Goal: Transaction & Acquisition: Purchase product/service

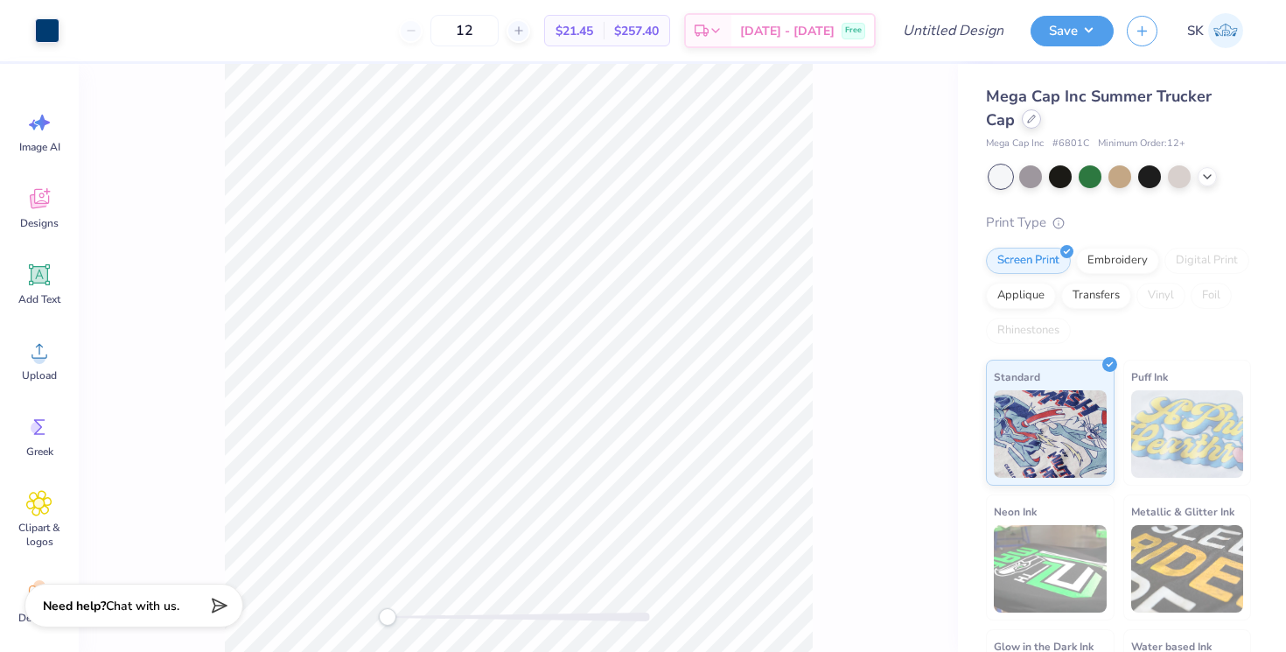
click at [1027, 122] on icon at bounding box center [1031, 119] width 9 height 9
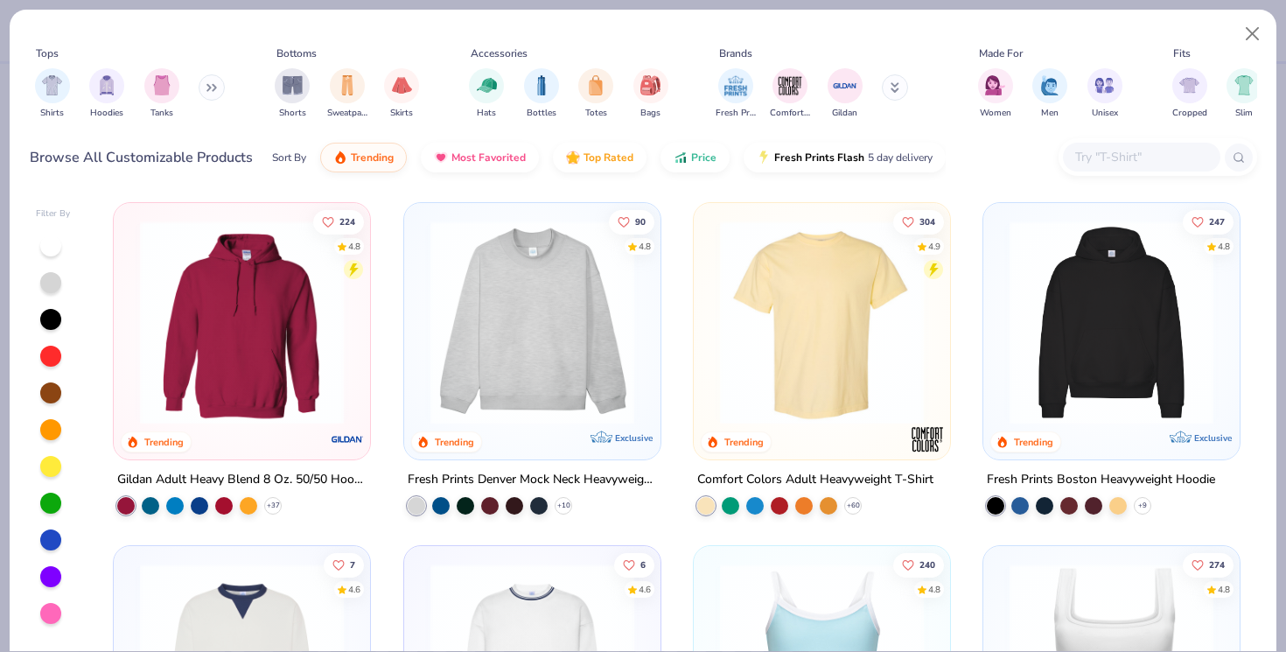
scroll to position [40, 0]
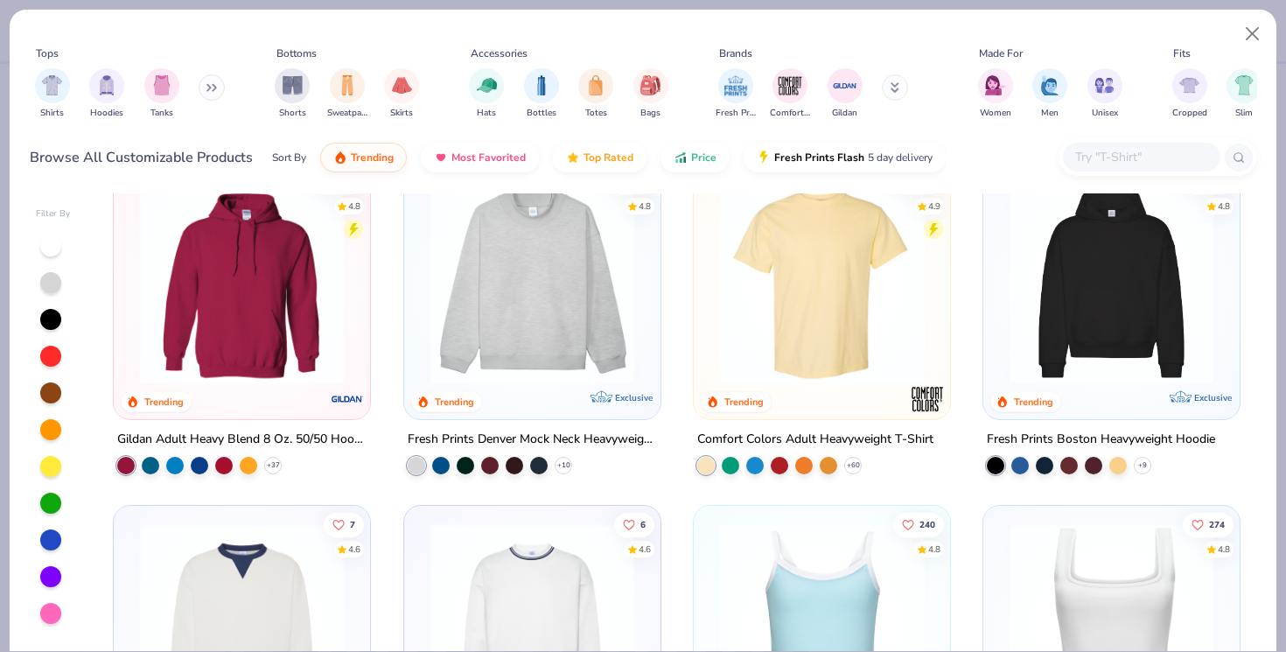
click at [507, 58] on div "Accessories" at bounding box center [499, 53] width 57 height 16
click at [537, 81] on img "filter for Bottles" at bounding box center [541, 83] width 19 height 20
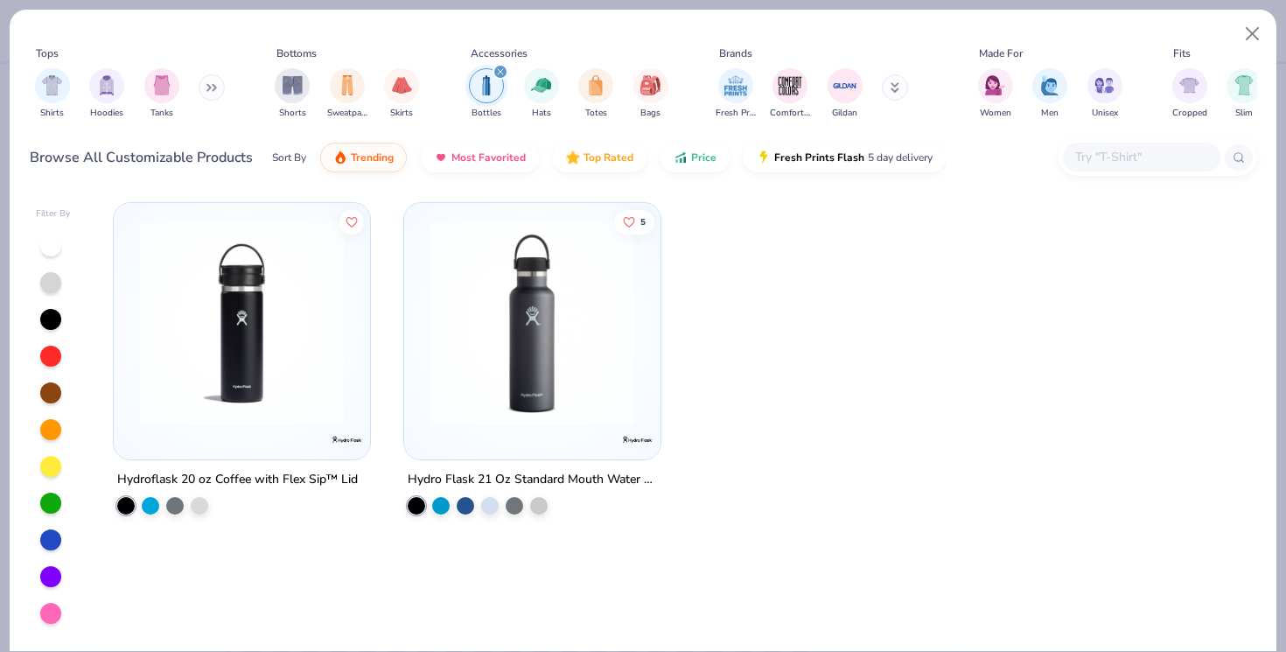
click at [500, 69] on icon "filter for Bottles" at bounding box center [500, 71] width 7 height 7
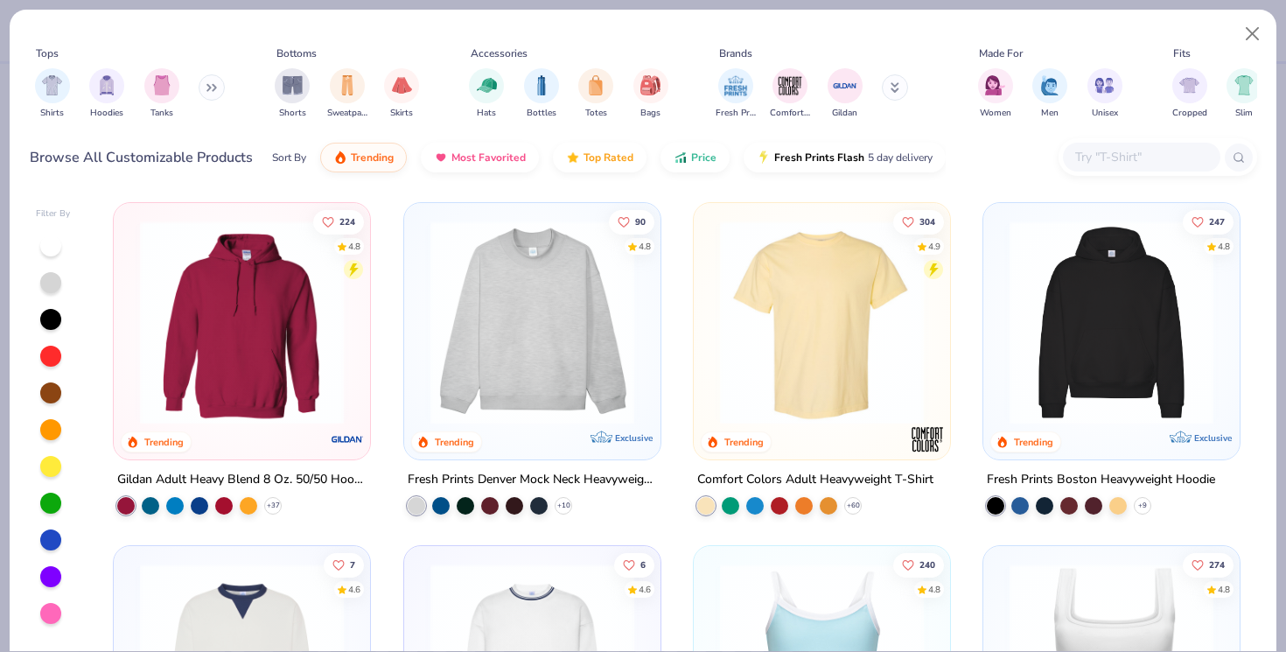
click at [496, 54] on div "Accessories" at bounding box center [499, 53] width 57 height 16
click at [485, 98] on div "filter for Hats" at bounding box center [486, 83] width 35 height 35
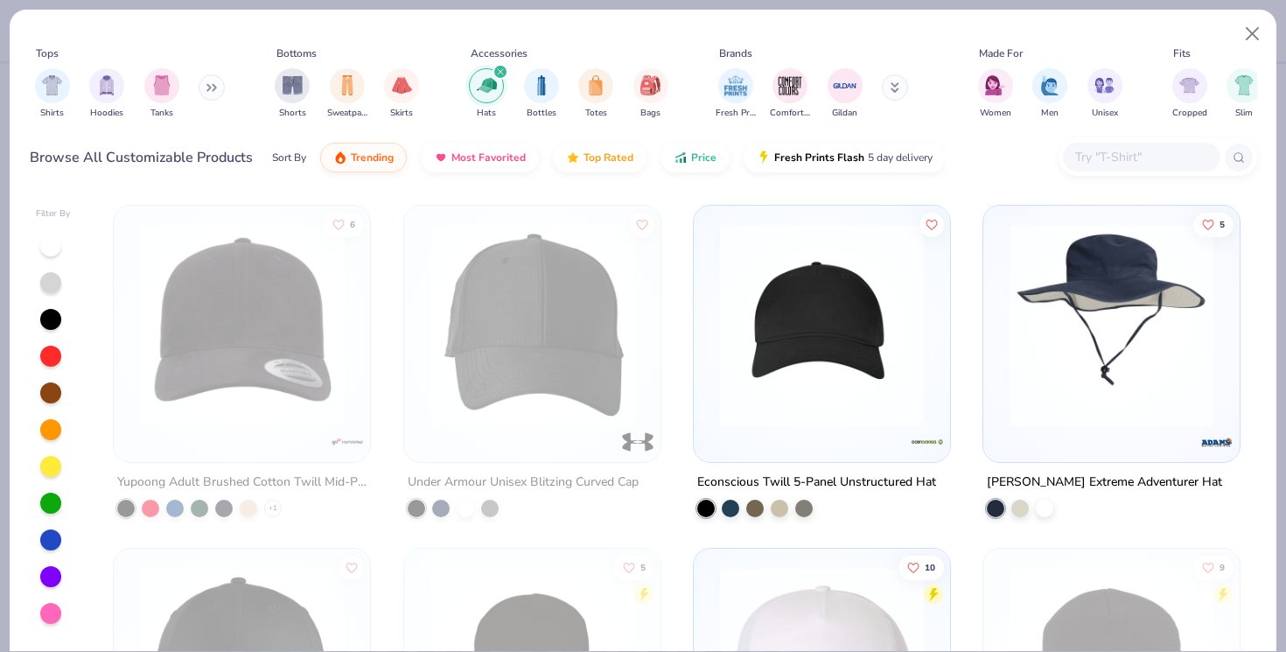
scroll to position [1028, 0]
click at [598, 98] on div "filter for Totes" at bounding box center [595, 83] width 35 height 35
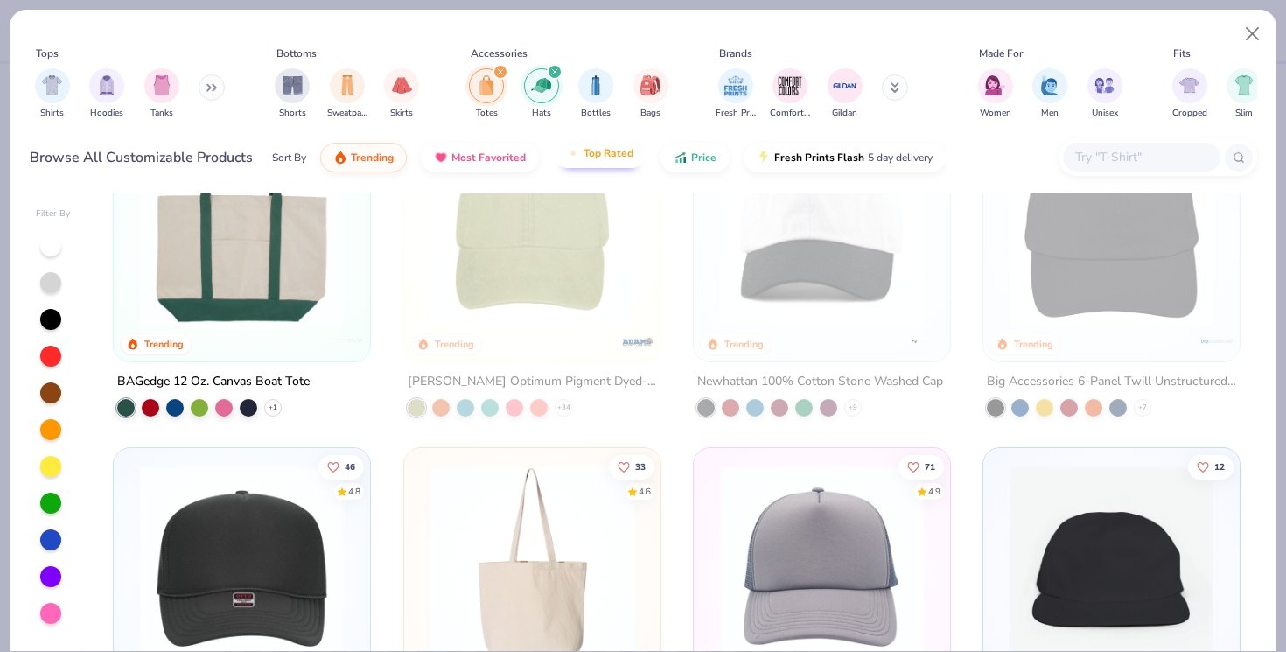
scroll to position [97, 0]
click at [605, 92] on div "filter for Bottles" at bounding box center [595, 83] width 35 height 35
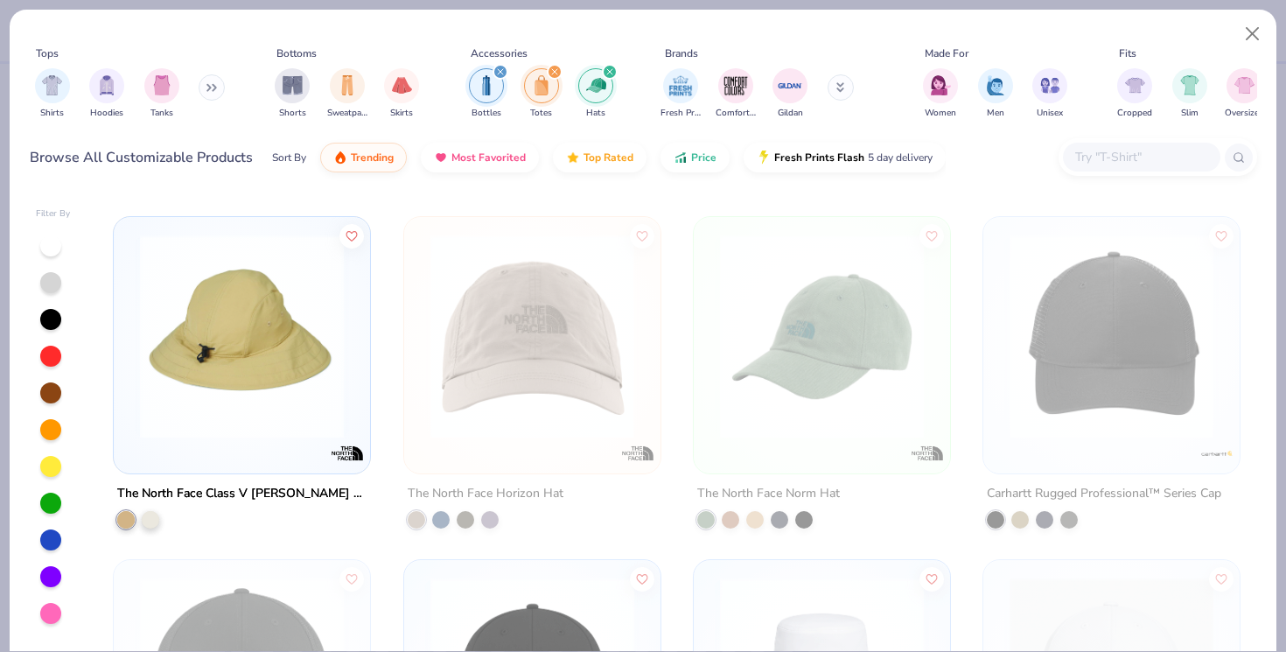
scroll to position [5478, 0]
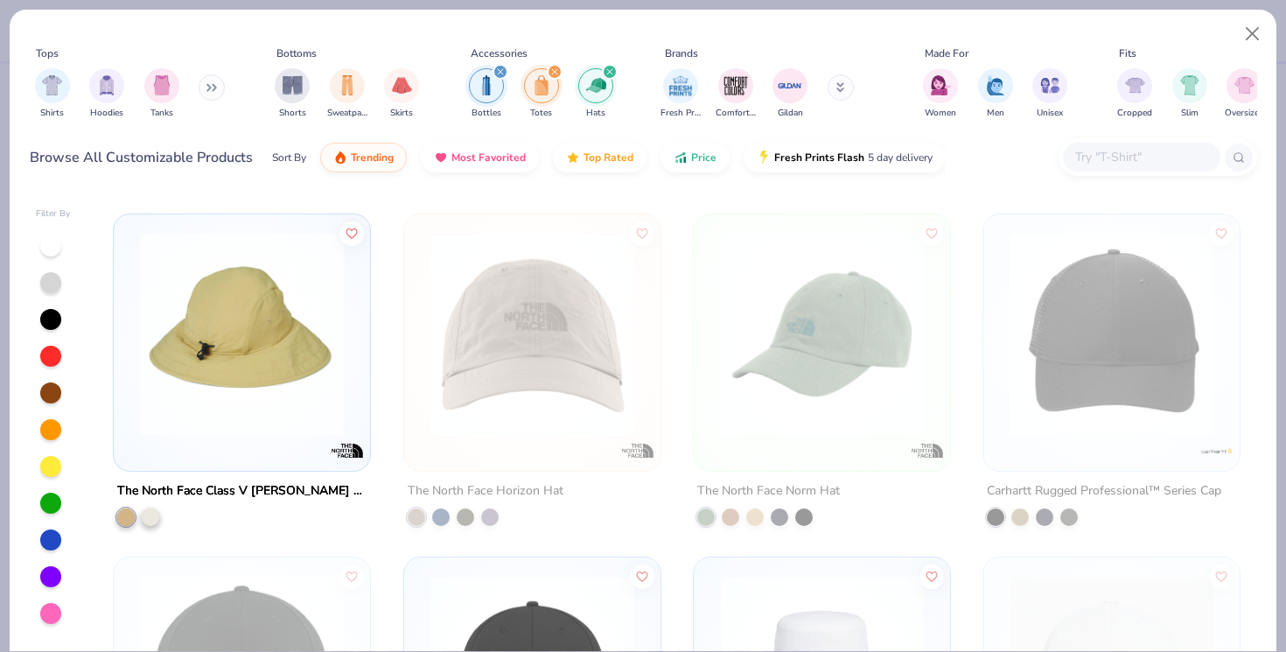
click at [501, 69] on icon "filter for Bottles" at bounding box center [500, 71] width 7 height 7
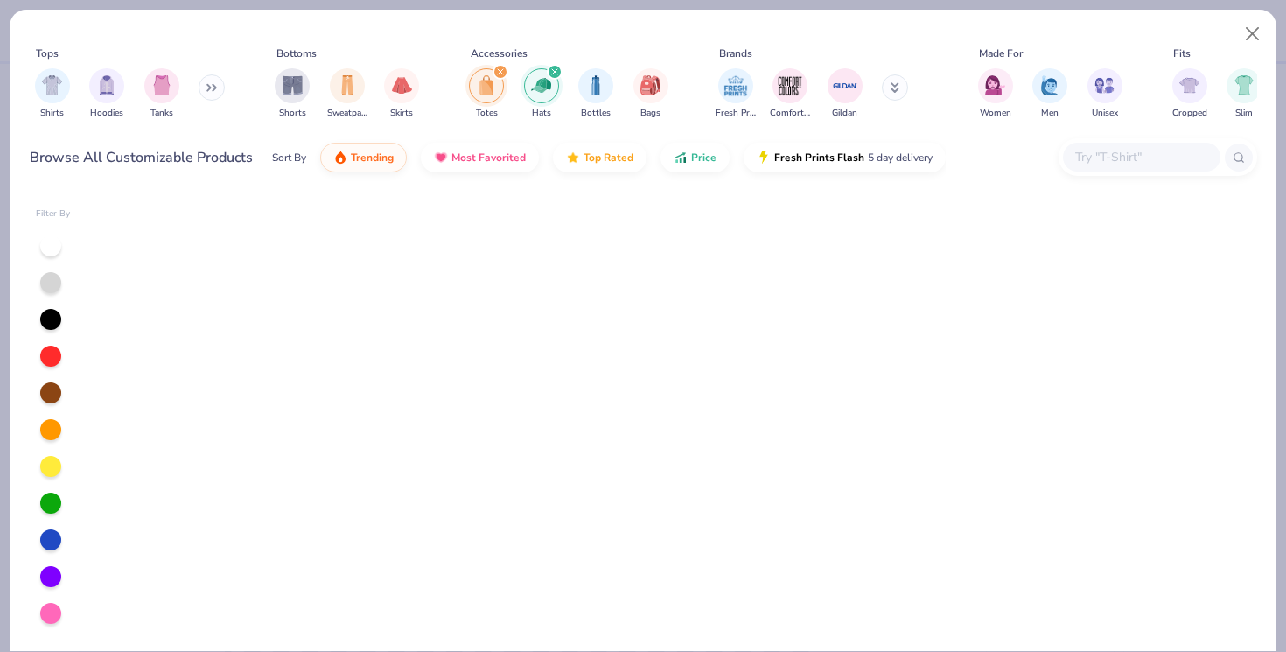
scroll to position [1609, 0]
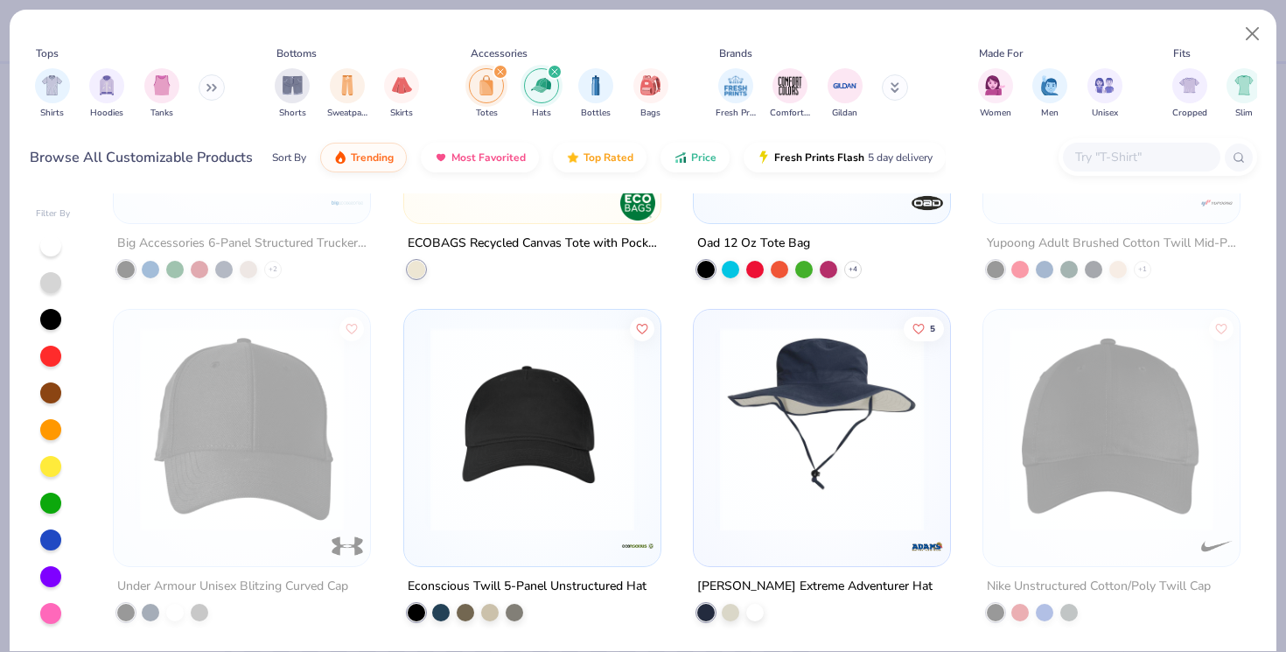
click at [501, 69] on icon "filter for Totes" at bounding box center [500, 71] width 7 height 7
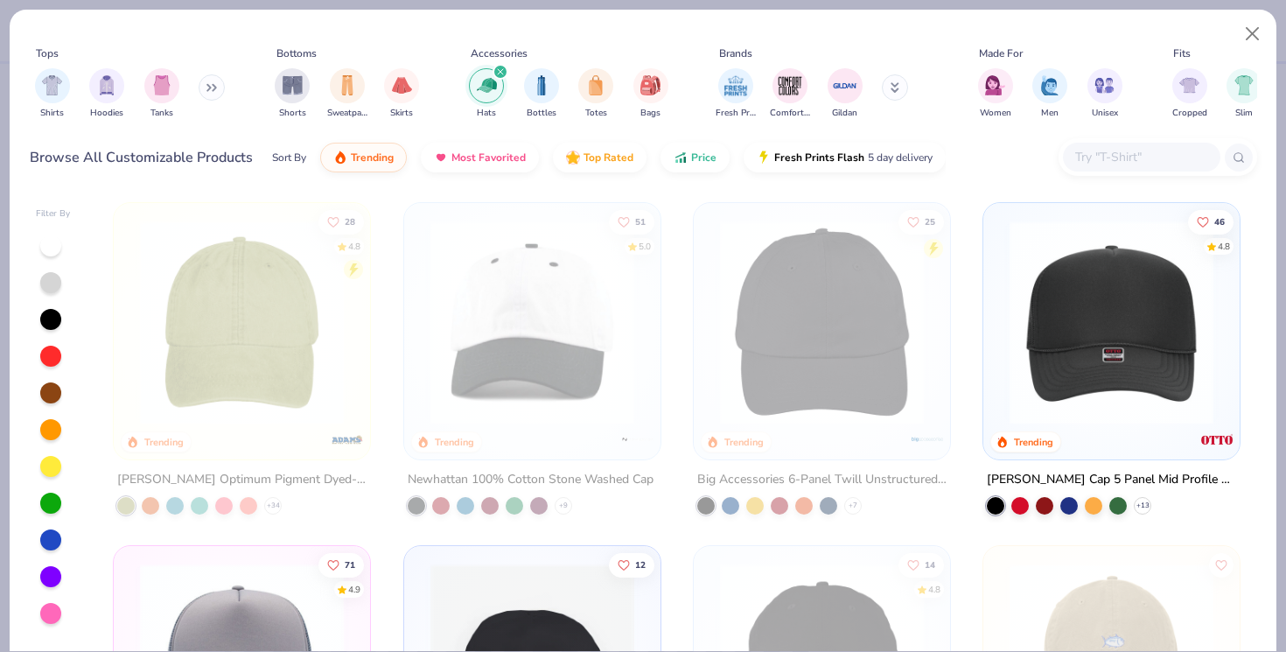
click at [501, 69] on icon "filter for Hats" at bounding box center [500, 71] width 7 height 7
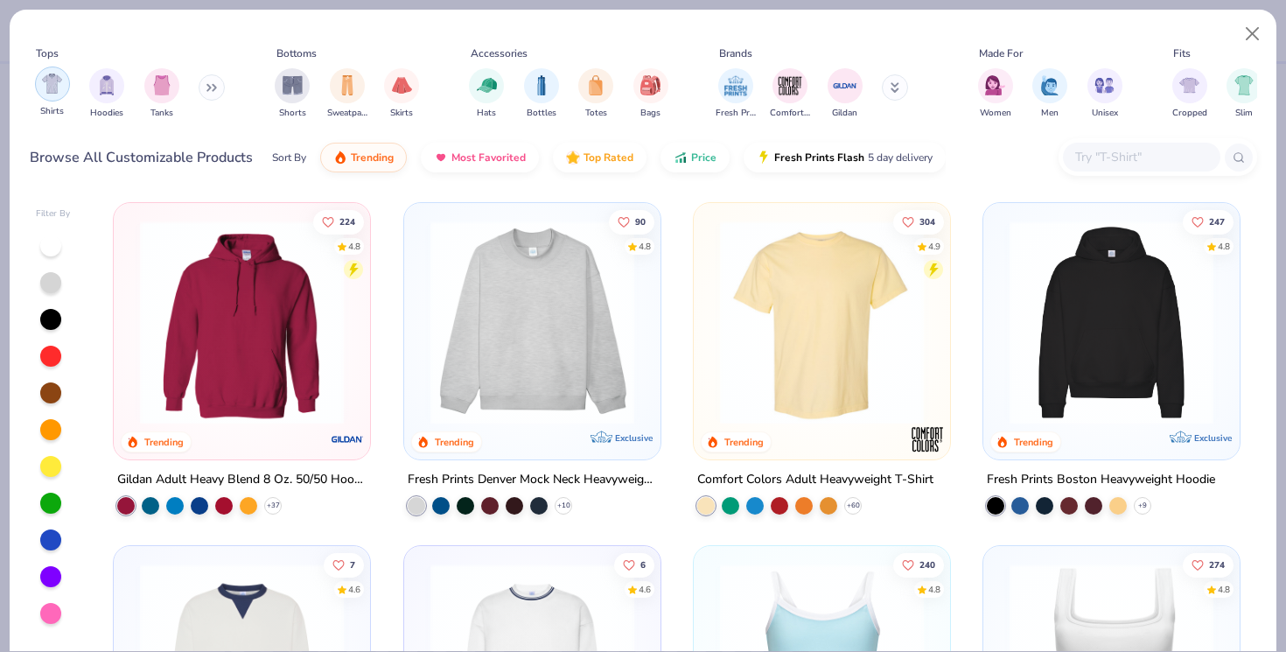
click at [45, 84] on img "filter for Shirts" at bounding box center [52, 83] width 20 height 20
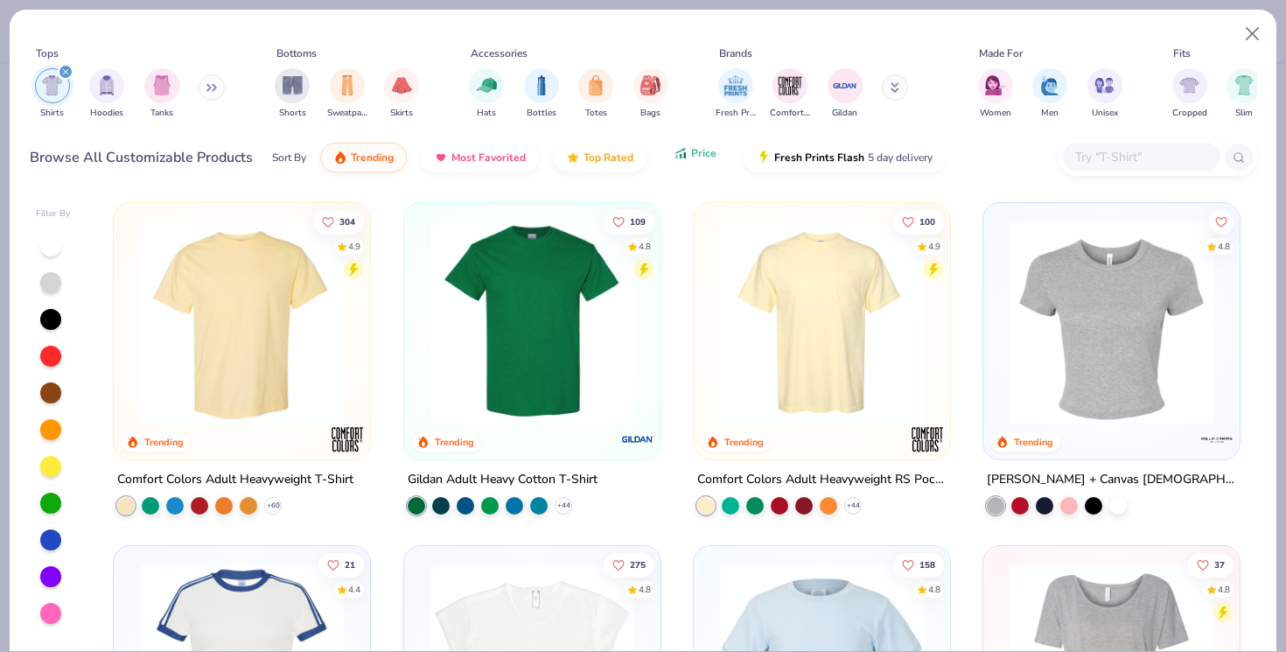
click at [702, 153] on span "Price" at bounding box center [703, 153] width 25 height 14
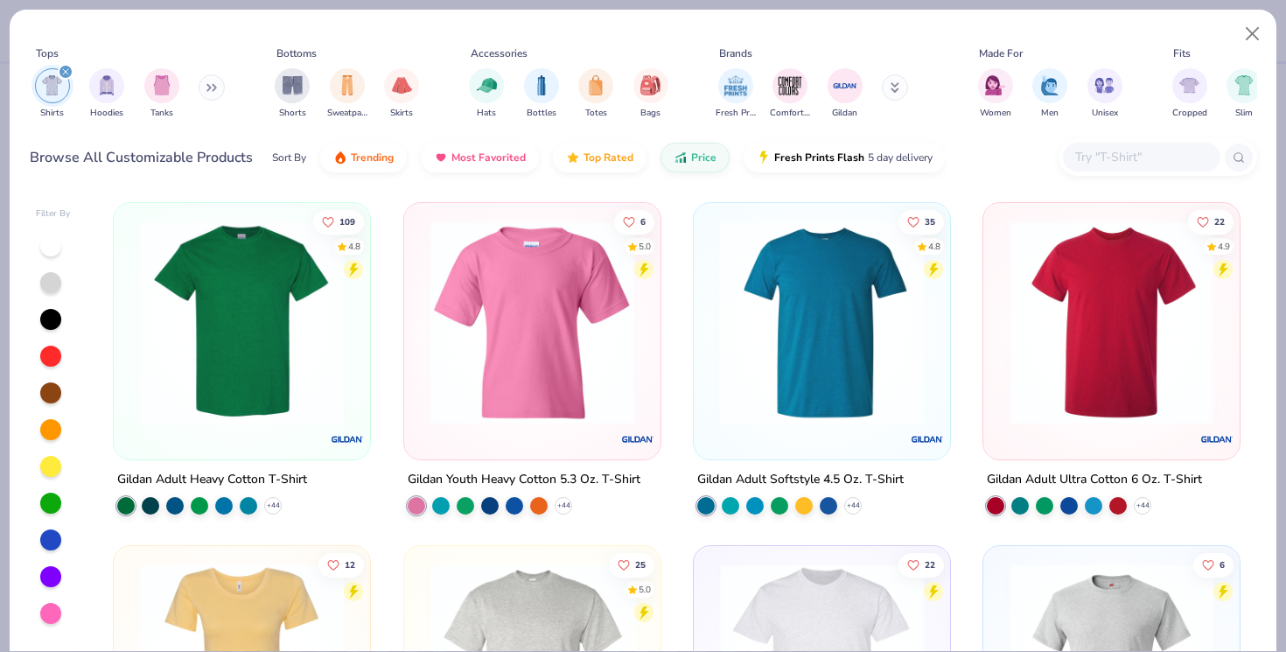
click at [321, 314] on img at bounding box center [241, 322] width 221 height 204
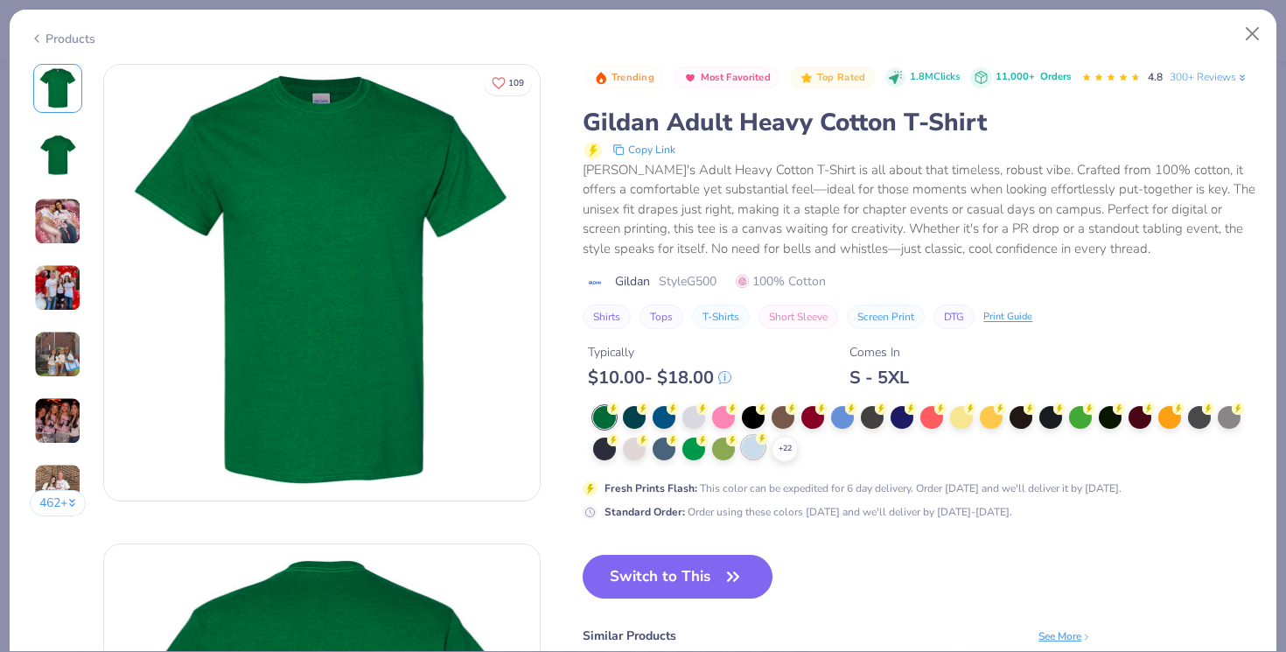
click at [762, 445] on div at bounding box center [753, 447] width 23 height 23
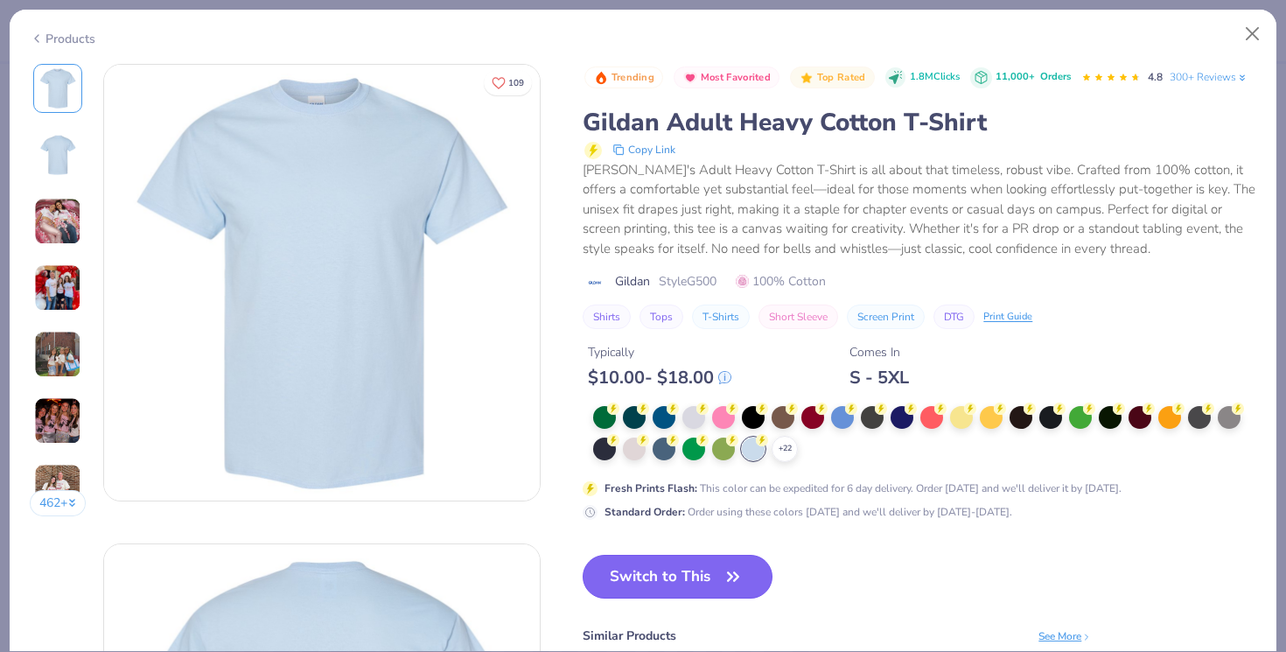
click at [704, 572] on button "Switch to This" at bounding box center [678, 577] width 190 height 44
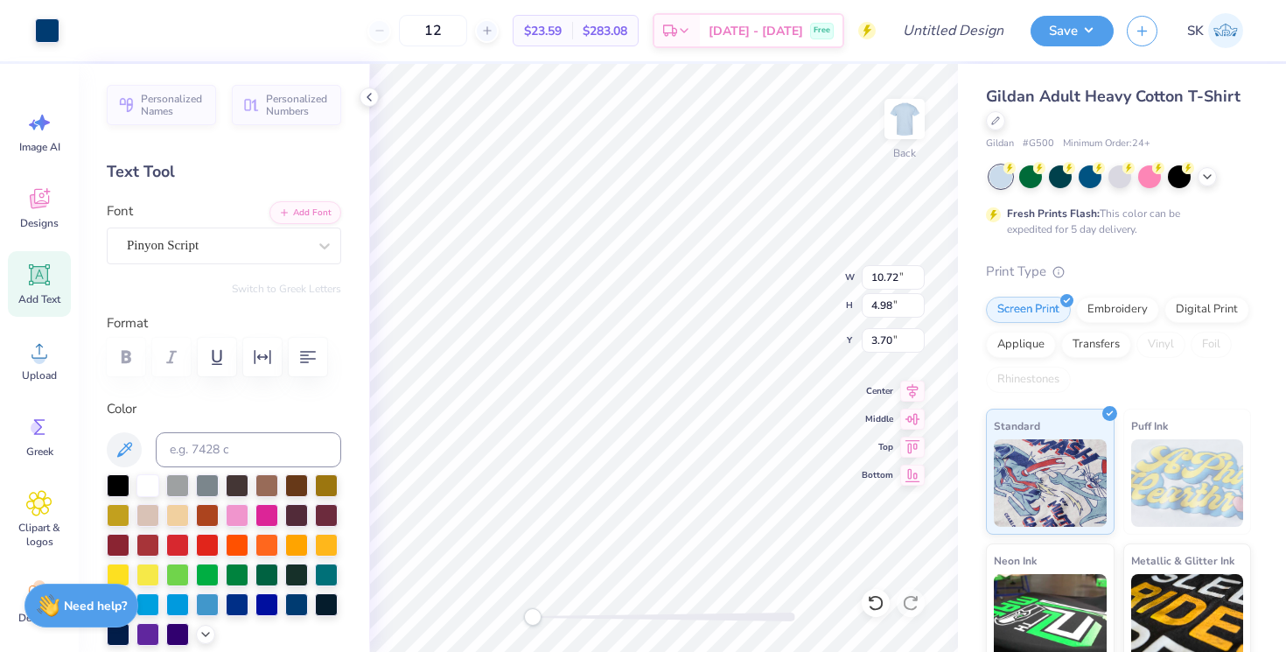
type input "10.72"
type input "4.98"
type input "4.19"
click at [144, 476] on div at bounding box center [147, 483] width 23 height 23
click at [43, 32] on div at bounding box center [47, 29] width 24 height 24
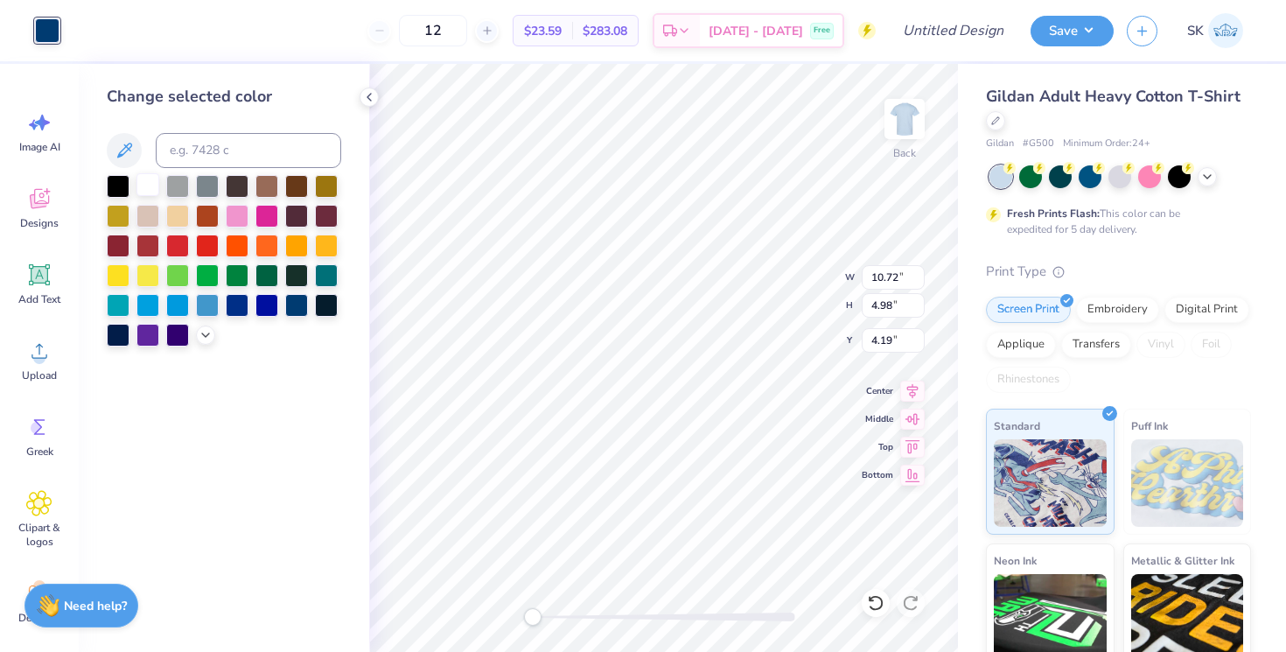
click at [148, 188] on div at bounding box center [147, 184] width 23 height 23
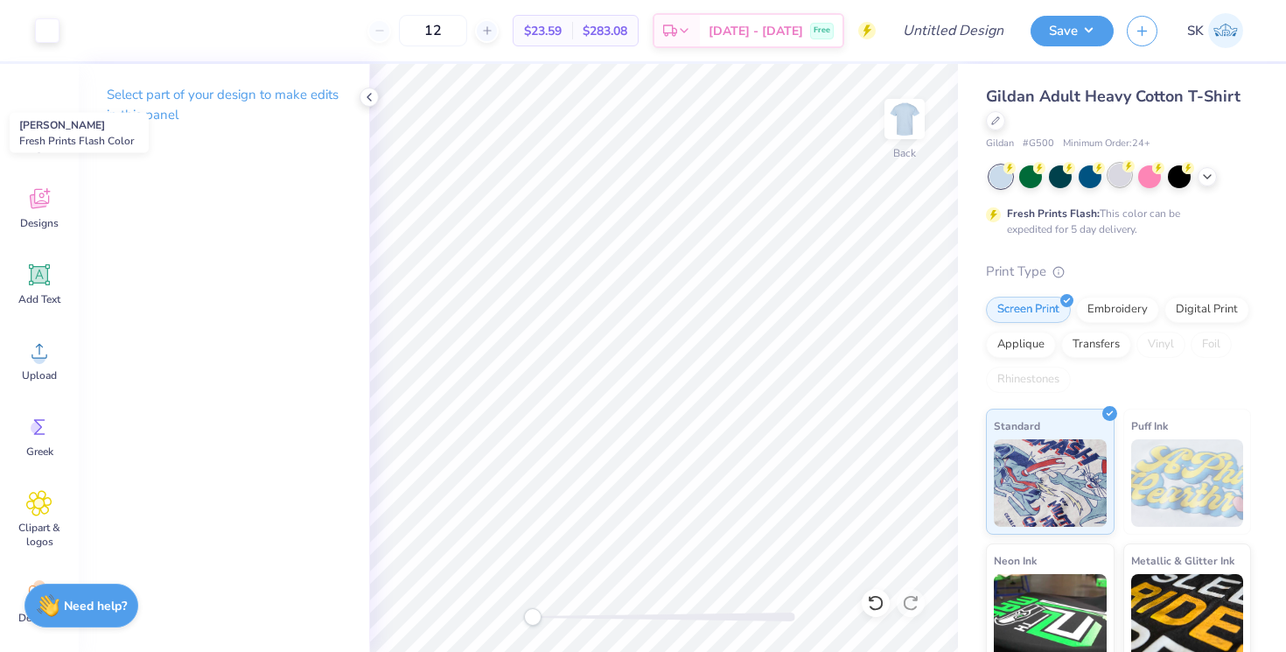
click at [1121, 171] on div at bounding box center [1119, 175] width 23 height 23
click at [1145, 179] on div at bounding box center [1149, 175] width 23 height 23
click at [1144, 181] on div at bounding box center [1149, 175] width 23 height 23
click at [1211, 179] on icon at bounding box center [1207, 175] width 14 height 14
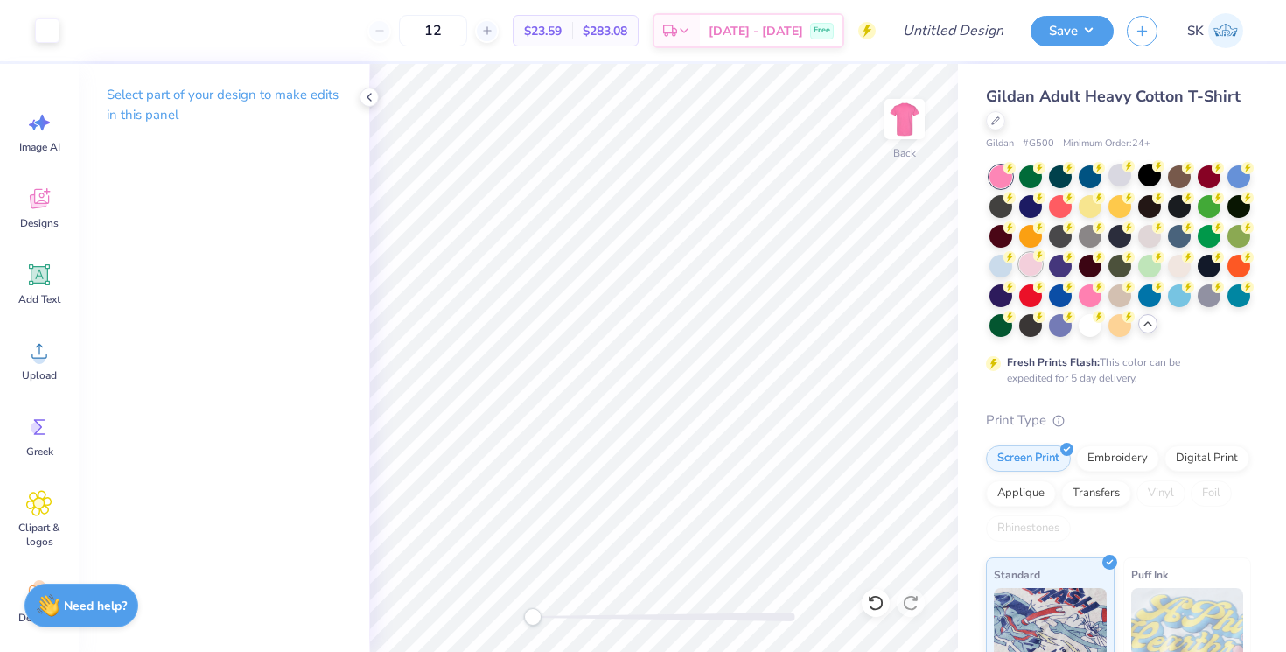
click at [1033, 262] on div at bounding box center [1030, 264] width 23 height 23
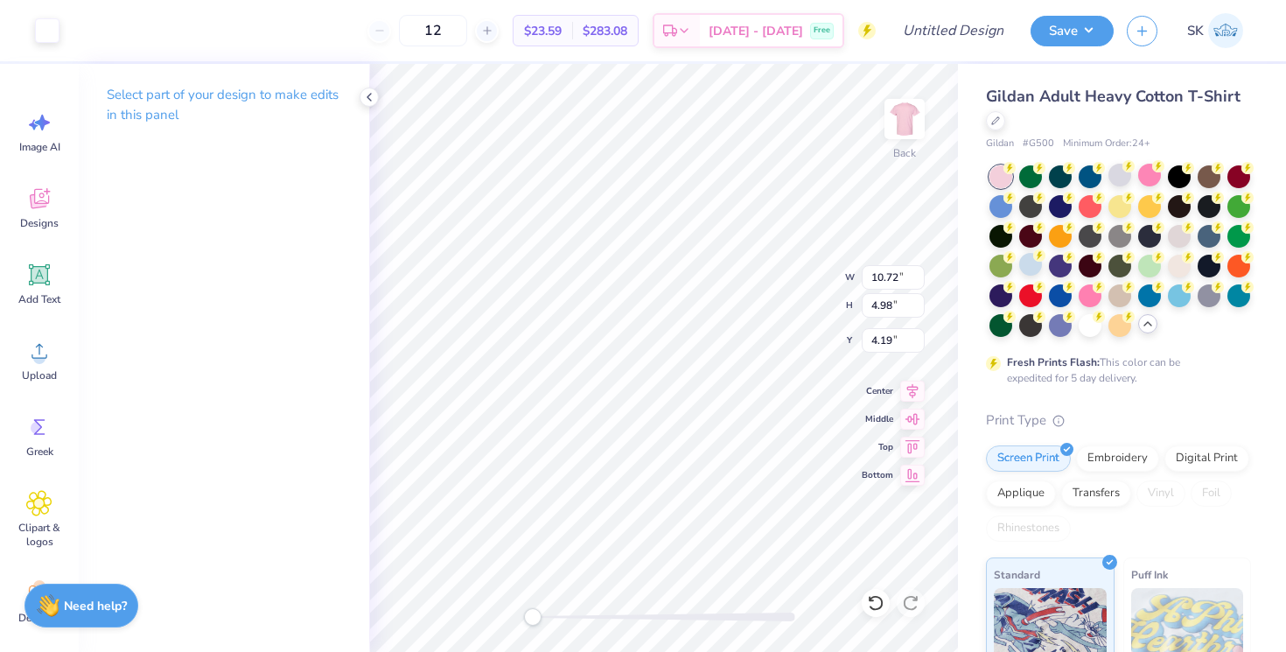
type input "4.22"
click at [34, 289] on div "Add Text" at bounding box center [39, 284] width 63 height 66
type input "6.00"
type input "1.74"
type input "12.38"
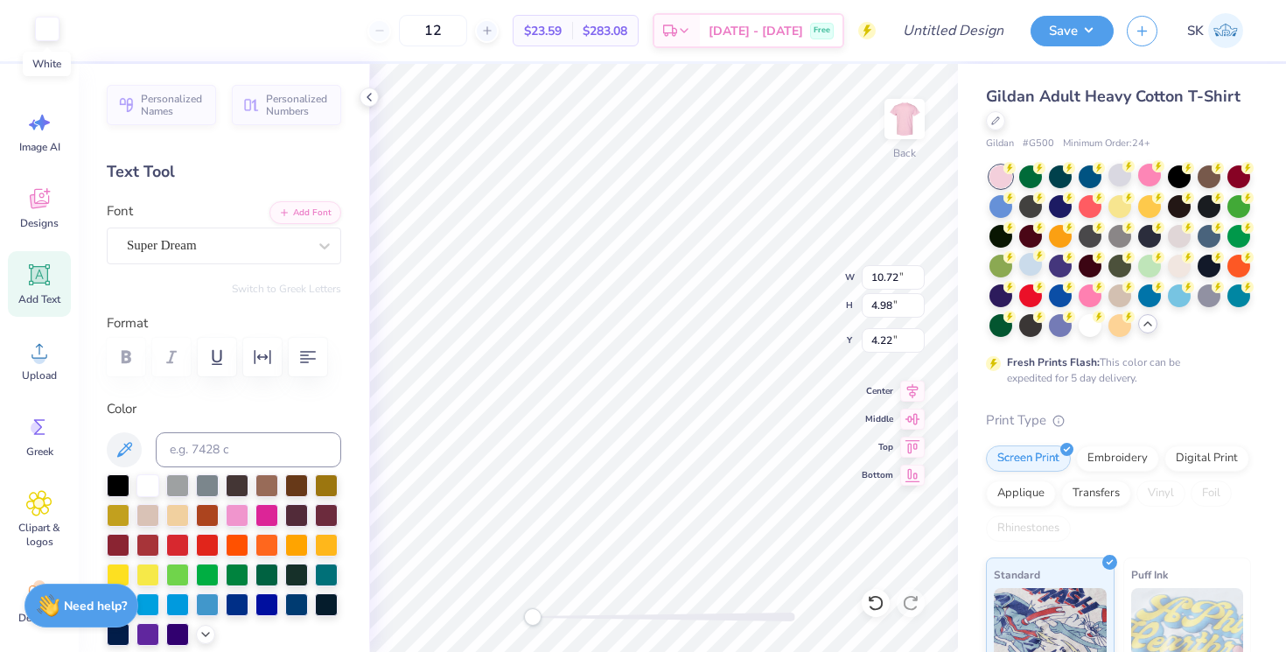
click at [50, 27] on div at bounding box center [47, 29] width 24 height 24
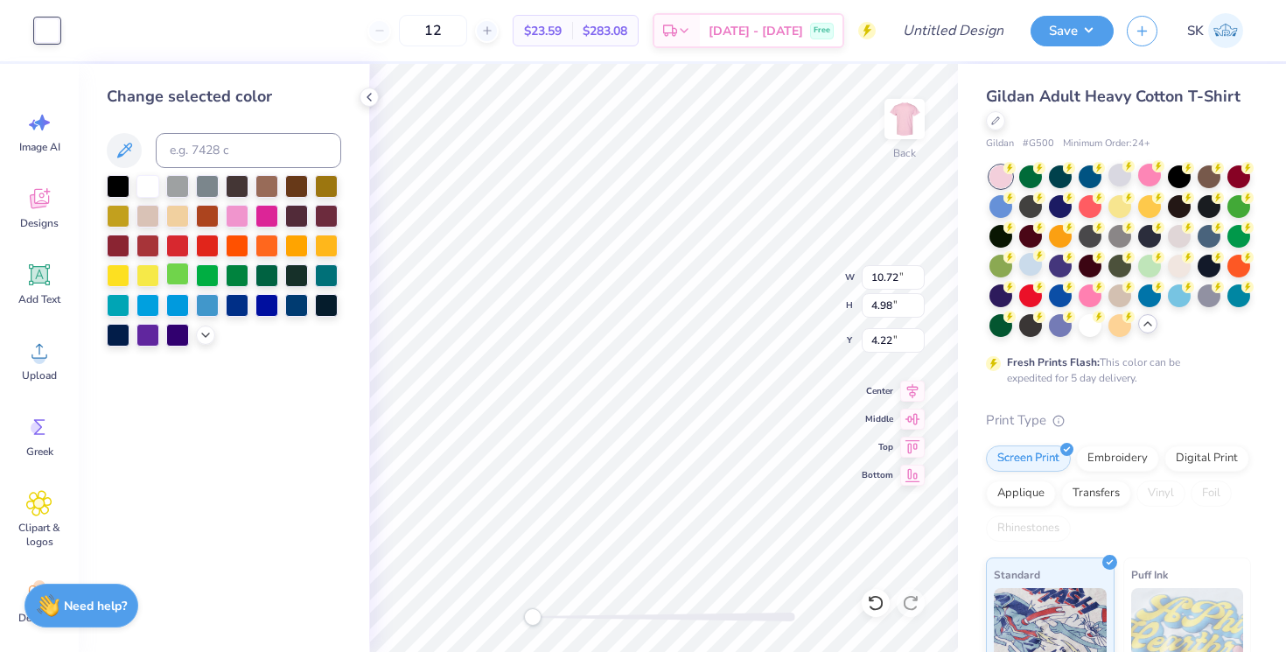
click at [177, 274] on div at bounding box center [177, 273] width 23 height 23
click at [201, 331] on icon at bounding box center [206, 333] width 14 height 14
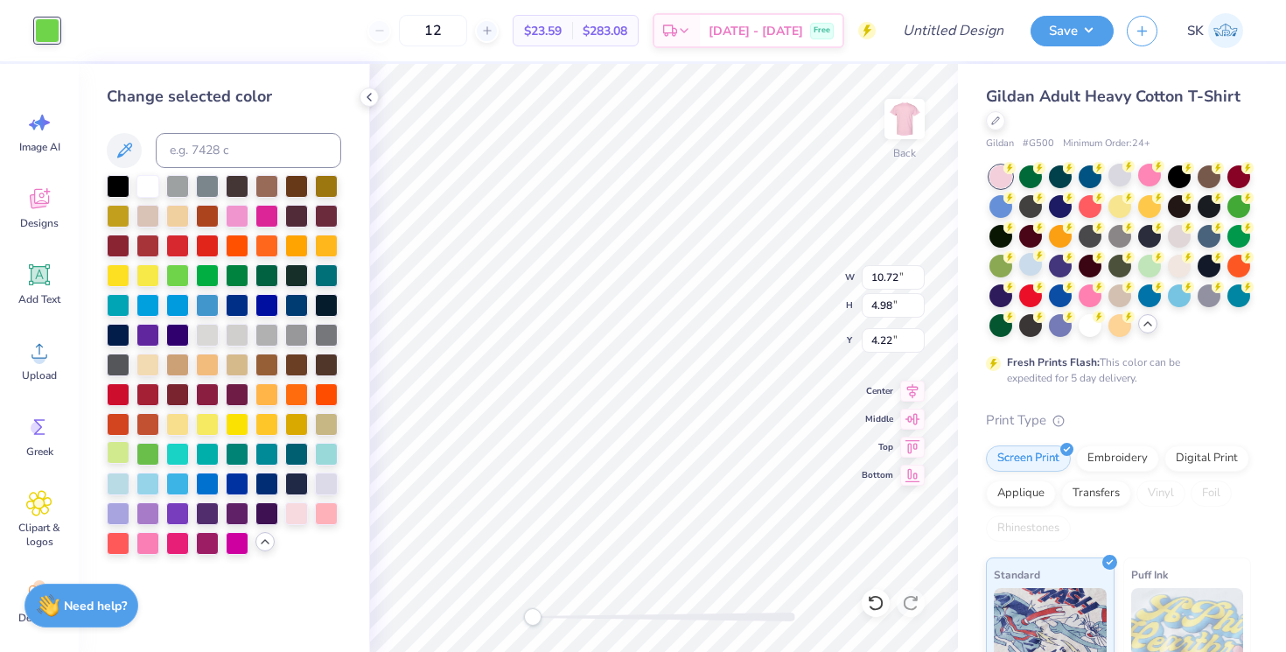
click at [115, 449] on div at bounding box center [118, 452] width 23 height 23
click at [1145, 262] on div at bounding box center [1149, 264] width 23 height 23
click at [233, 220] on div at bounding box center [237, 214] width 23 height 23
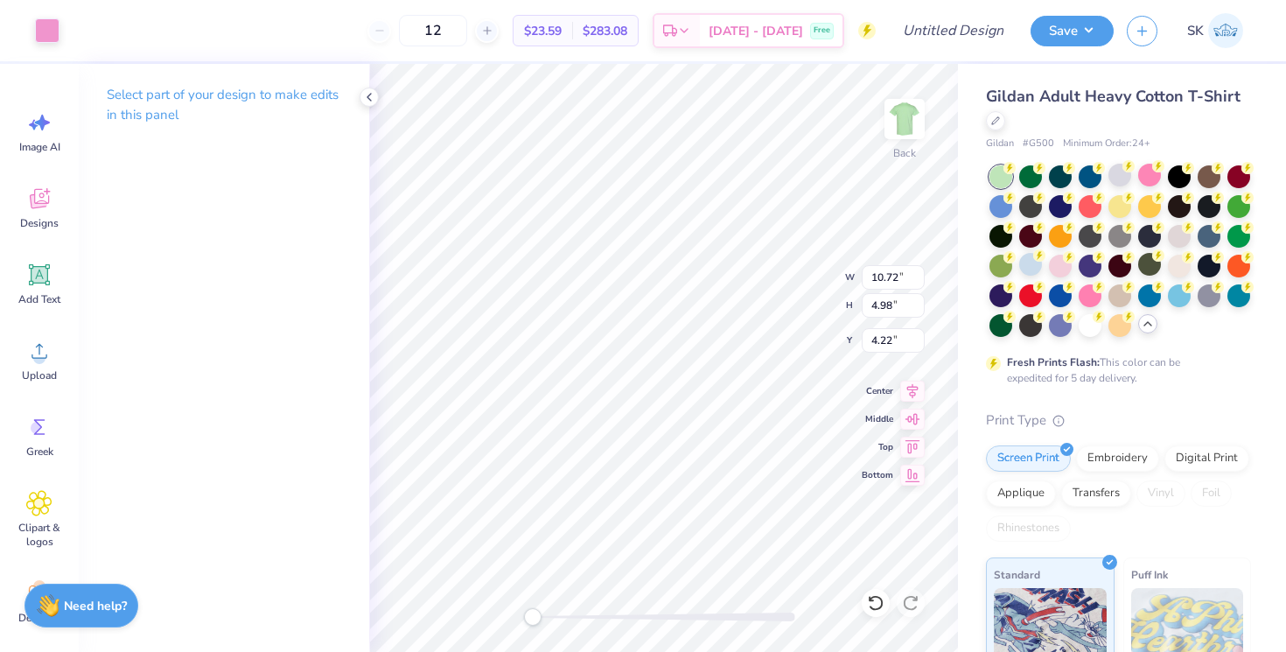
type input "3.94"
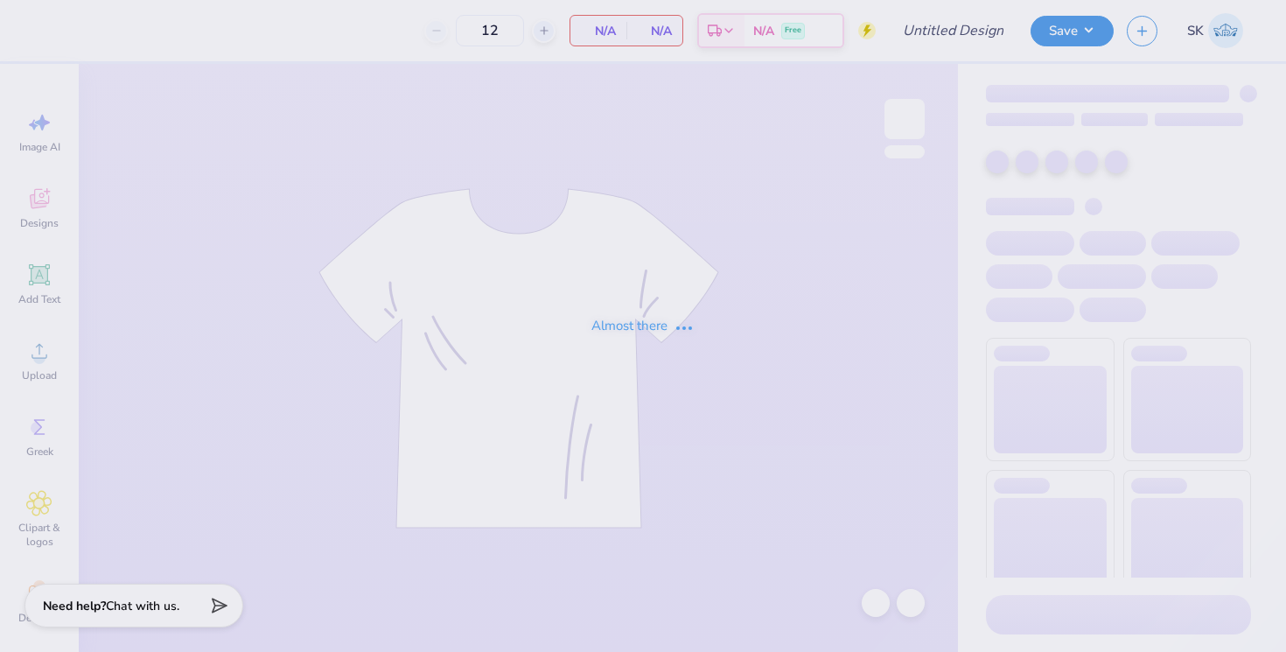
type input "50"
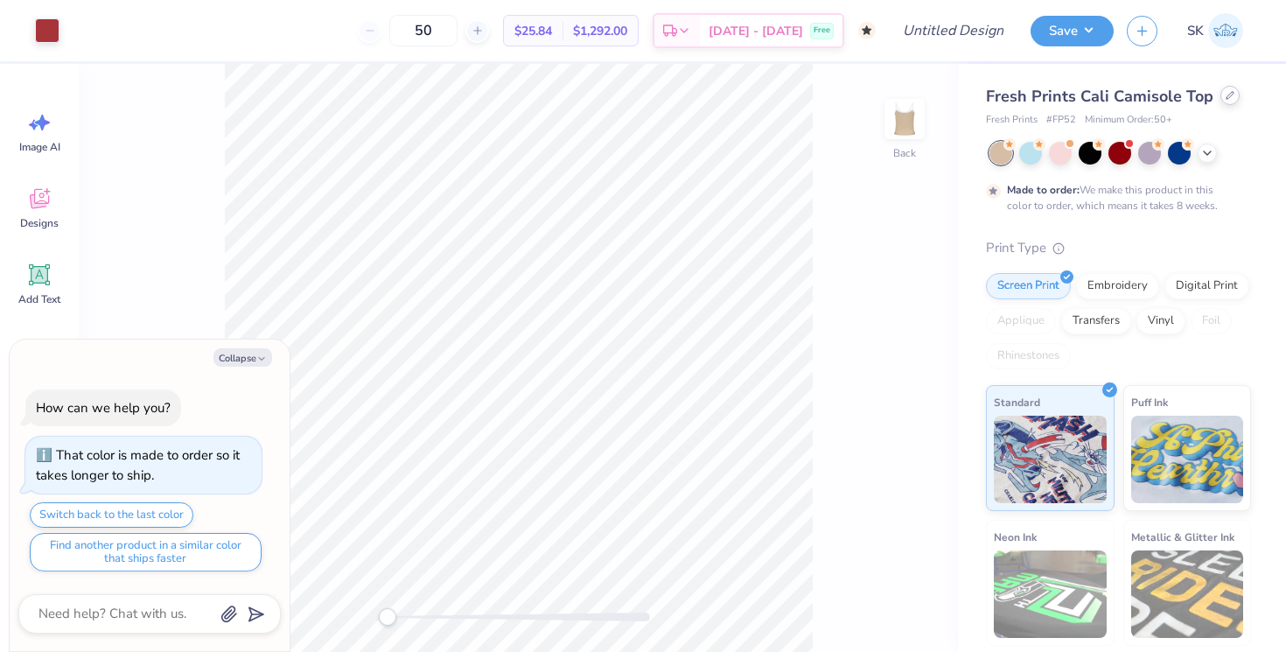
click at [1225, 101] on div at bounding box center [1229, 95] width 19 height 19
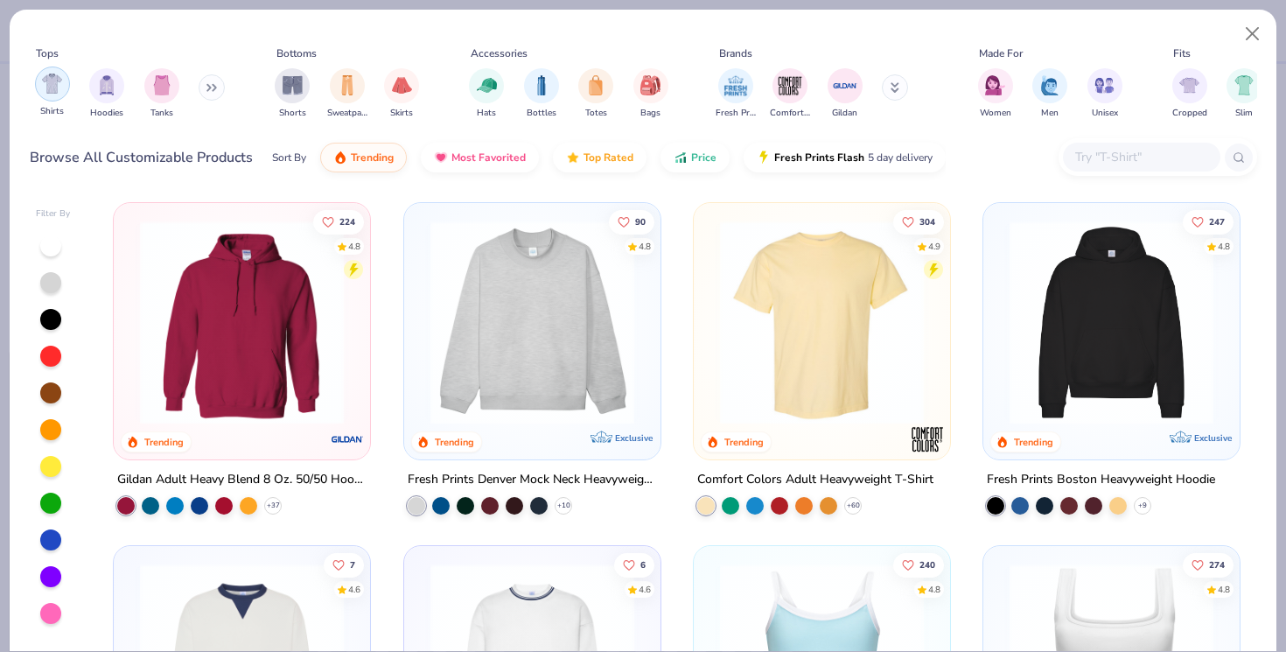
click at [48, 85] on img "filter for Shirts" at bounding box center [52, 83] width 20 height 20
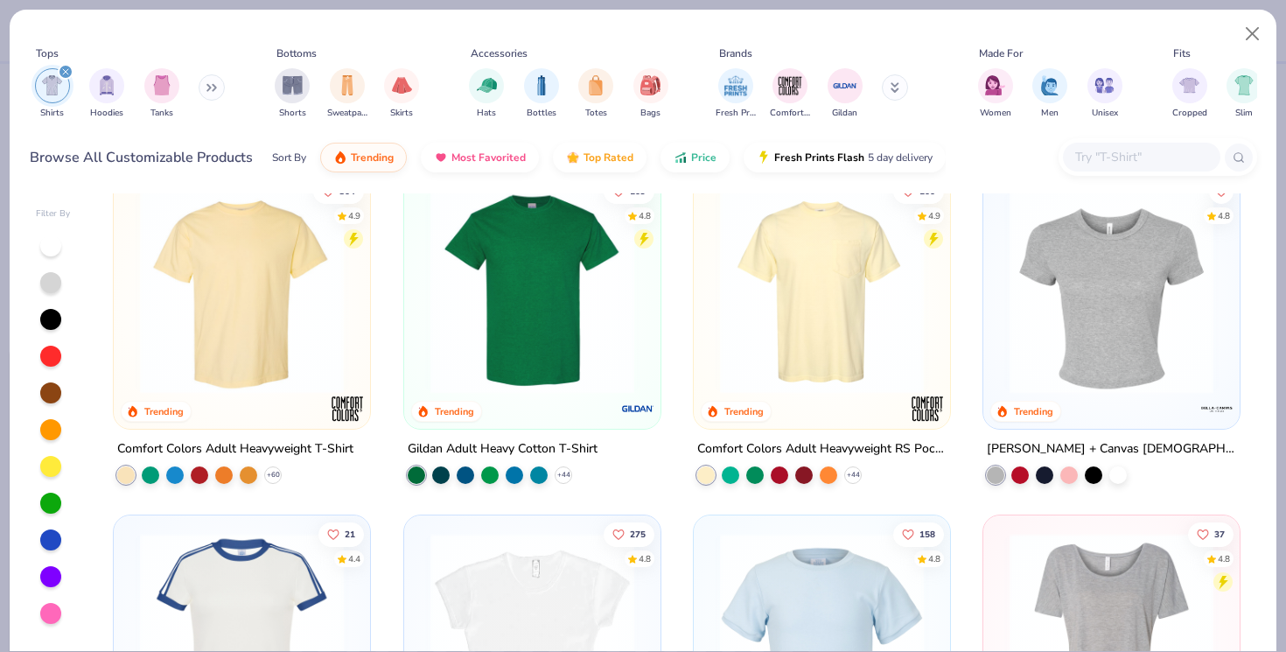
scroll to position [311, 0]
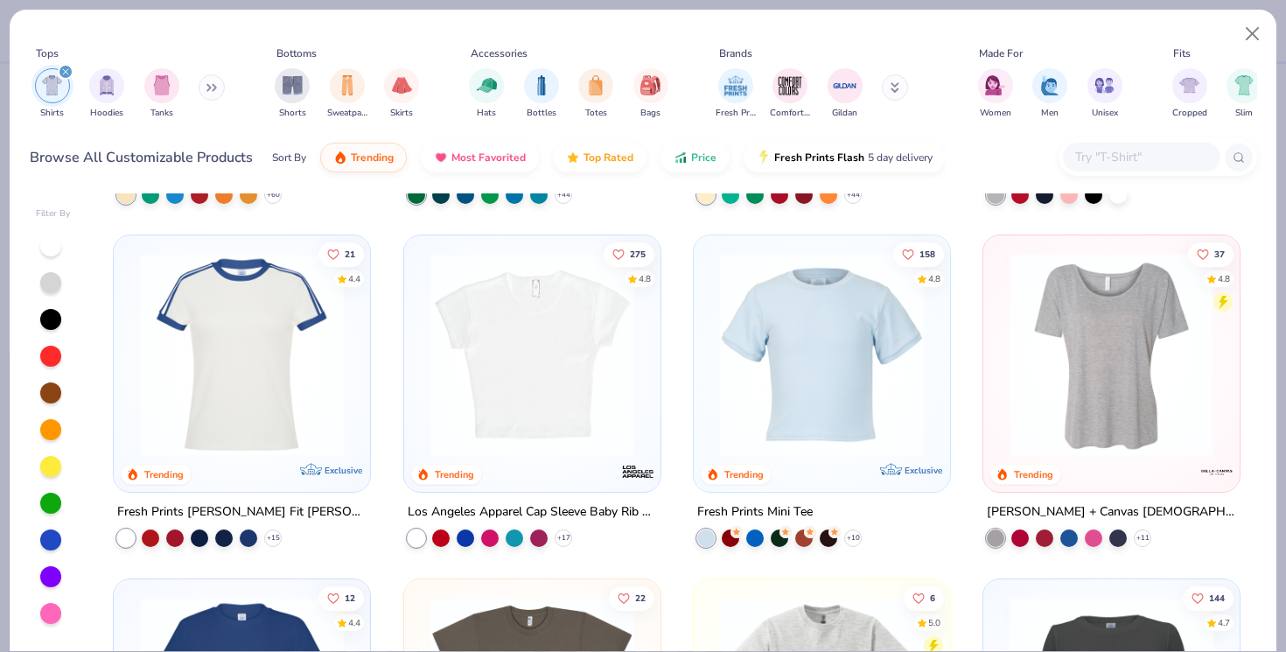
click at [577, 428] on img at bounding box center [532, 355] width 221 height 204
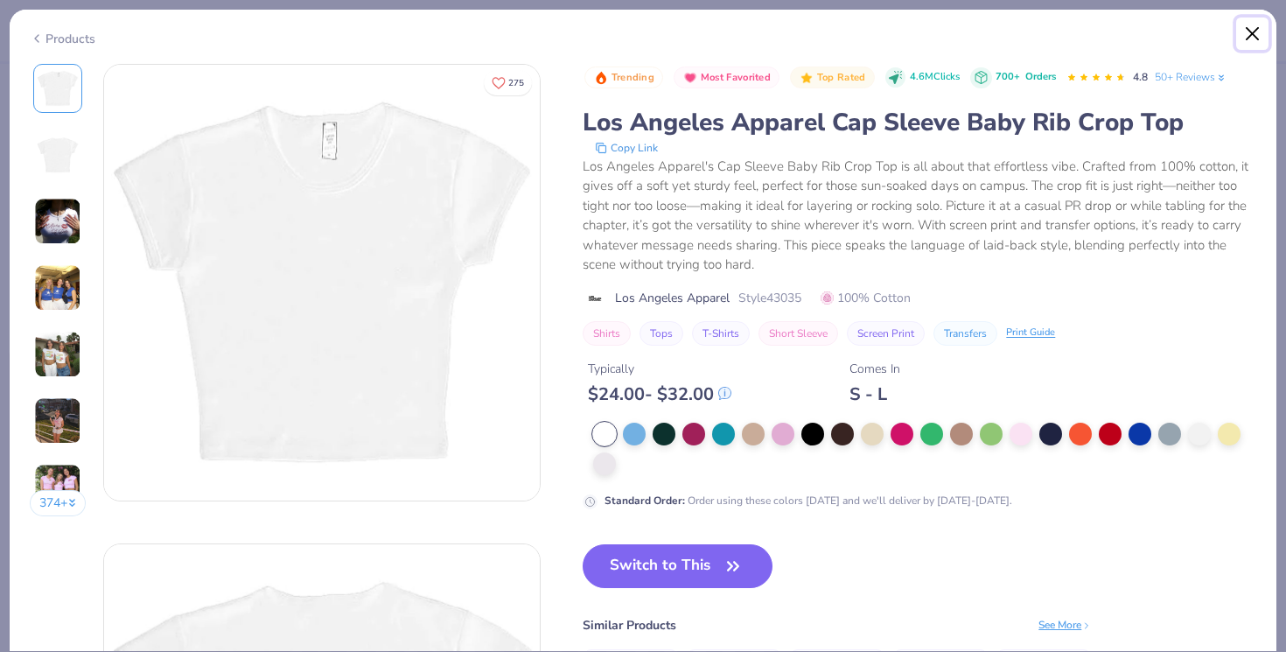
click at [1249, 25] on button "Close" at bounding box center [1252, 33] width 33 height 33
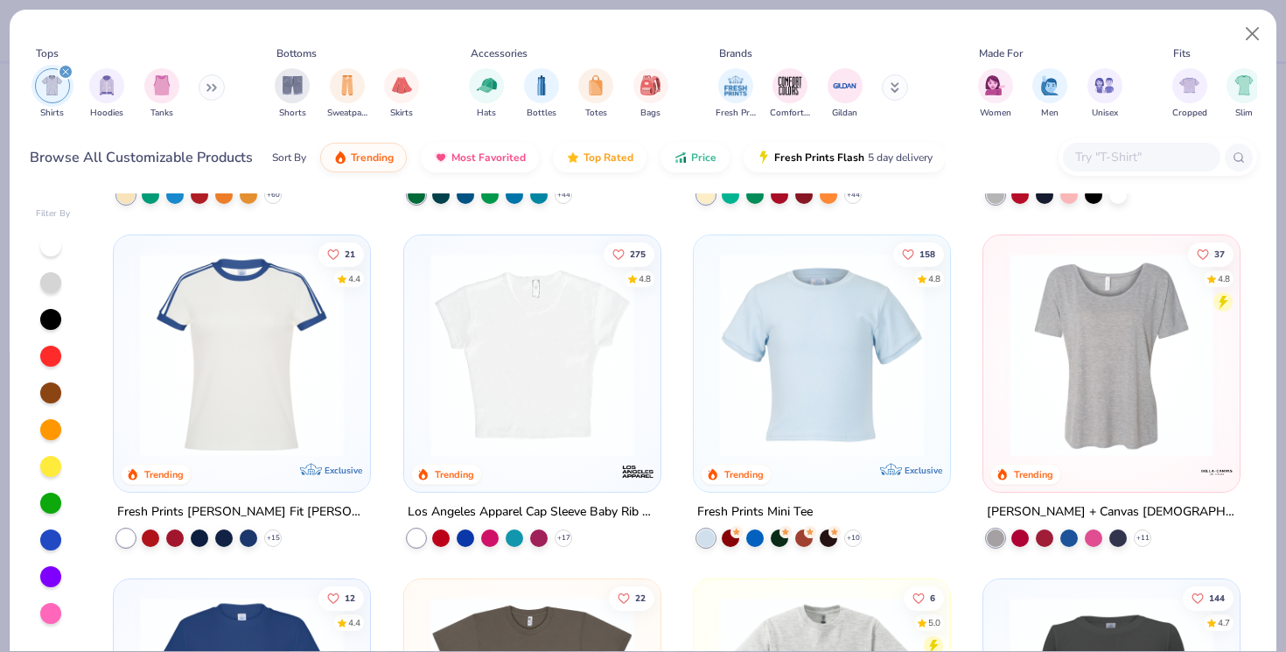
click at [63, 73] on icon "filter for Shirts" at bounding box center [65, 71] width 7 height 7
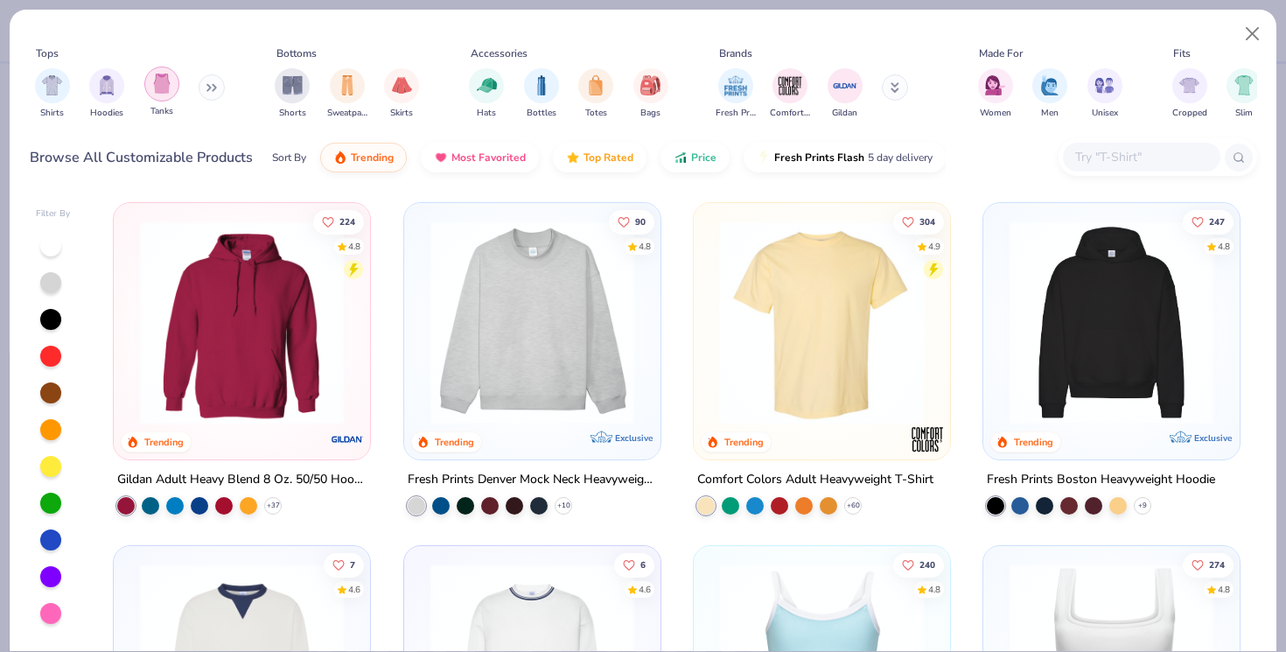
click at [166, 80] on img "filter for Tanks" at bounding box center [161, 83] width 19 height 20
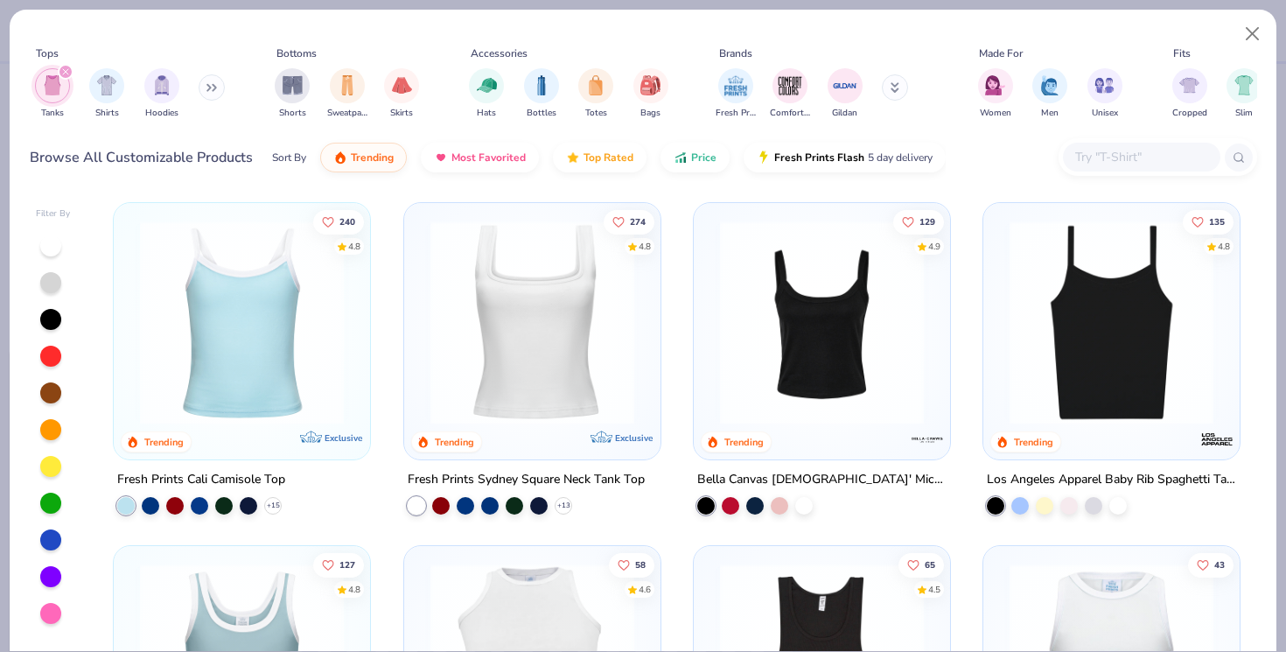
click at [268, 339] on img at bounding box center [241, 322] width 221 height 204
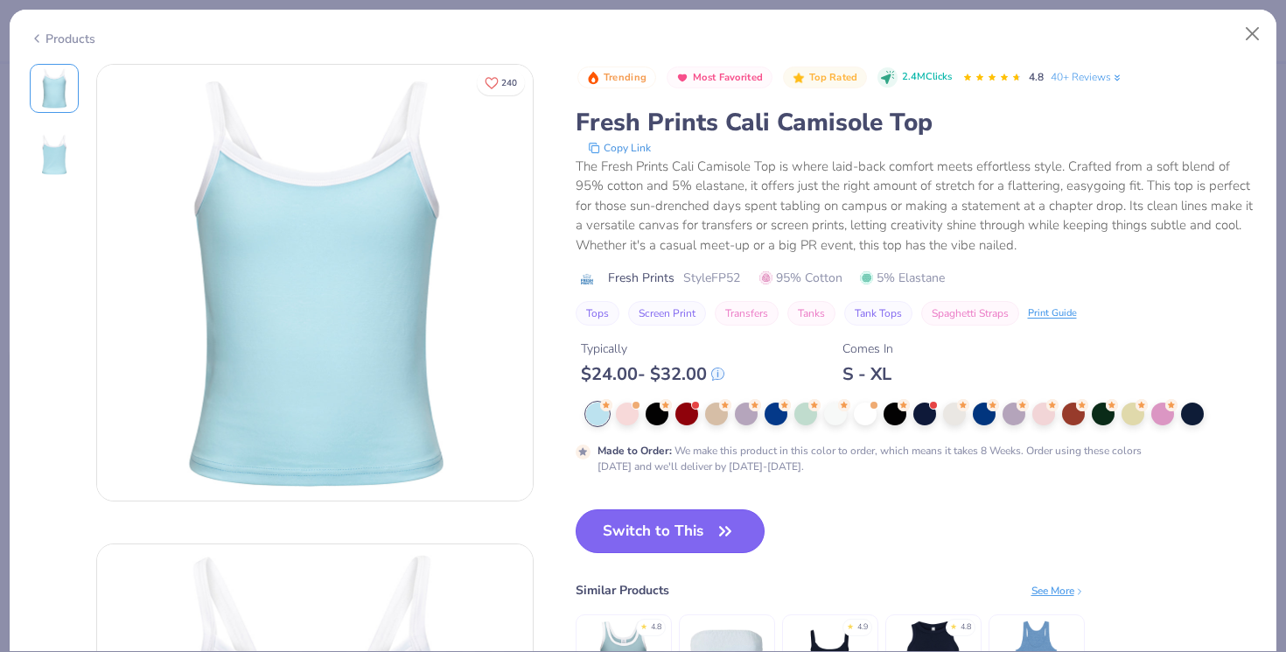
click at [650, 523] on button "Switch to This" at bounding box center [671, 531] width 190 height 44
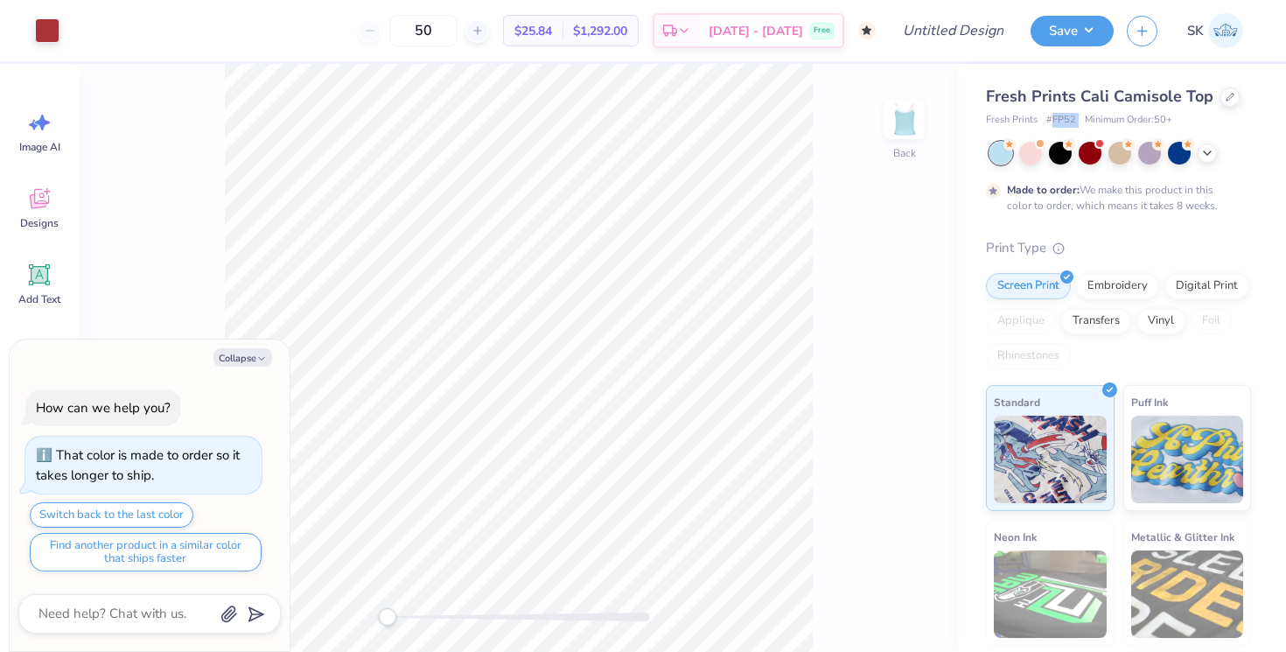
drag, startPoint x: 1050, startPoint y: 115, endPoint x: 1079, endPoint y: 116, distance: 28.9
click at [1079, 116] on div "Fresh Prints # FP52 Minimum Order: 50 +" at bounding box center [1118, 120] width 265 height 15
copy span "FP52"
click at [1220, 99] on div at bounding box center [1229, 95] width 19 height 19
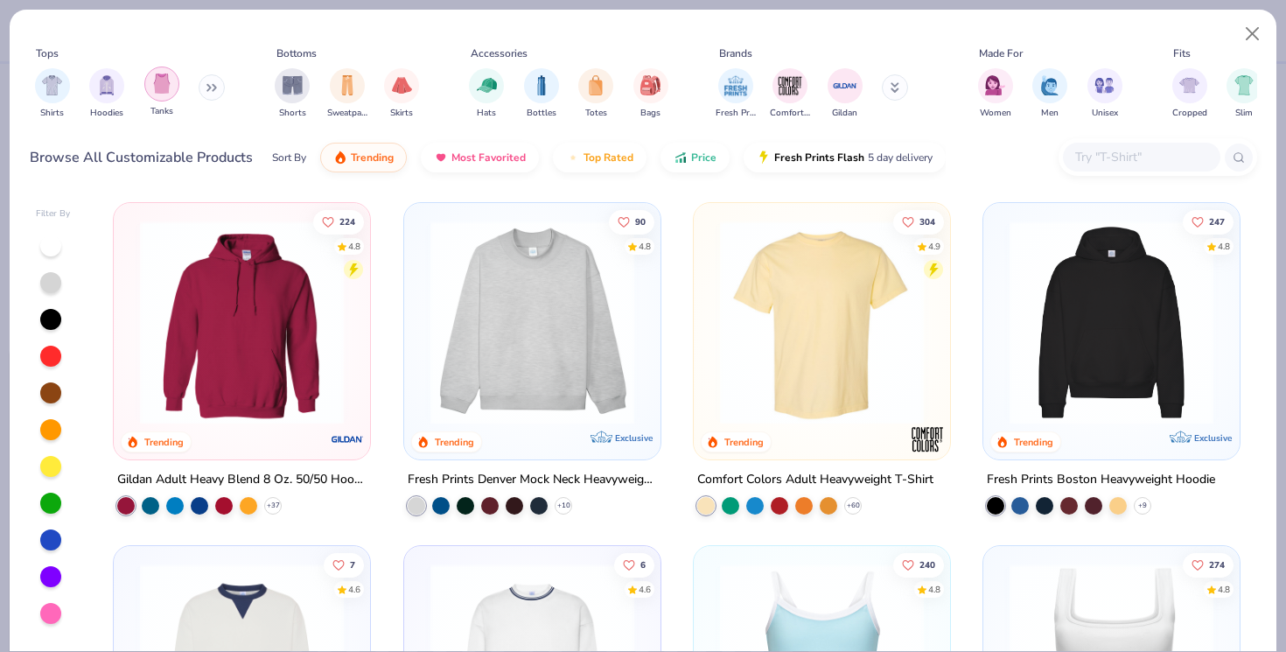
click at [159, 96] on div "filter for Tanks" at bounding box center [161, 83] width 35 height 35
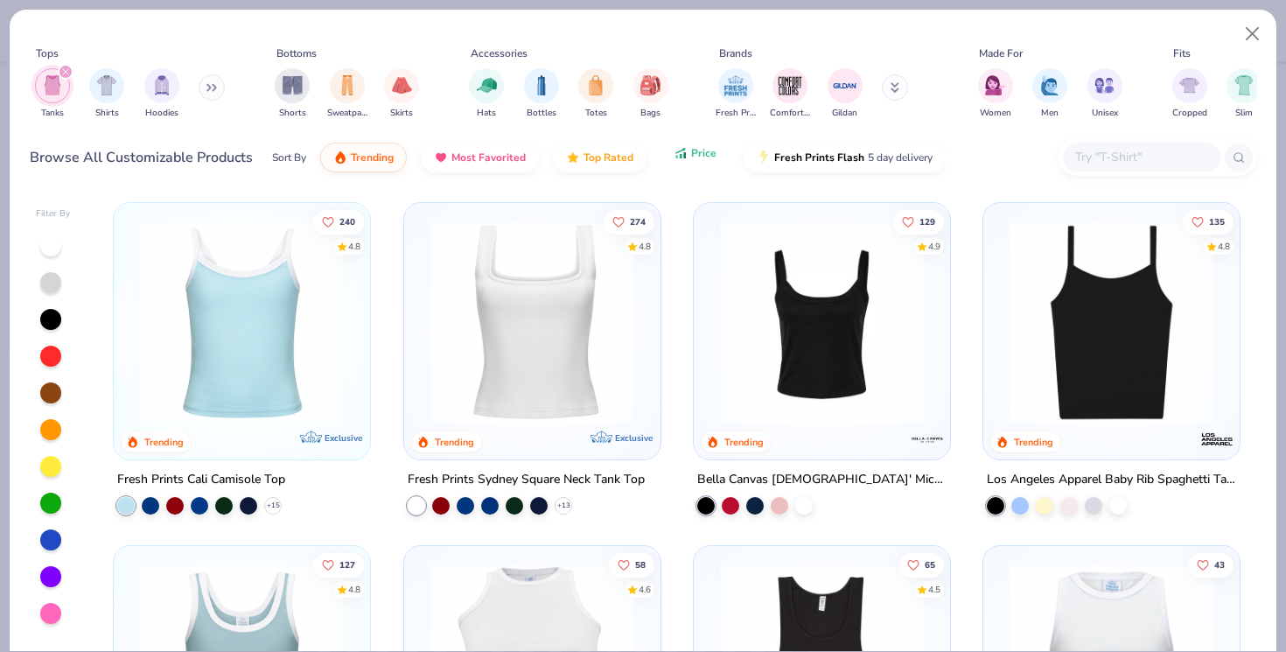
click at [689, 161] on button "Price" at bounding box center [694, 153] width 69 height 30
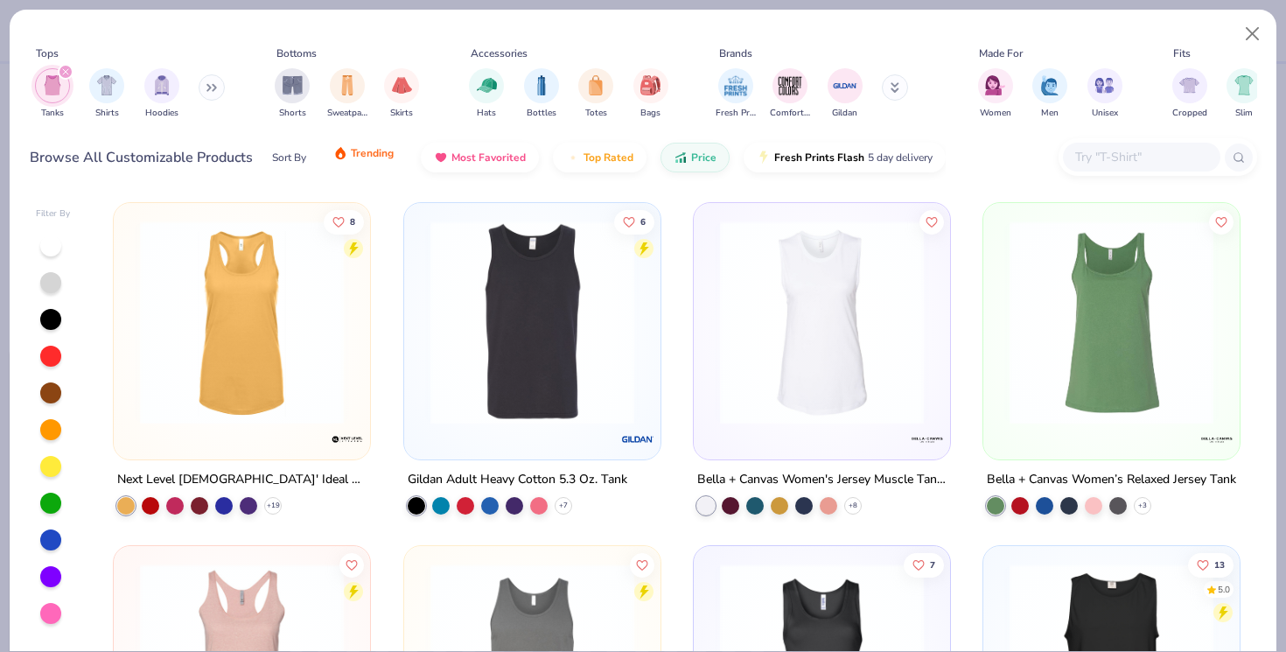
click at [387, 159] on button "Trending" at bounding box center [363, 153] width 87 height 30
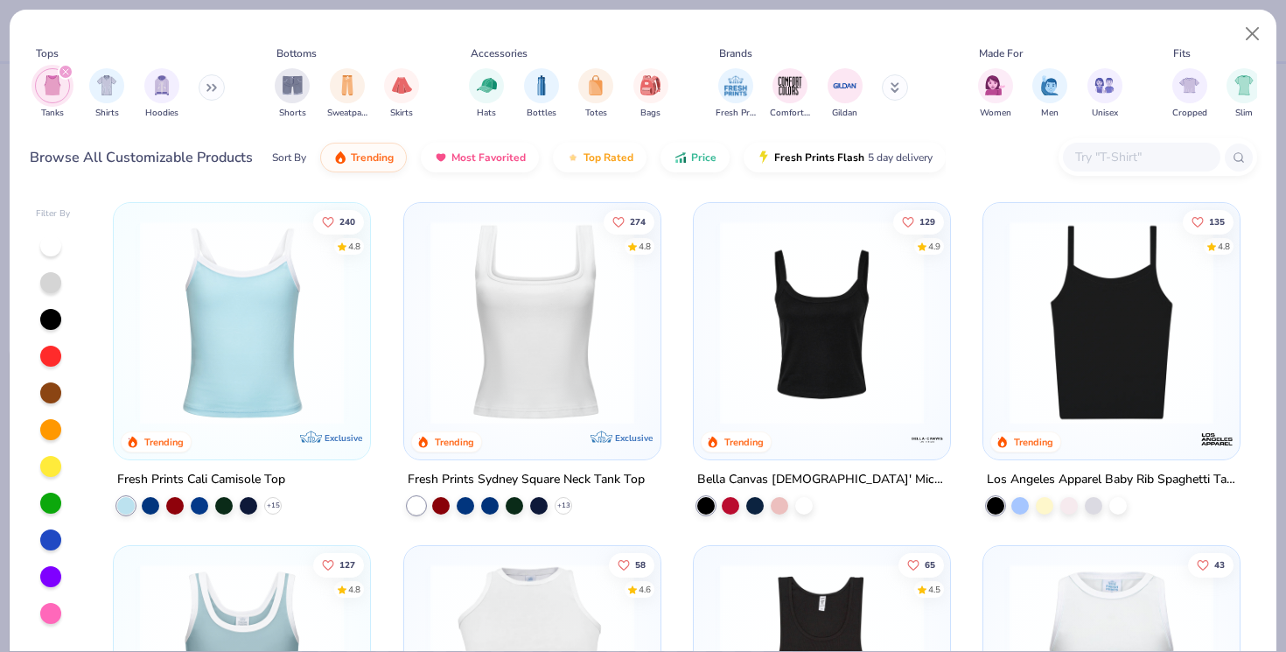
click at [280, 158] on div "Sort By" at bounding box center [289, 158] width 34 height 16
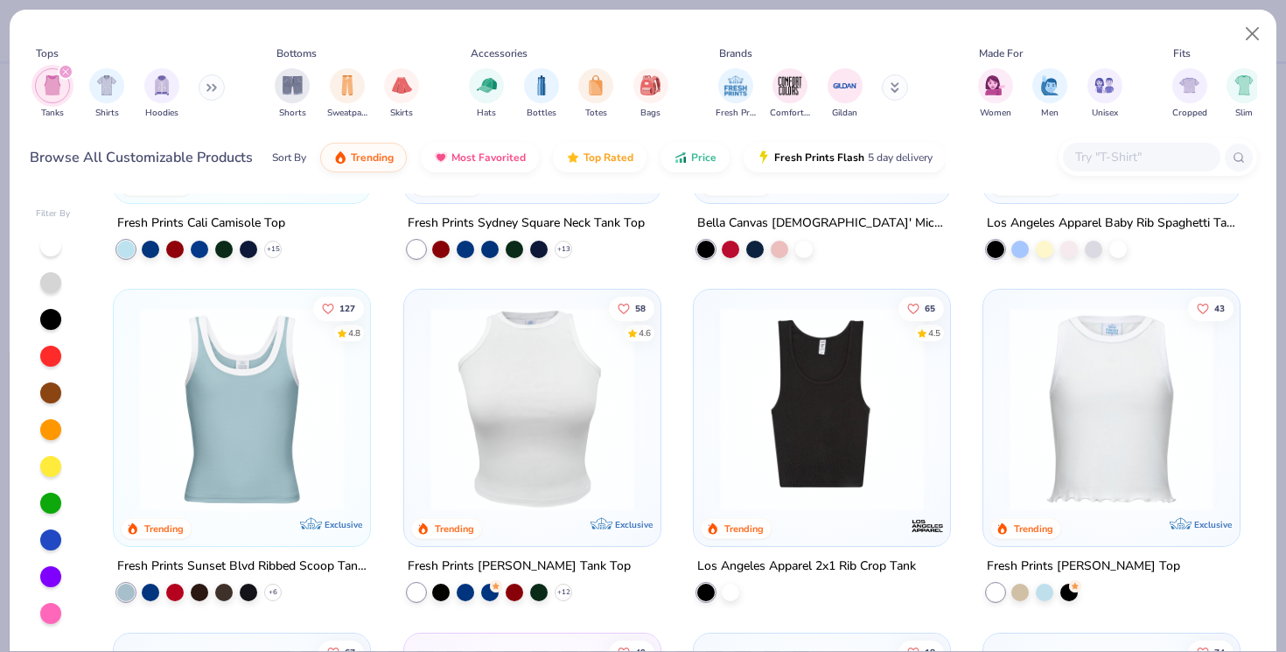
scroll to position [262, 0]
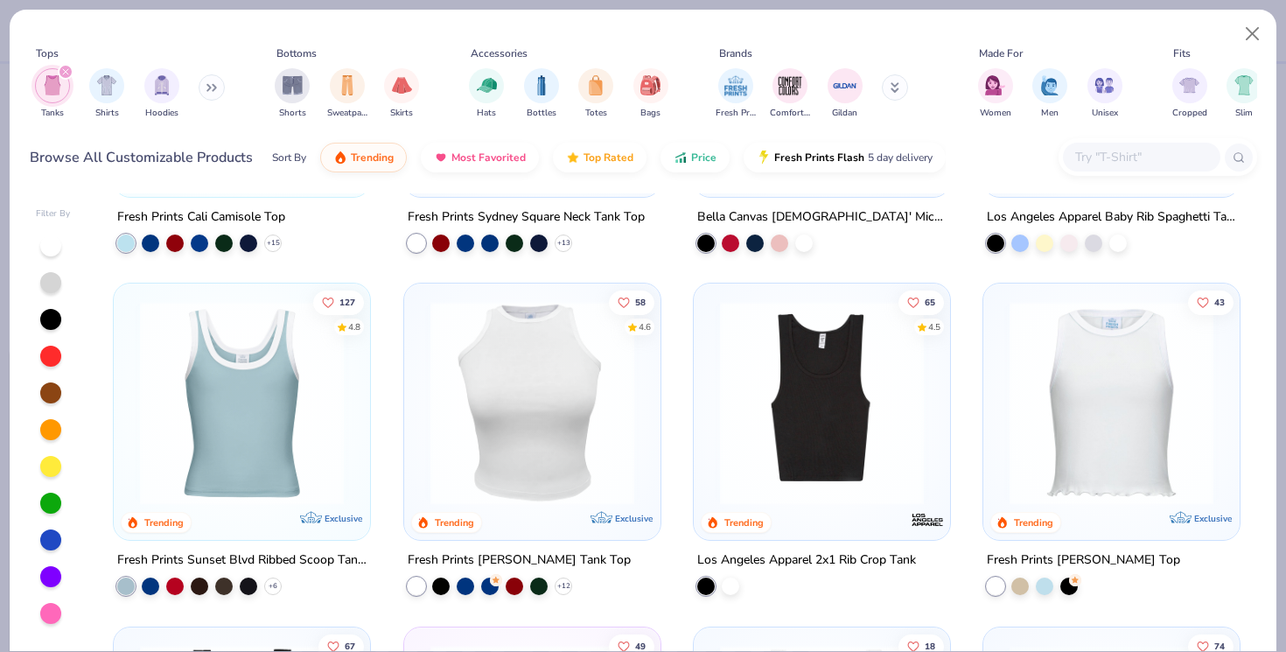
click at [261, 422] on img at bounding box center [241, 403] width 221 height 204
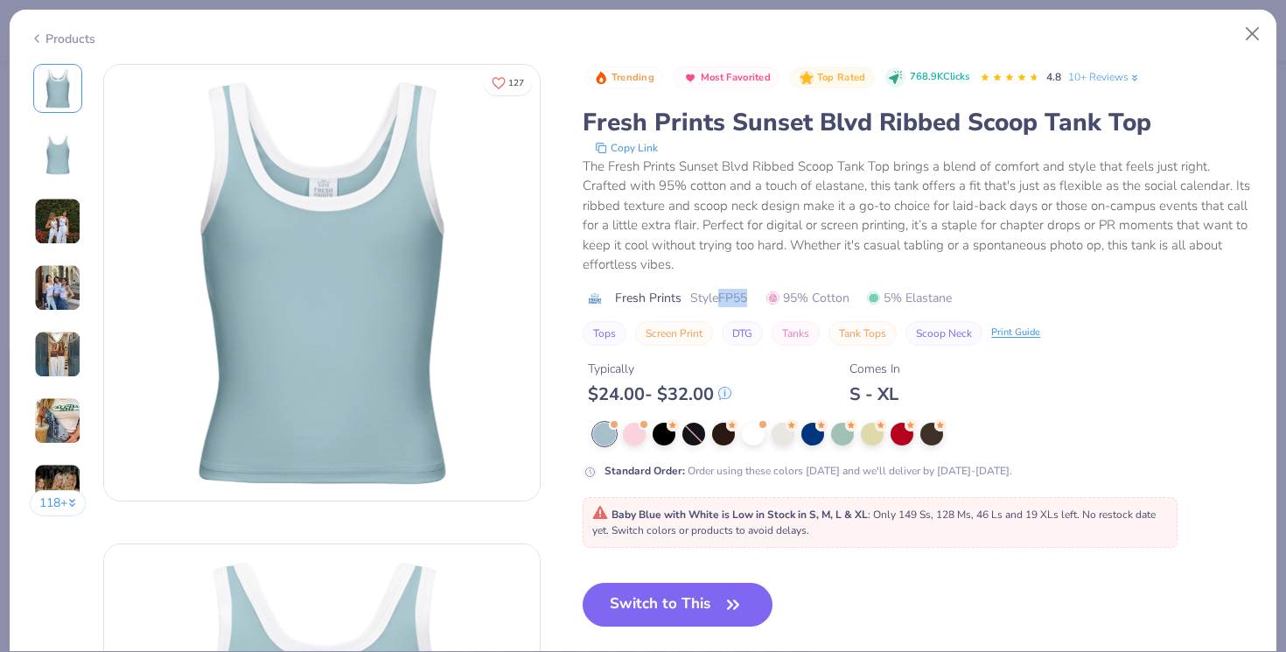
drag, startPoint x: 720, startPoint y: 298, endPoint x: 752, endPoint y: 300, distance: 32.4
click at [752, 301] on div "Fresh Prints Style FP55 95% Cotton 5% Elastane" at bounding box center [920, 298] width 674 height 18
copy span "FP55"
click at [1259, 35] on button "Close" at bounding box center [1252, 33] width 33 height 33
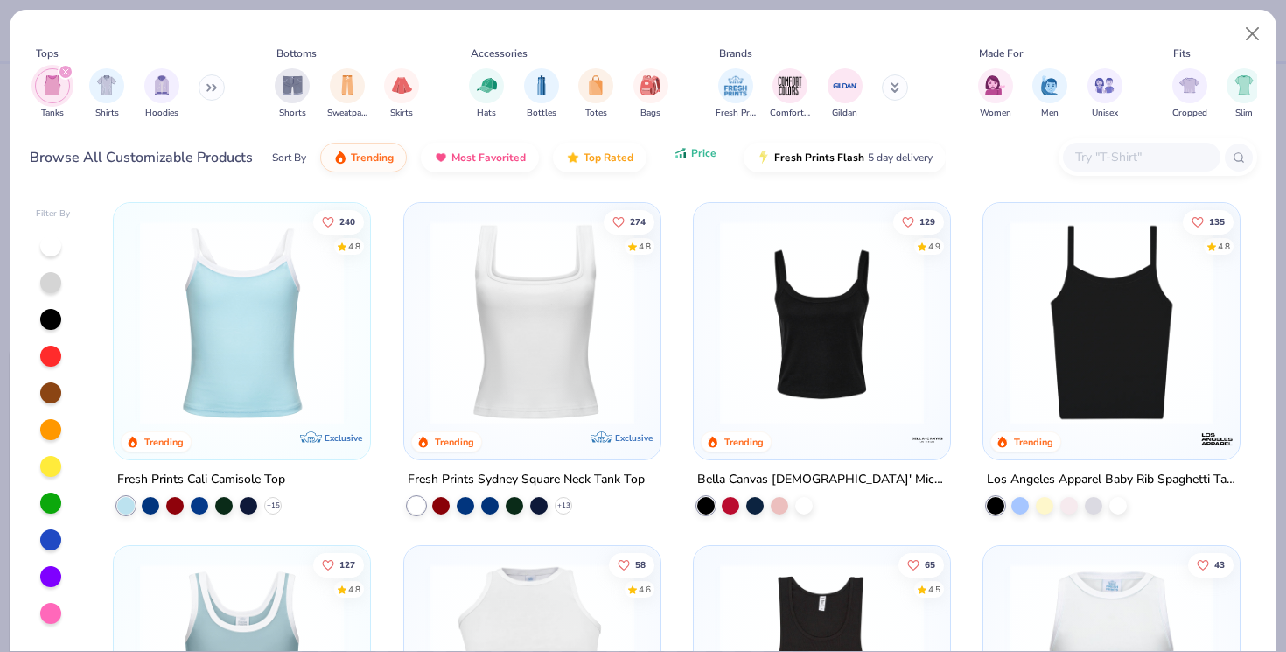
click at [701, 157] on span "Price" at bounding box center [703, 153] width 25 height 14
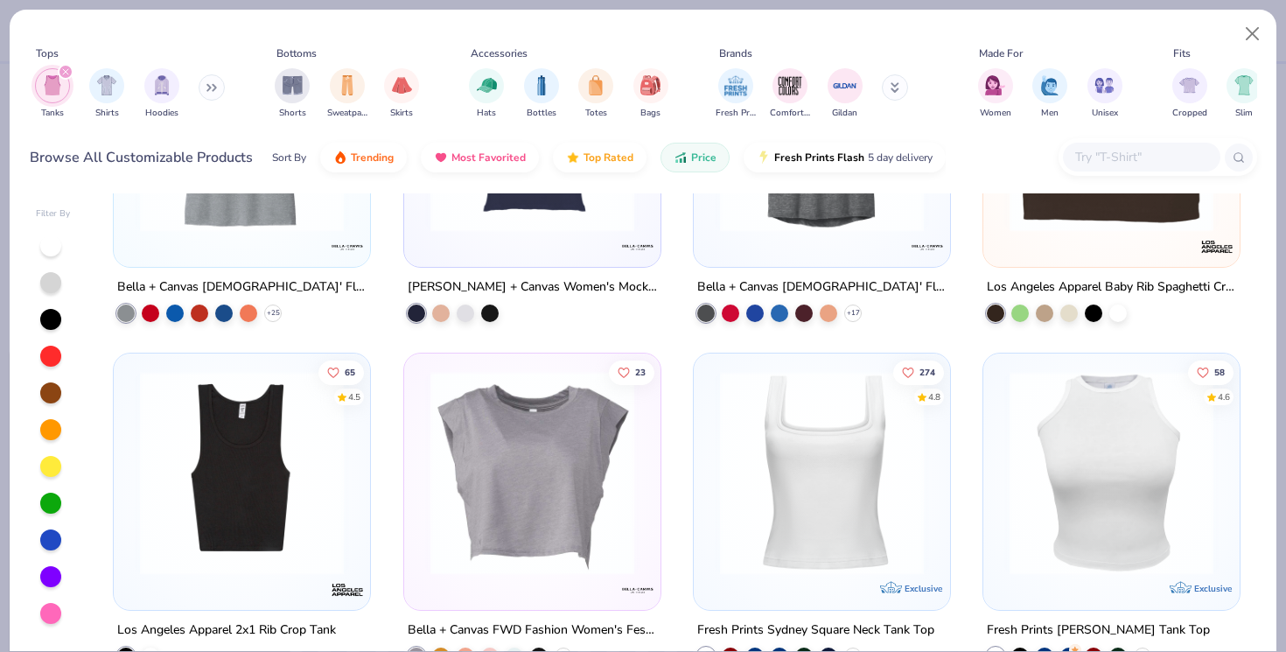
scroll to position [1563, 0]
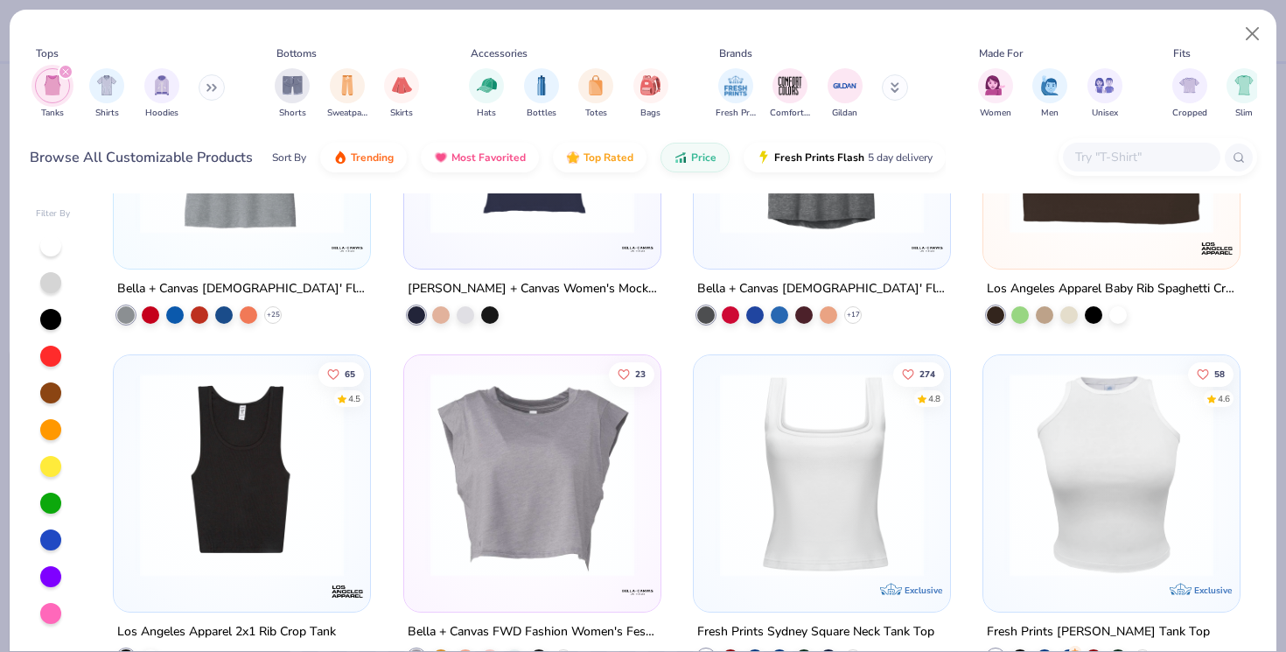
click at [850, 419] on img at bounding box center [821, 475] width 221 height 204
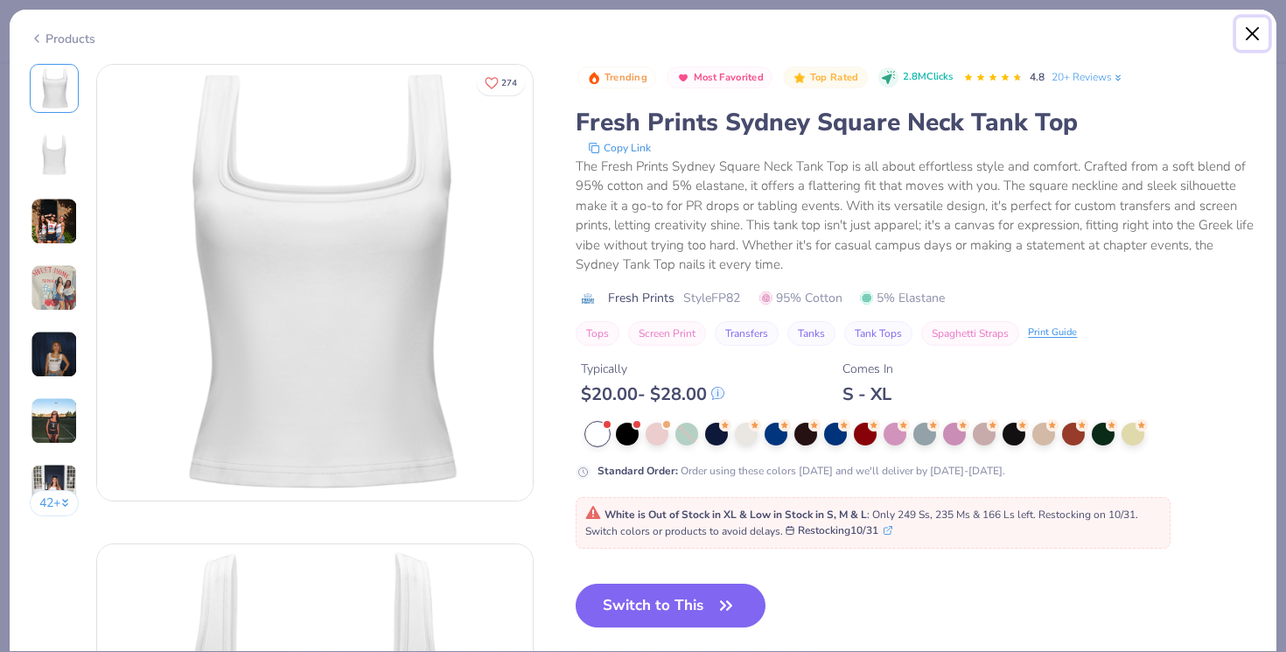
click at [1251, 31] on button "Close" at bounding box center [1252, 33] width 33 height 33
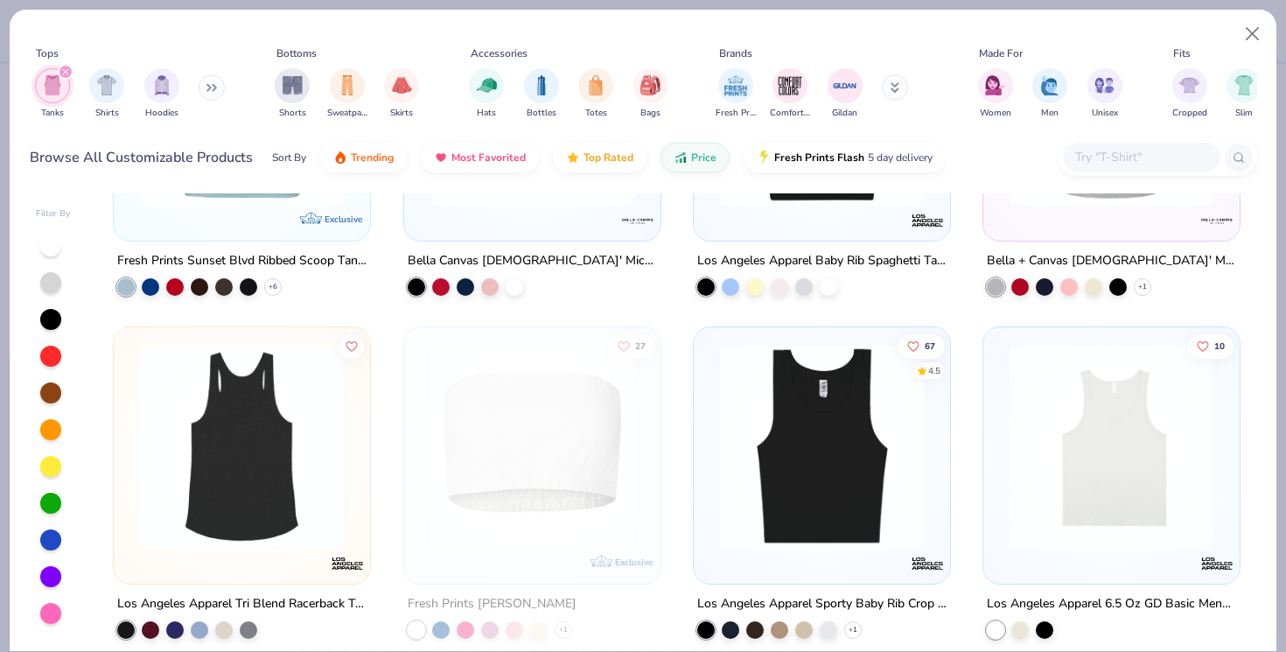
scroll to position [2676, 0]
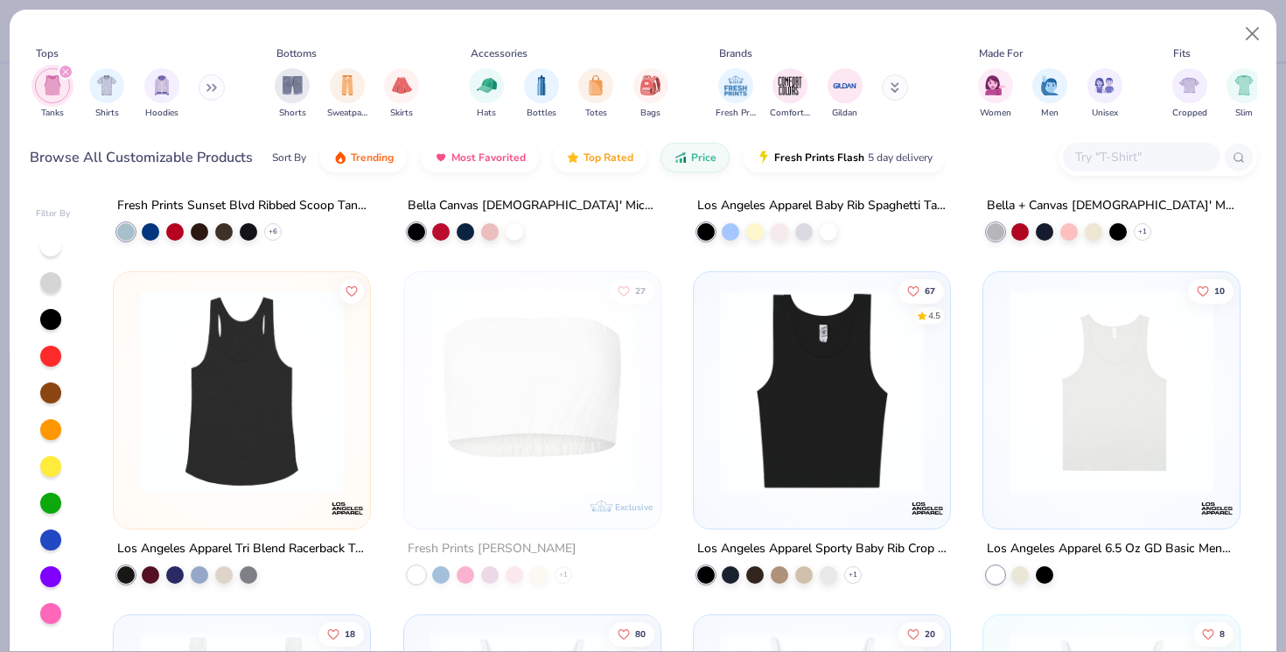
click at [65, 75] on div "filter for Tanks" at bounding box center [66, 72] width 16 height 16
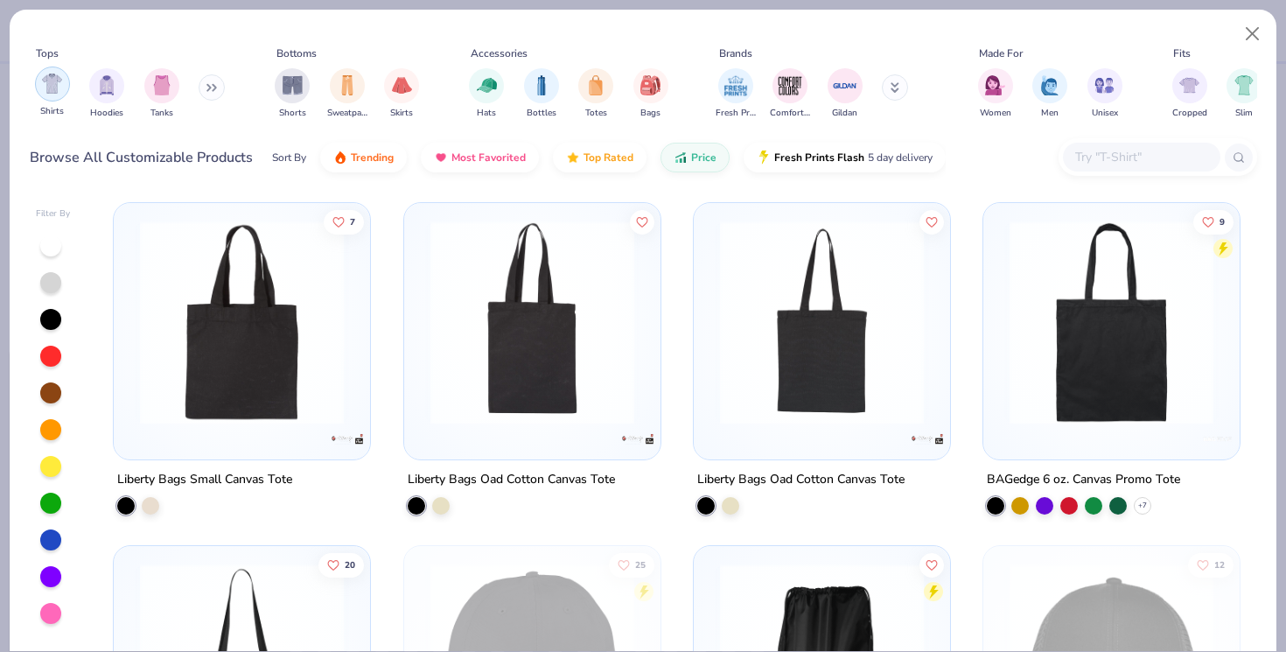
click at [55, 88] on img "filter for Shirts" at bounding box center [52, 83] width 20 height 20
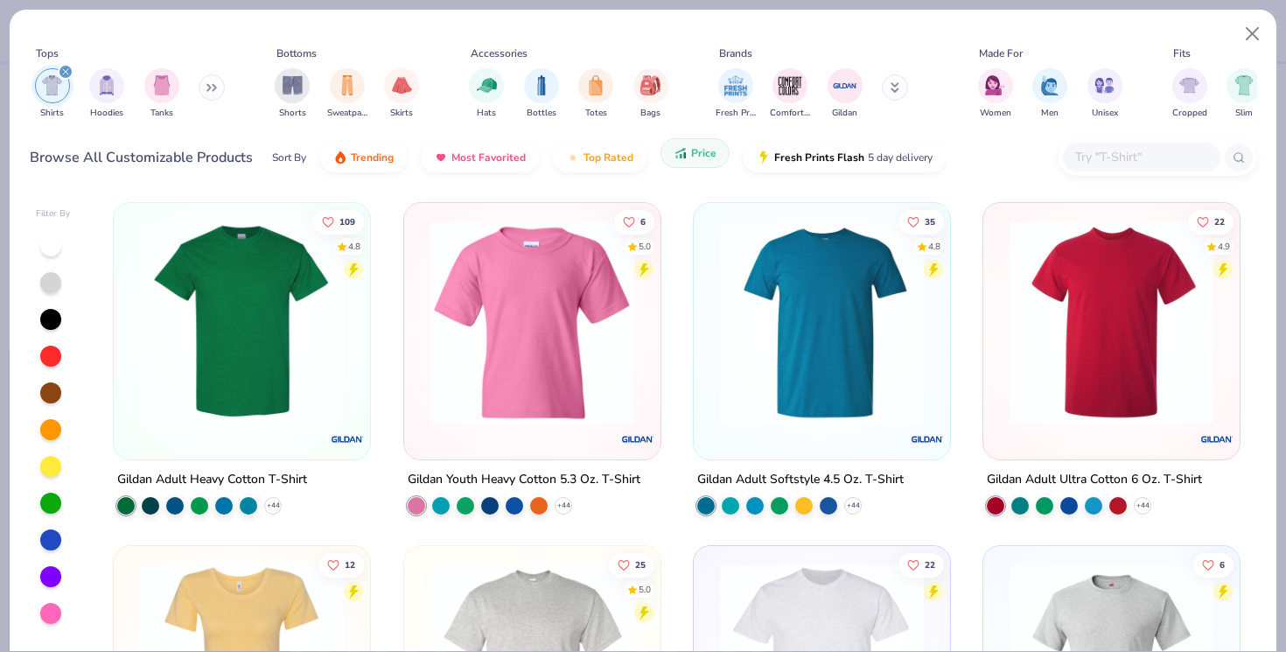
click at [695, 159] on span "Price" at bounding box center [703, 153] width 25 height 14
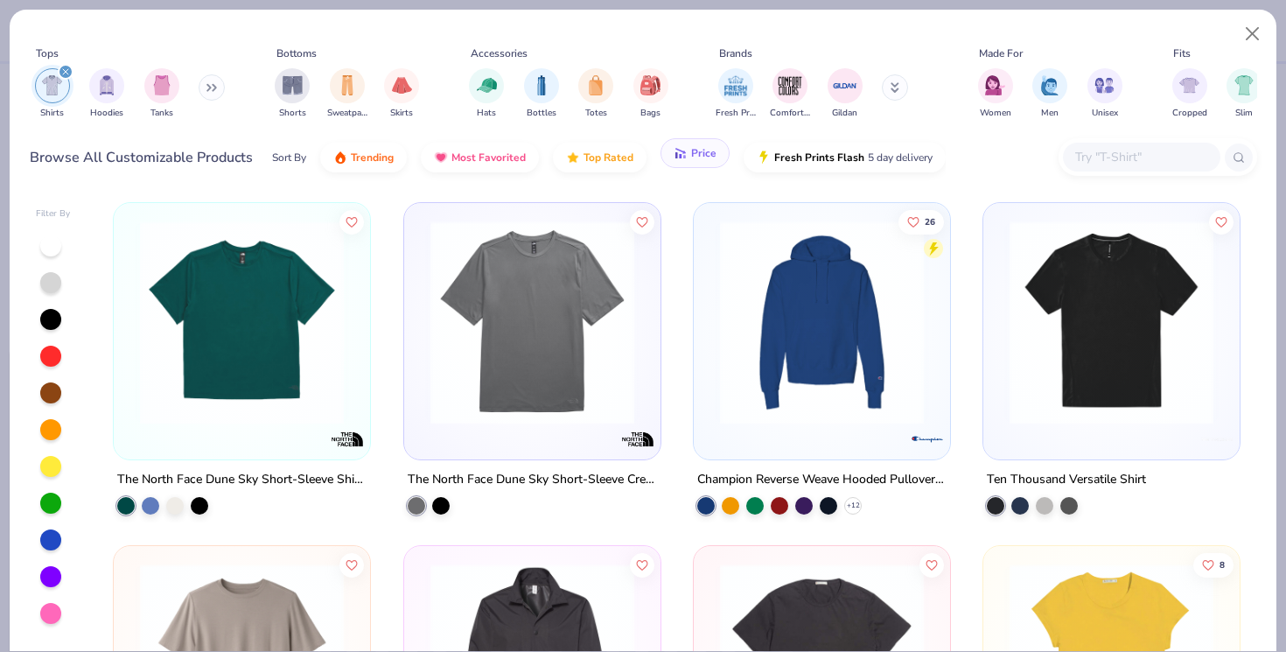
click at [691, 152] on span "Price" at bounding box center [703, 153] width 25 height 14
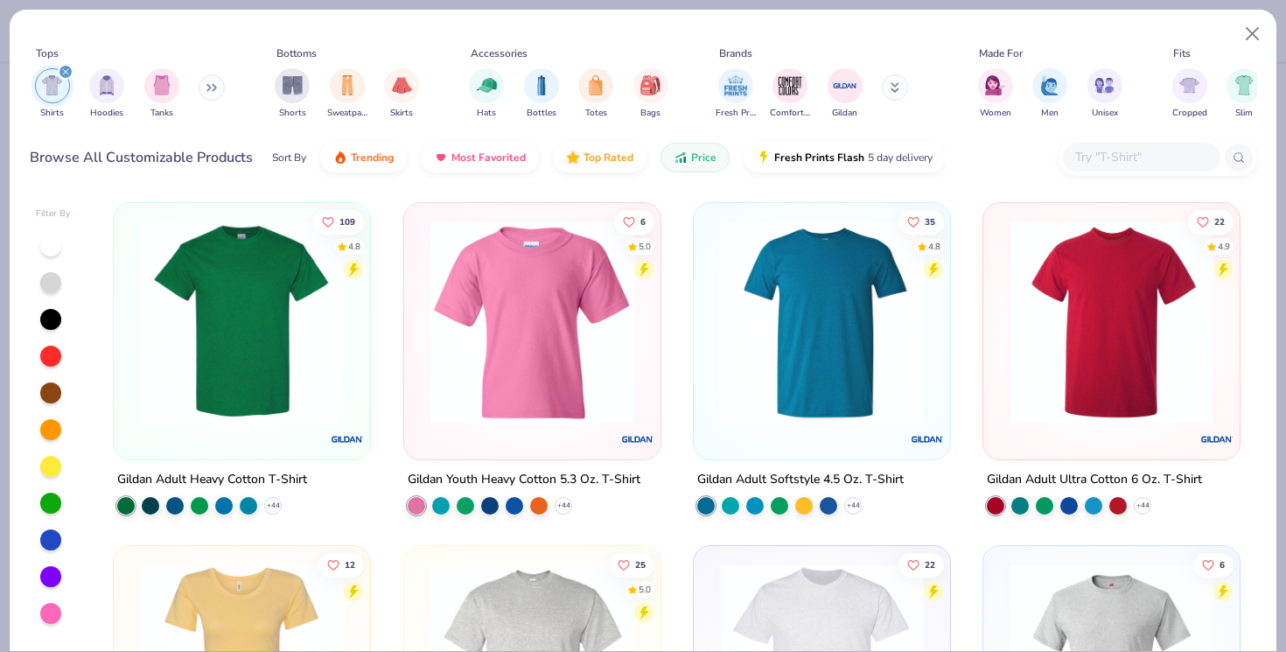
scroll to position [163, 0]
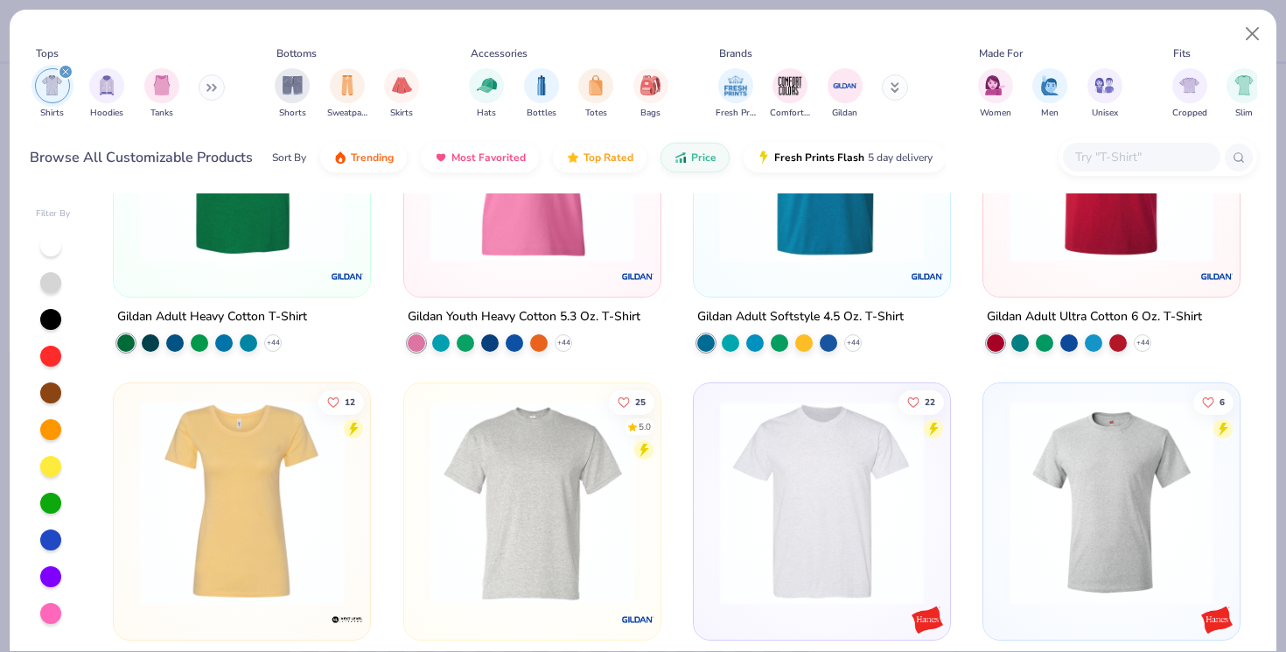
click at [273, 562] on img at bounding box center [241, 503] width 221 height 204
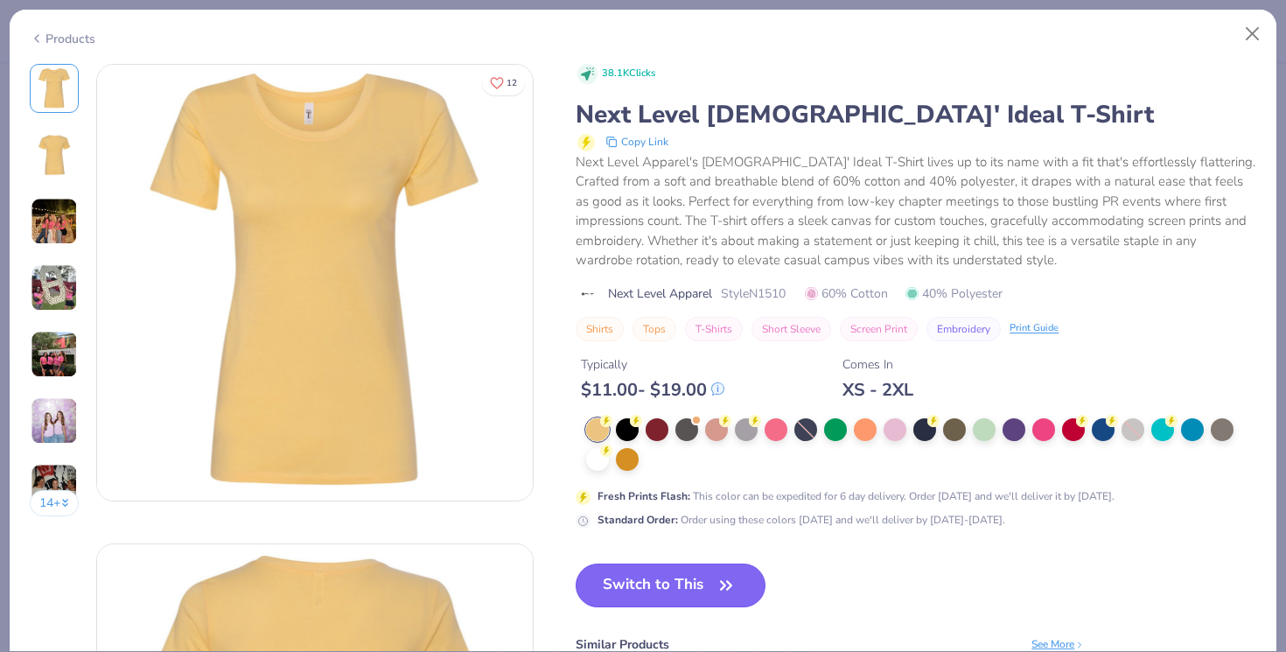
click at [665, 593] on button "Switch to This" at bounding box center [671, 585] width 190 height 44
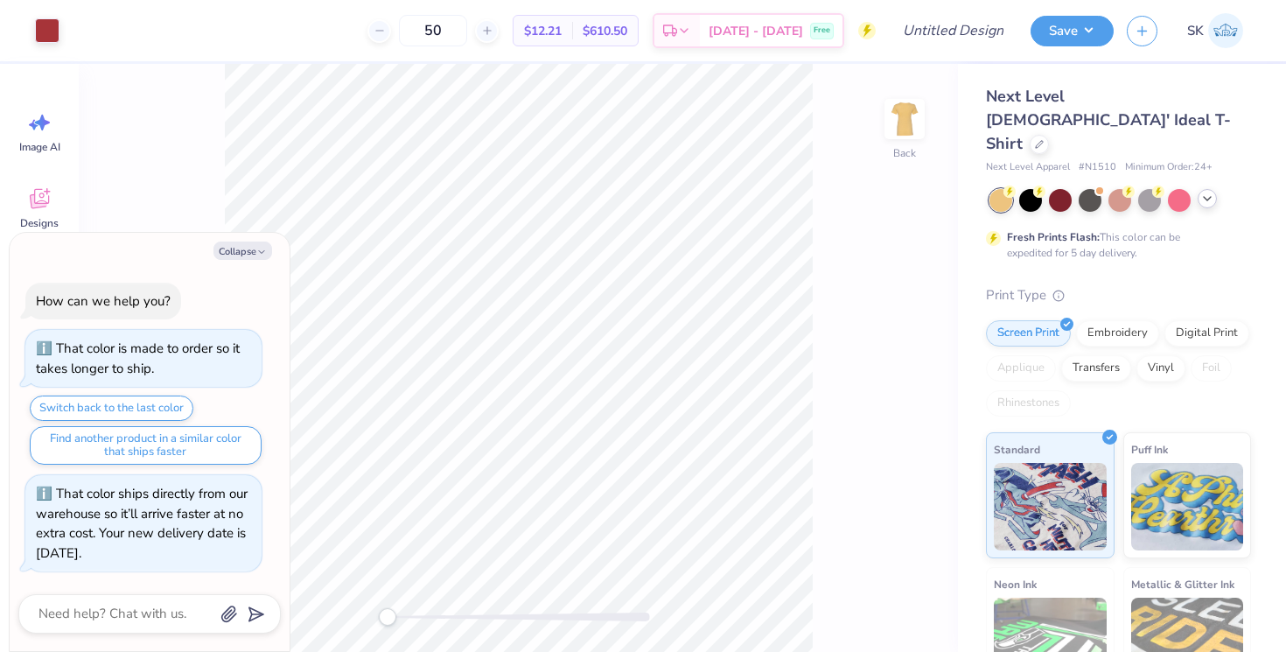
click at [1206, 192] on icon at bounding box center [1207, 199] width 14 height 14
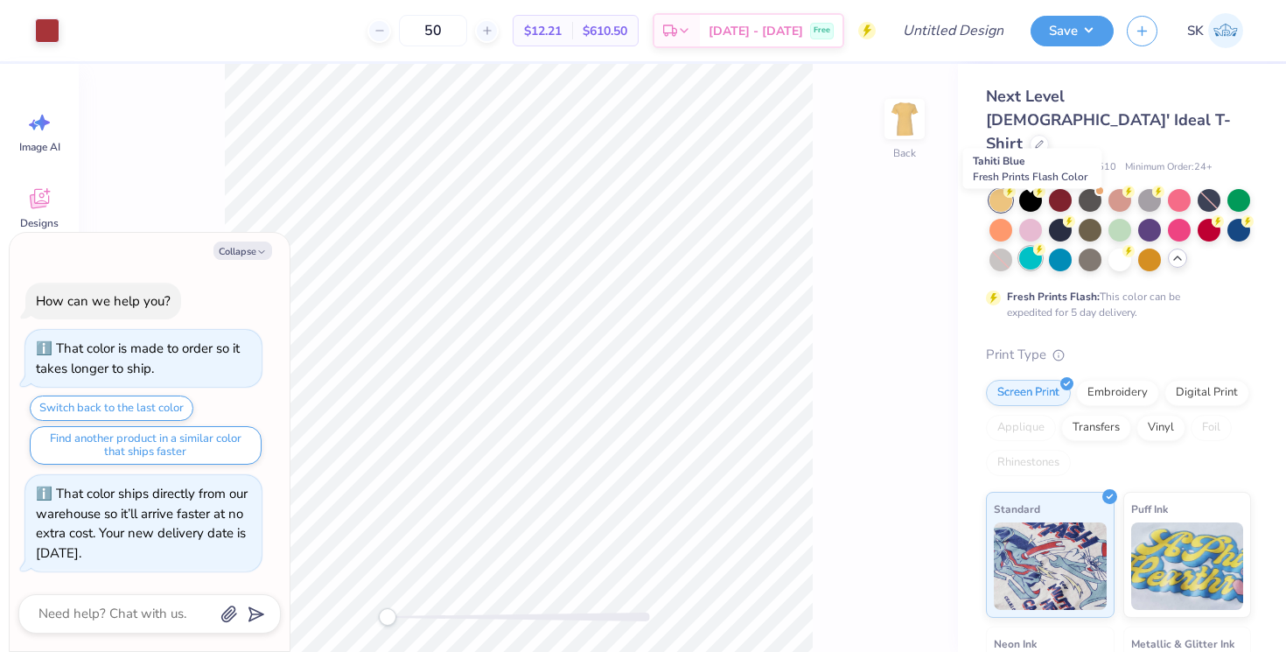
click at [1028, 247] on div at bounding box center [1030, 258] width 23 height 23
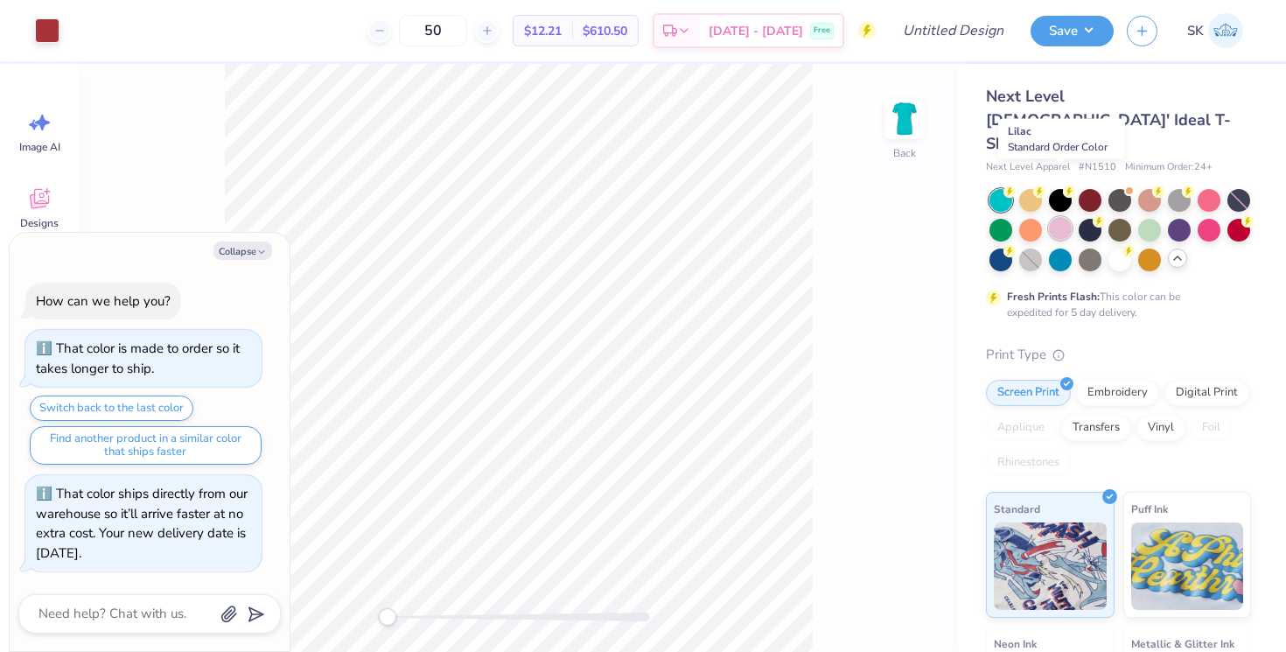
click at [1065, 217] on div at bounding box center [1060, 228] width 23 height 23
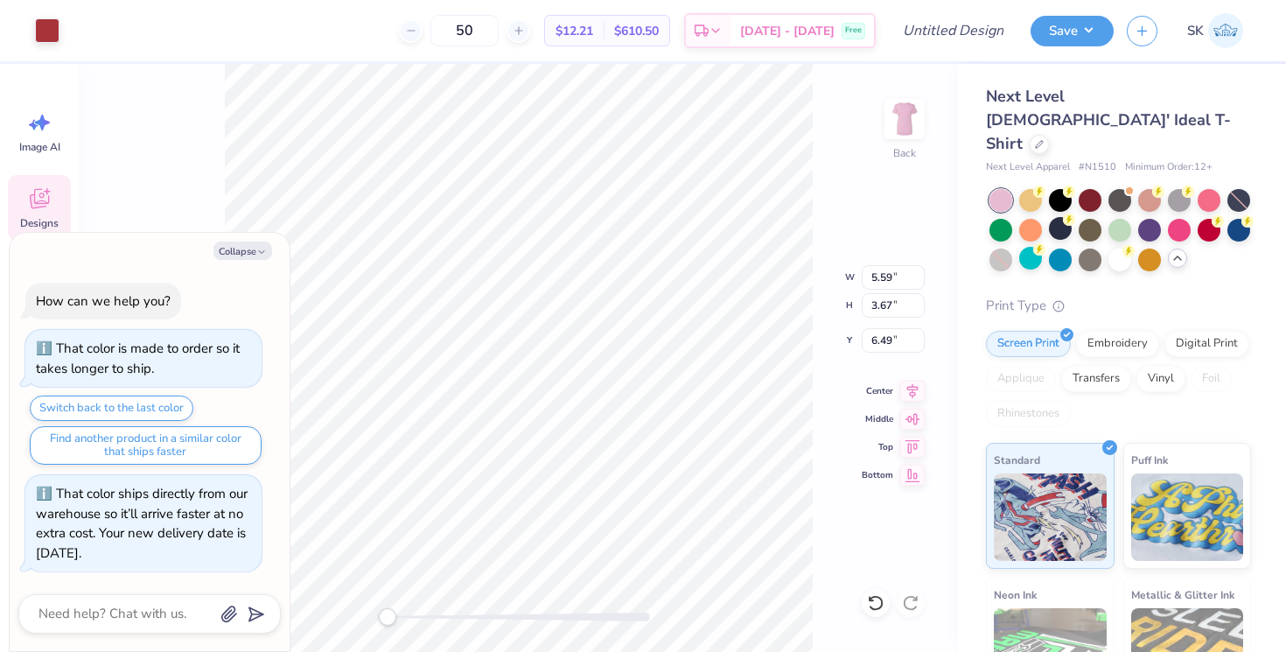
type textarea "x"
type input "7.83"
type input "5.14"
type input "1.94"
click at [1086, 160] on span "# N1510" at bounding box center [1098, 167] width 38 height 15
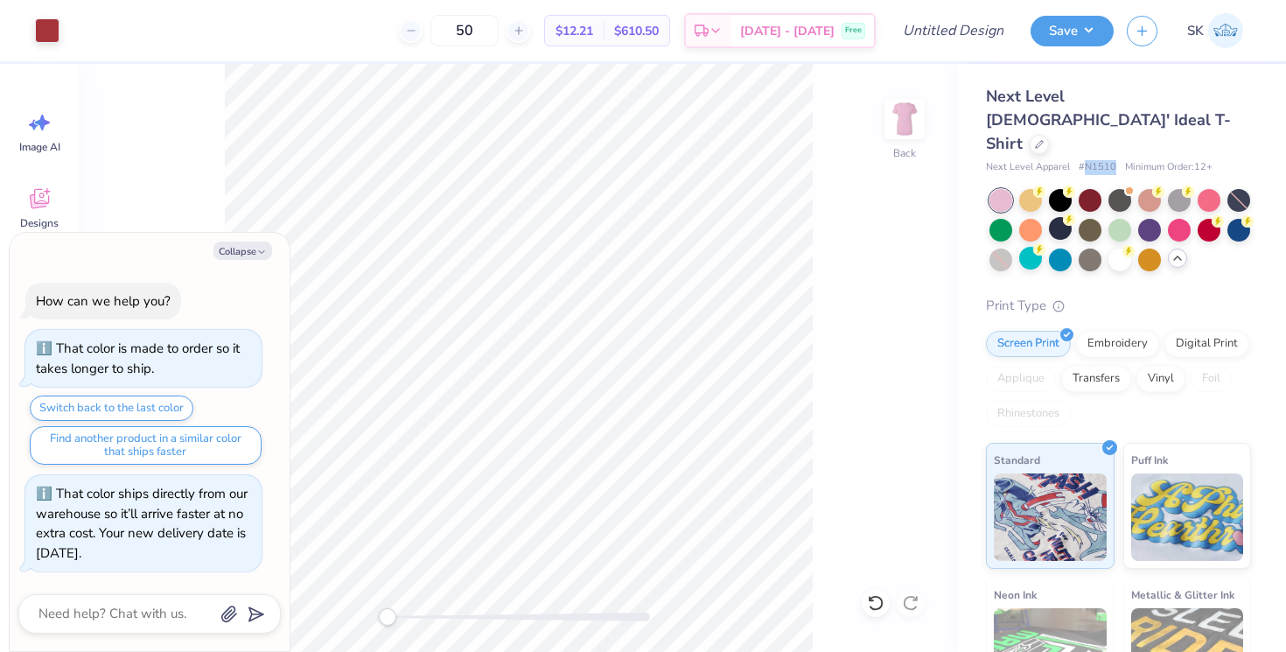
drag, startPoint x: 1113, startPoint y: 116, endPoint x: 1085, endPoint y: 117, distance: 28.0
click at [1085, 160] on span "# N1510" at bounding box center [1098, 167] width 38 height 15
copy span "N1510"
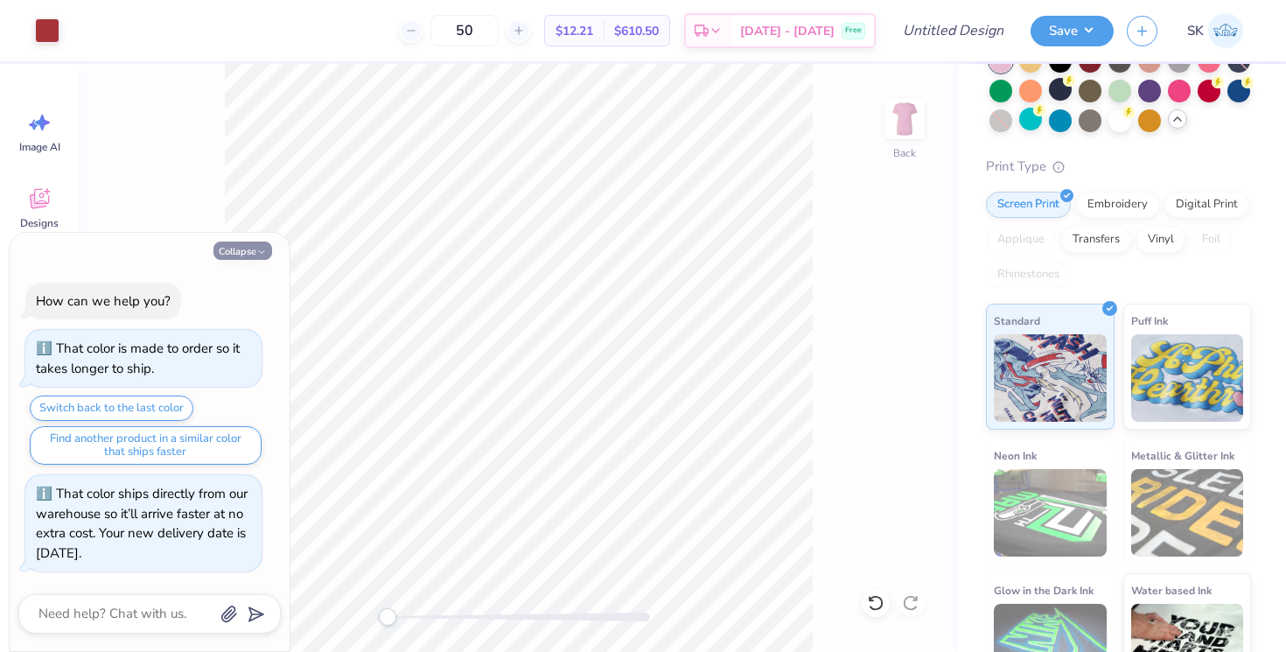
click at [243, 255] on button "Collapse" at bounding box center [242, 250] width 59 height 18
type textarea "x"
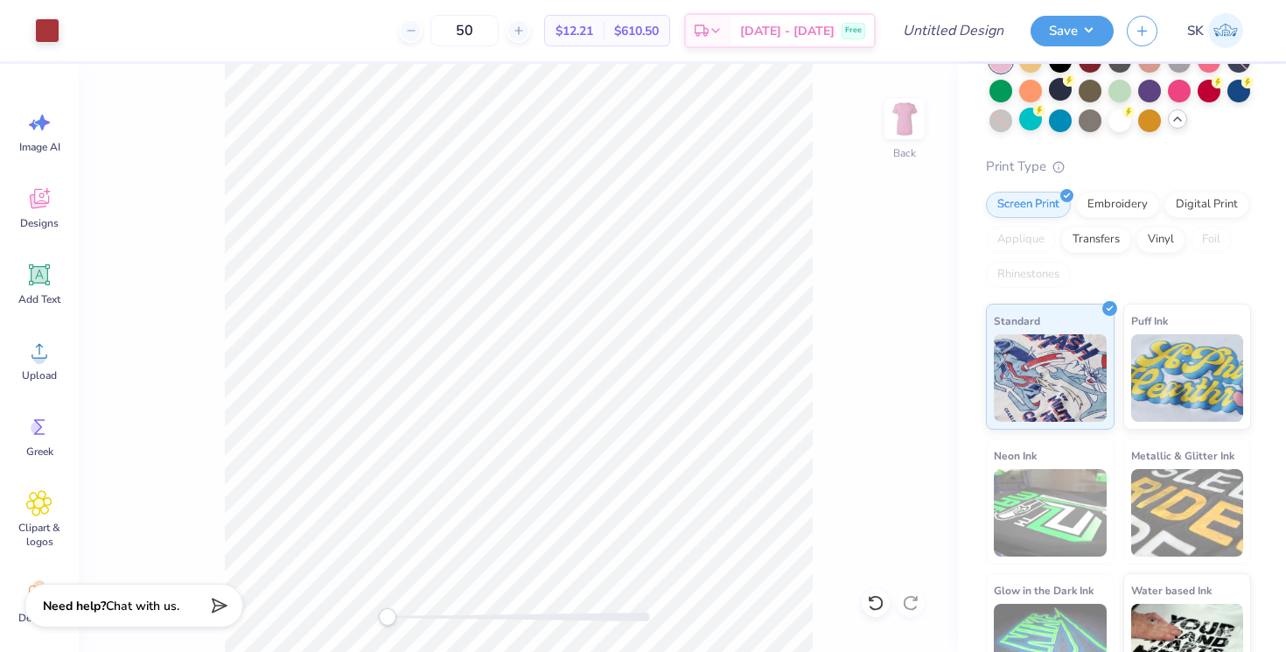
scroll to position [0, 0]
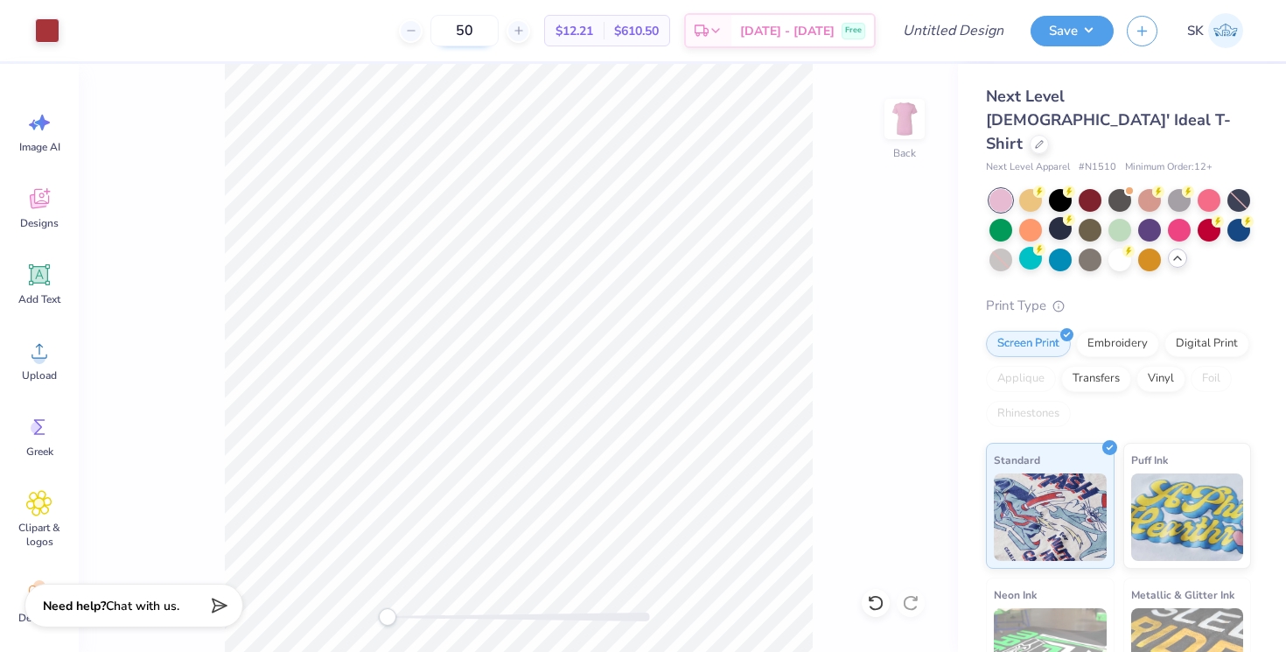
click at [488, 28] on input "50" at bounding box center [464, 30] width 68 height 31
drag, startPoint x: 512, startPoint y: 30, endPoint x: 443, endPoint y: 28, distance: 69.1
click at [443, 28] on div "50" at bounding box center [464, 30] width 131 height 31
type input "12"
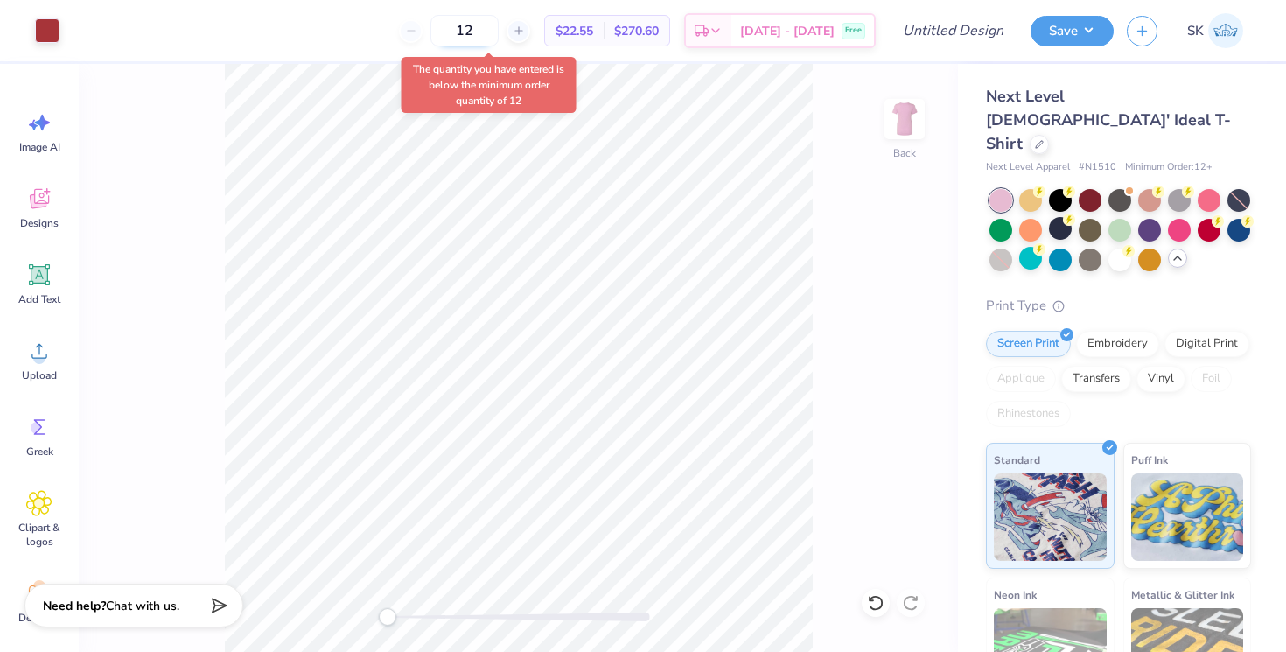
click at [499, 32] on input "12" at bounding box center [464, 30] width 68 height 31
click at [1057, 401] on div "Rhinestones" at bounding box center [1028, 414] width 85 height 26
click at [1110, 355] on div "Screen Print Embroidery Digital Print Applique Transfers Vinyl Foil Rhinestones" at bounding box center [1118, 379] width 265 height 96
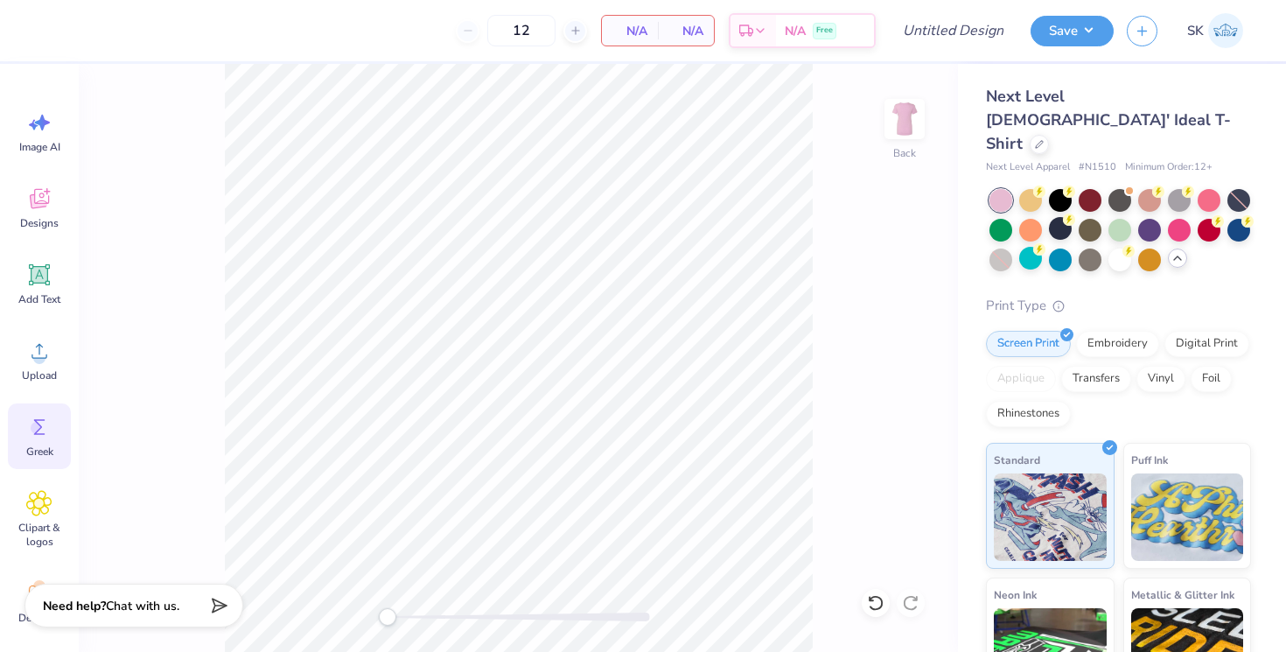
click at [36, 425] on circle at bounding box center [37, 428] width 12 height 12
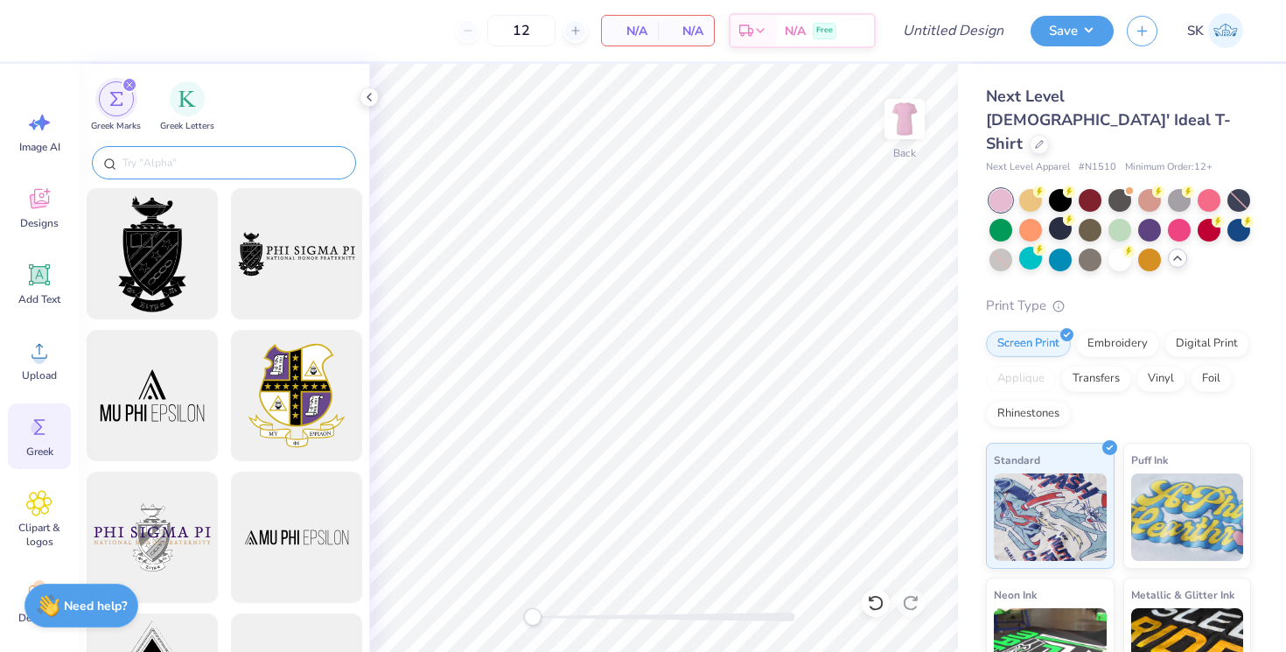
click at [169, 158] on input "text" at bounding box center [233, 162] width 224 height 17
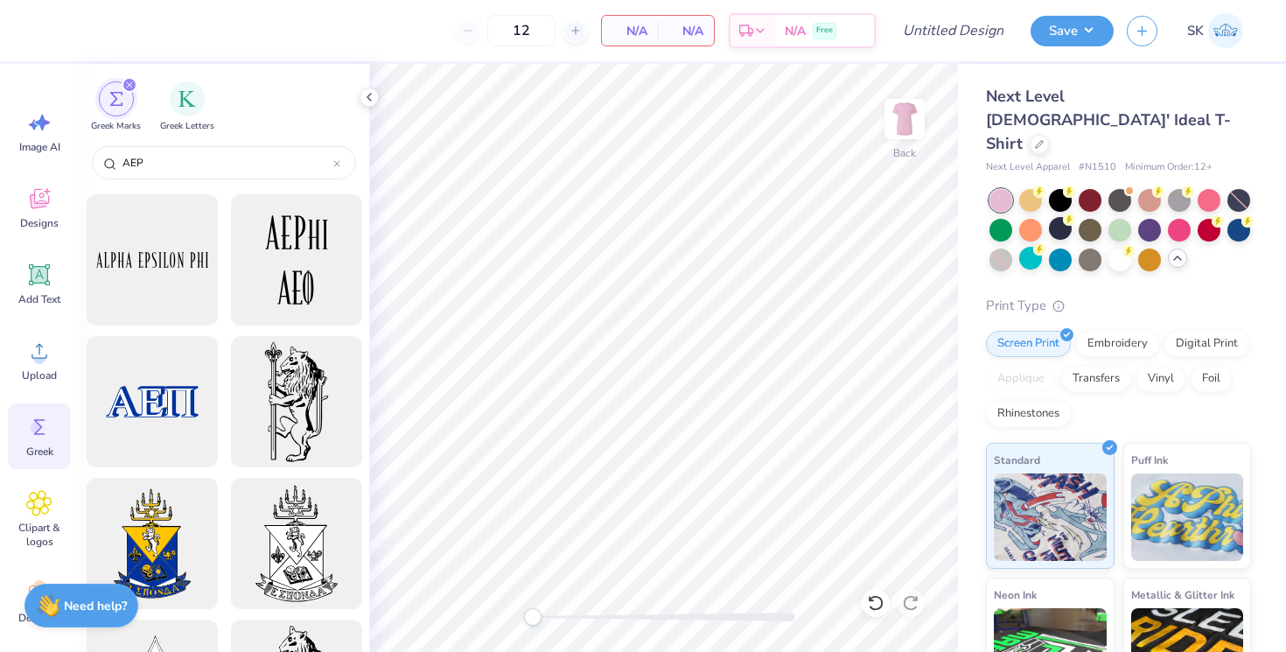
scroll to position [841, 0]
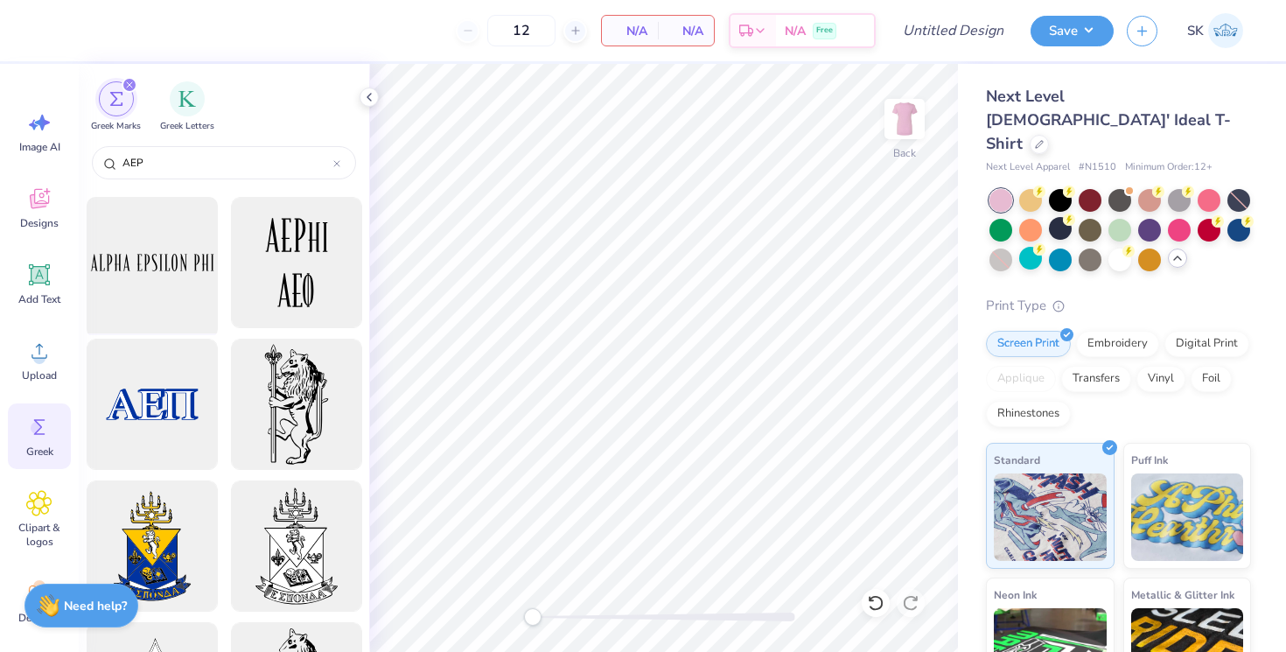
type input "AEP"
click at [147, 238] on div at bounding box center [152, 263] width 144 height 144
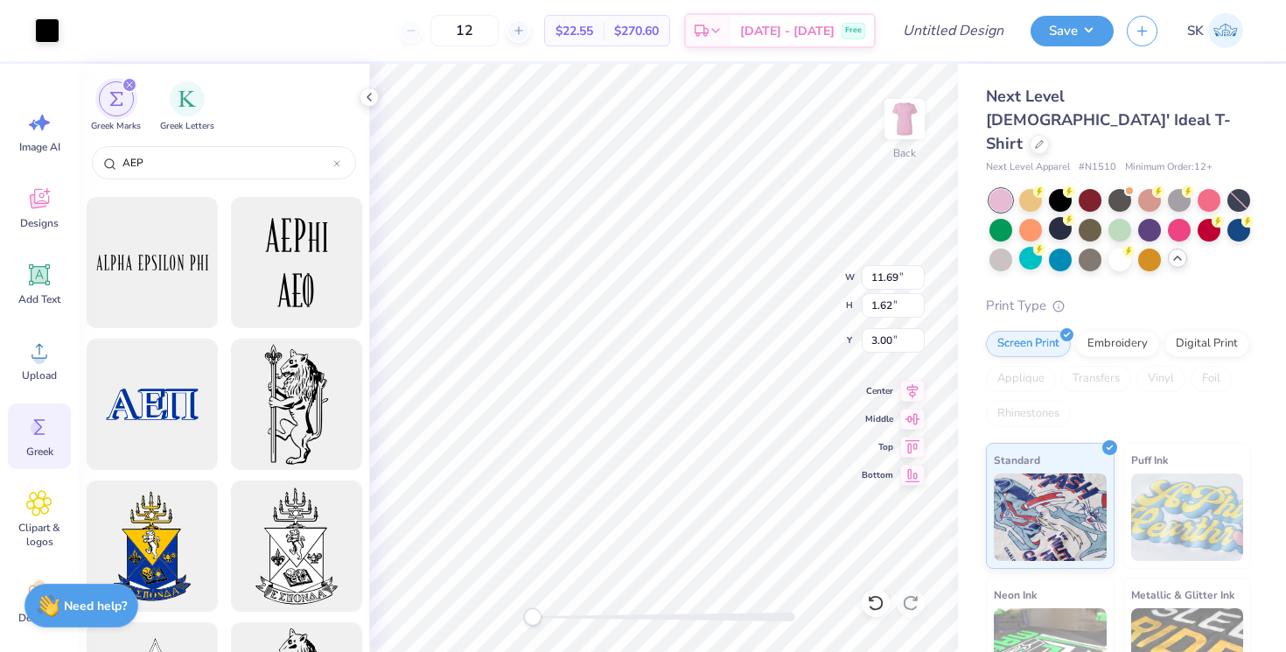
type input "8.77"
type input "1.21"
type input "3.40"
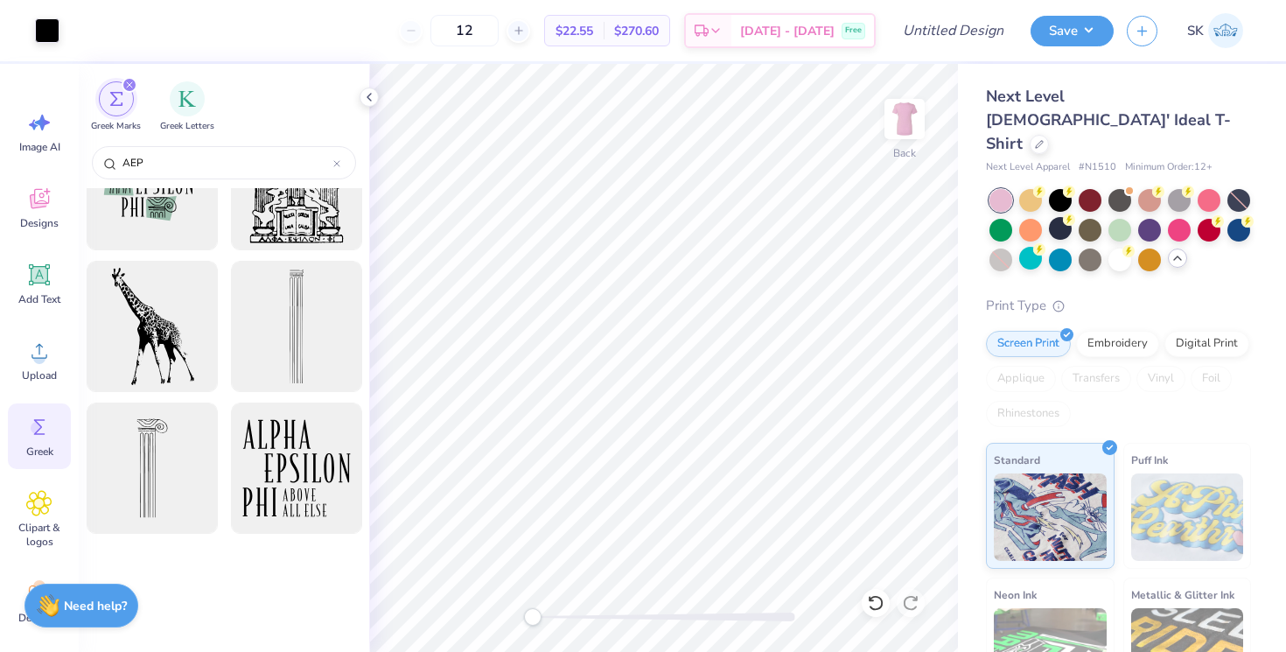
scroll to position [0, 0]
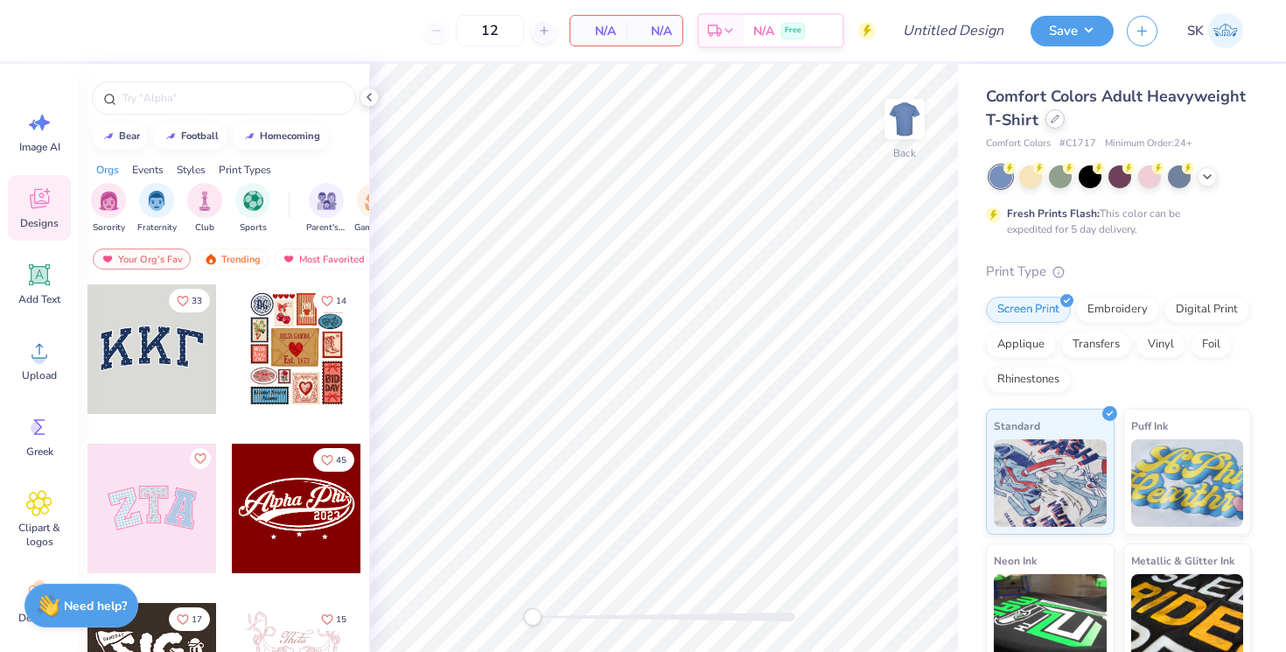
click at [1054, 120] on icon at bounding box center [1055, 119] width 9 height 9
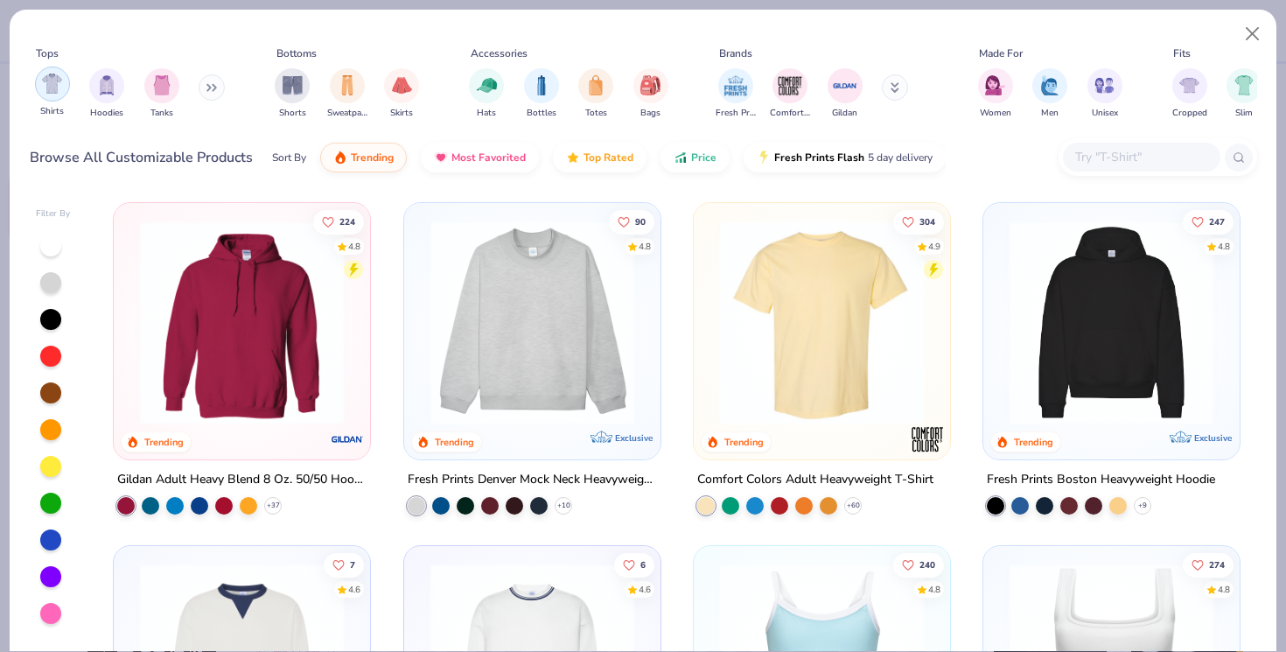
click at [43, 90] on img "filter for Shirts" at bounding box center [52, 83] width 20 height 20
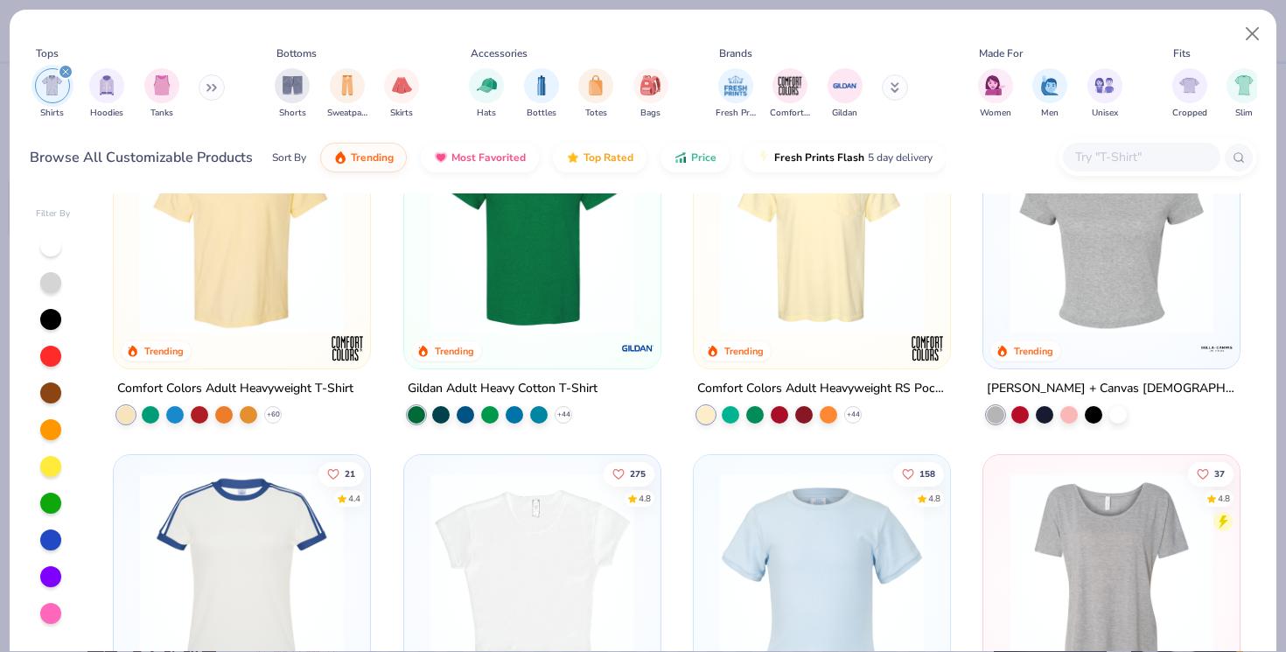
scroll to position [90, 0]
click at [1063, 273] on img at bounding box center [1111, 232] width 221 height 204
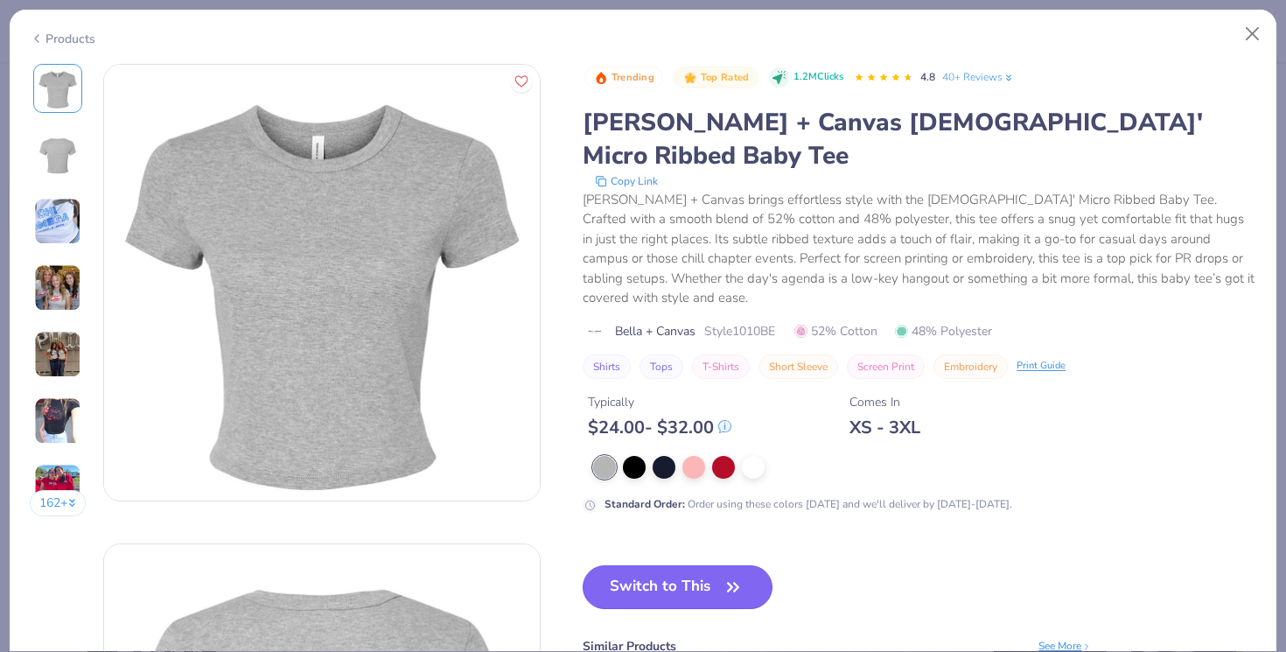
click at [667, 565] on button "Switch to This" at bounding box center [678, 587] width 190 height 44
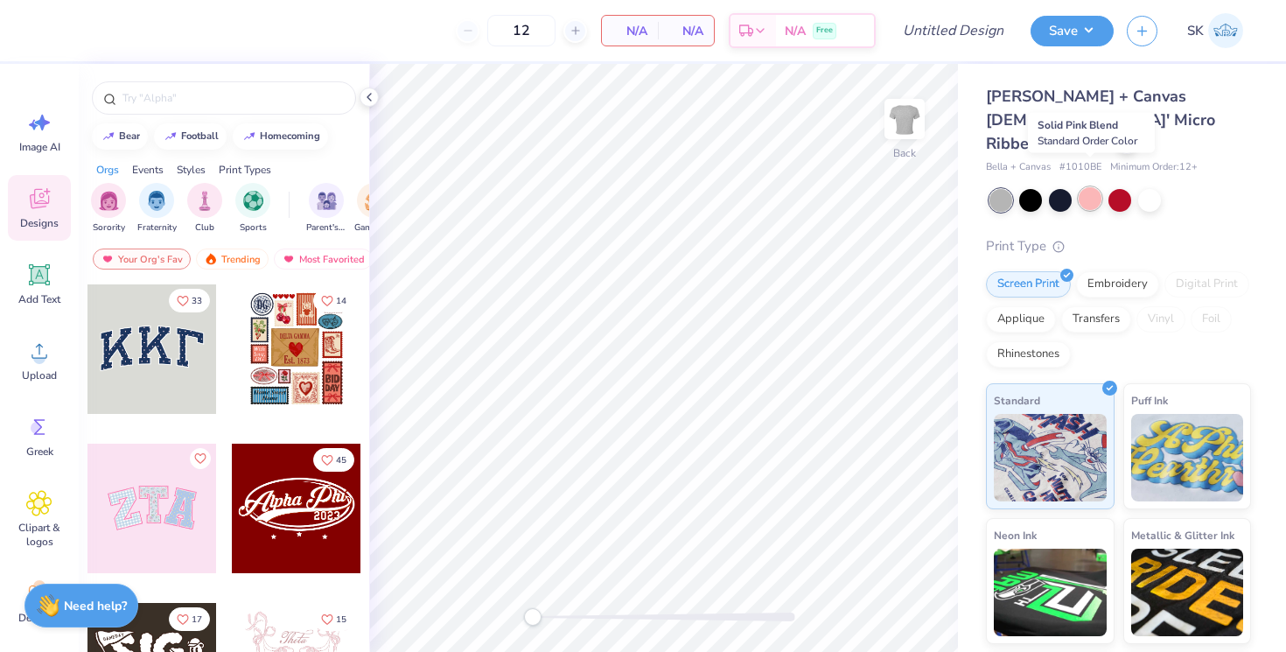
click at [1090, 187] on div at bounding box center [1090, 198] width 23 height 23
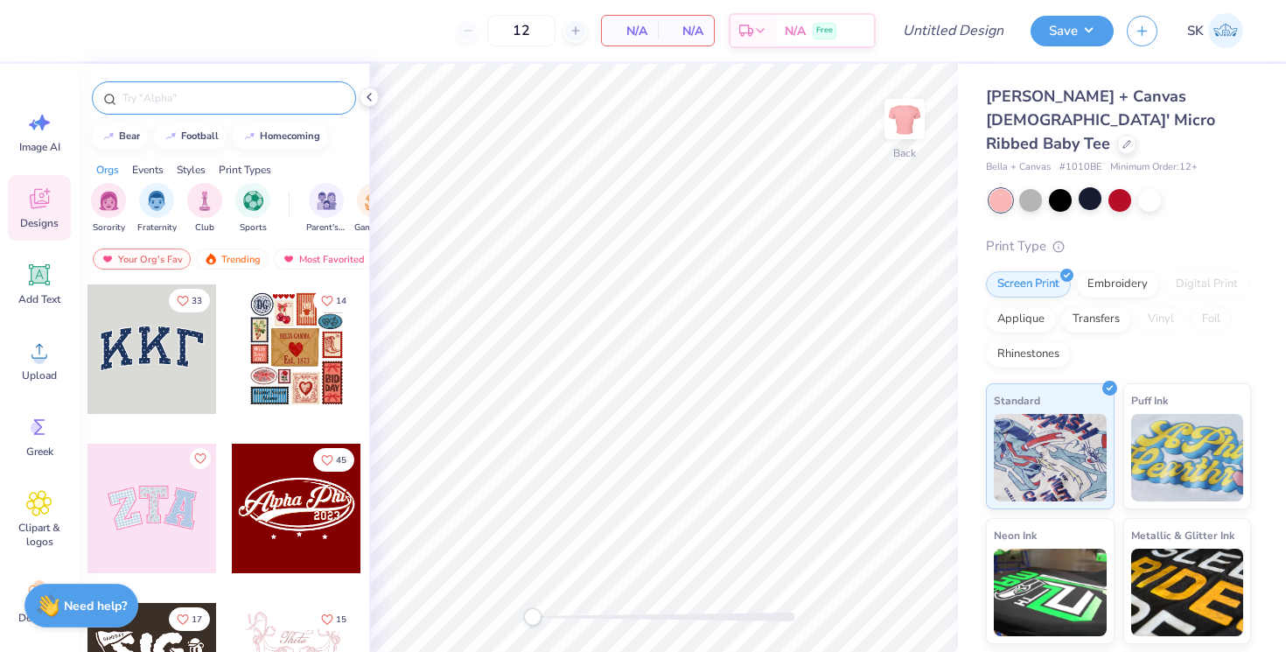
click at [165, 112] on div at bounding box center [224, 97] width 264 height 33
click at [166, 103] on input "text" at bounding box center [233, 97] width 224 height 17
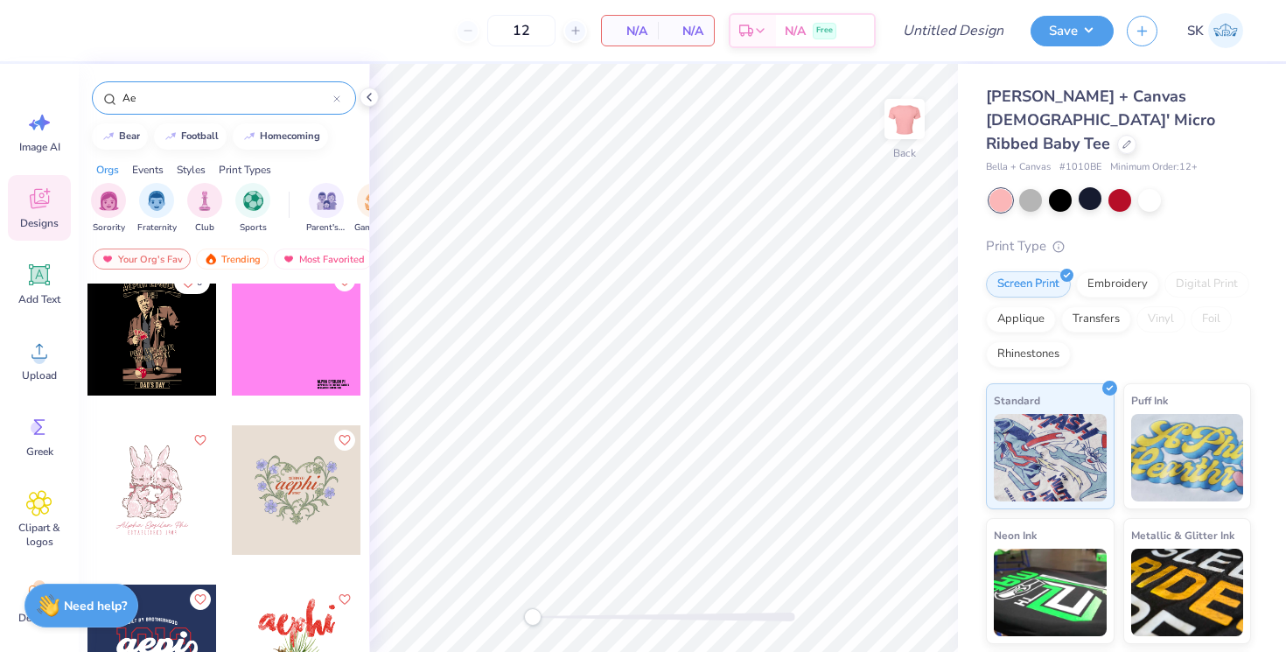
scroll to position [1937, 0]
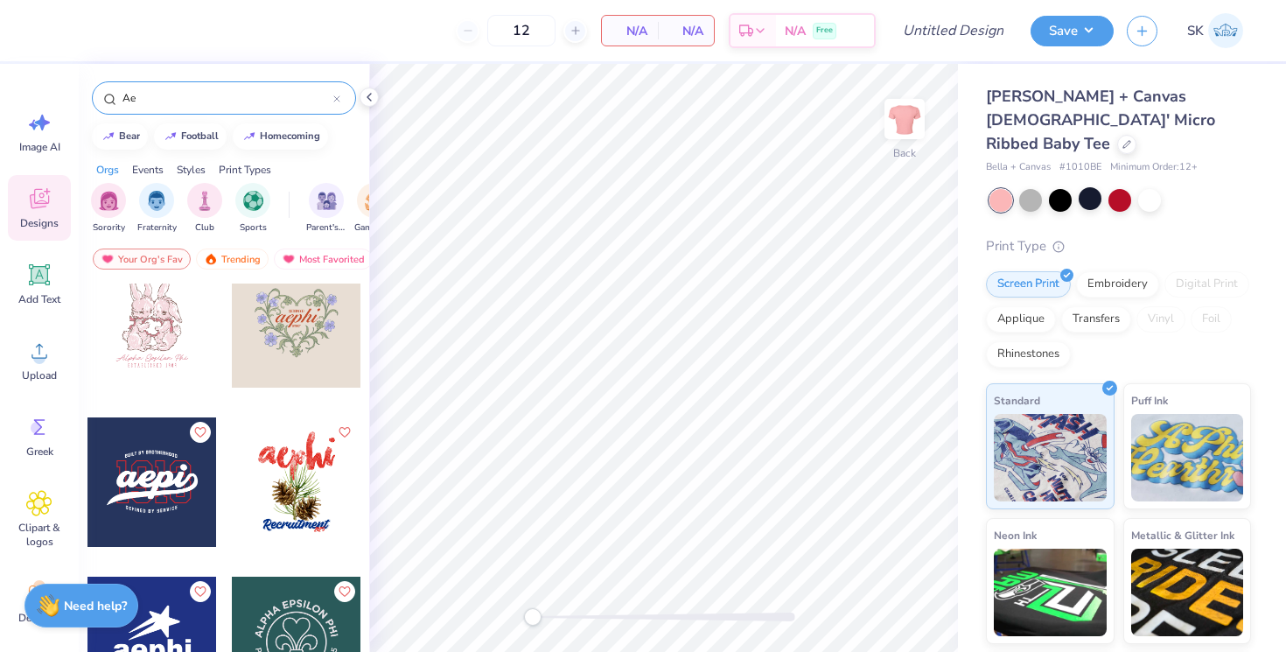
type input "Ae"
click at [301, 346] on div at bounding box center [296, 322] width 129 height 129
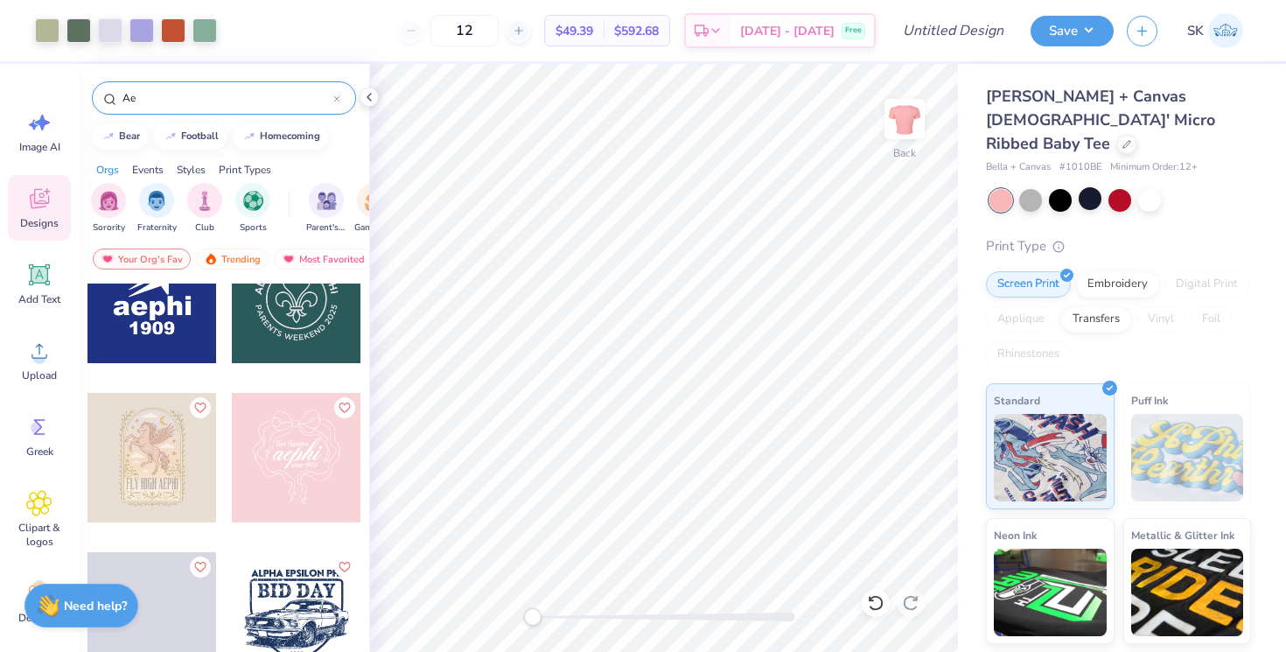
scroll to position [2287, 0]
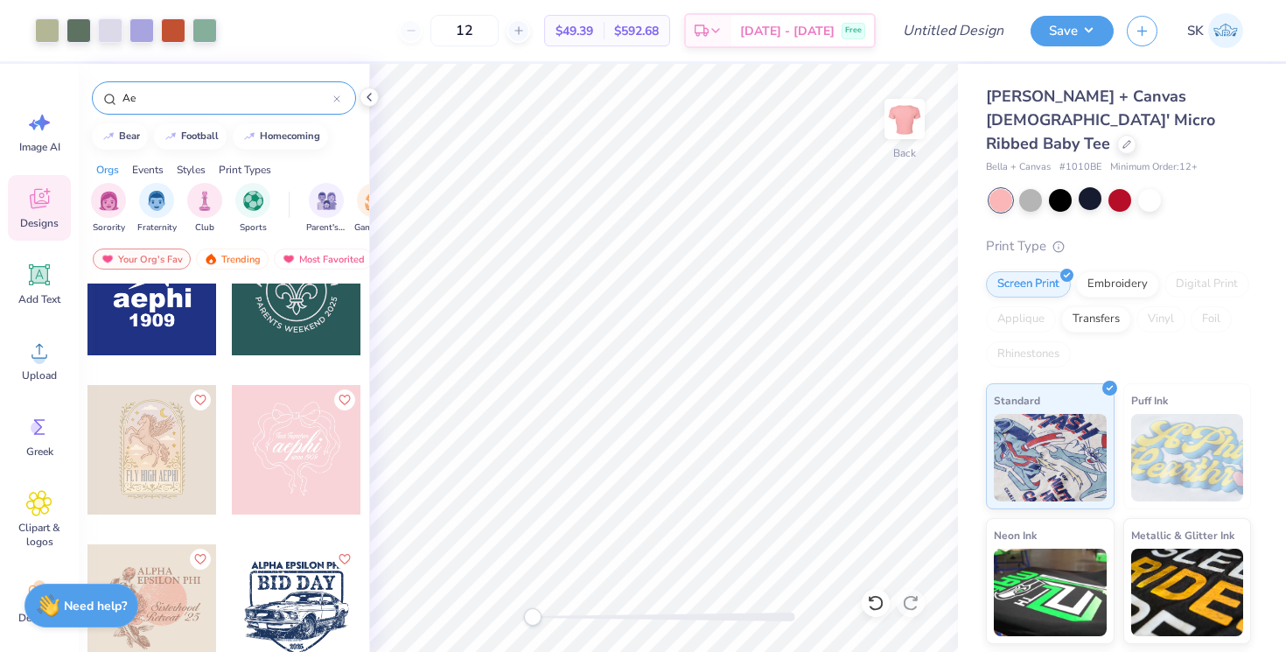
click at [304, 449] on div at bounding box center [296, 449] width 129 height 129
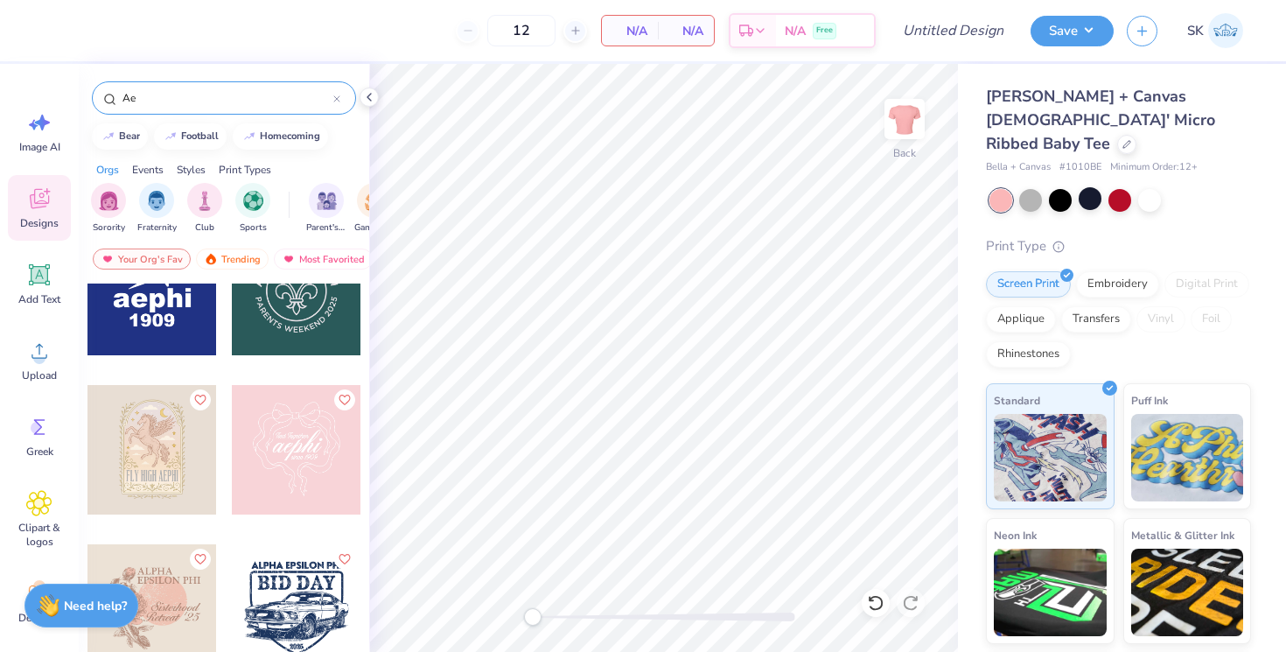
click at [297, 462] on div at bounding box center [296, 449] width 129 height 129
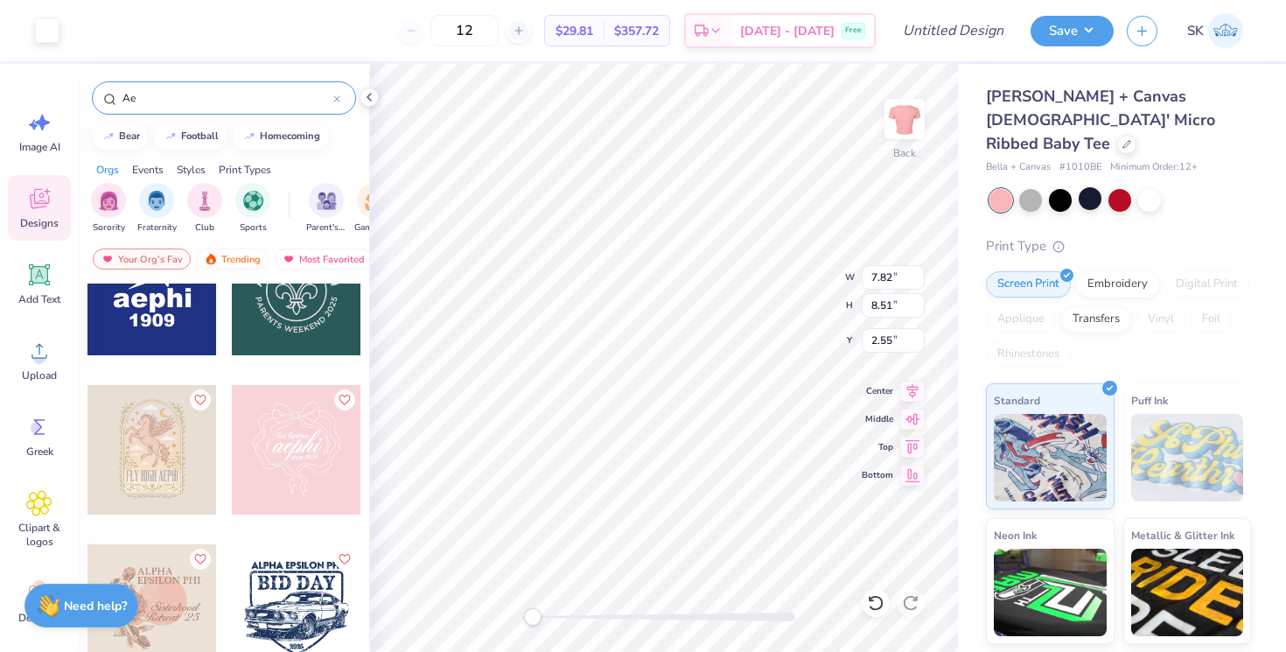
type input "7.82"
type input "8.51"
type input "2.55"
click at [499, 34] on input "12" at bounding box center [464, 30] width 68 height 31
type input "1"
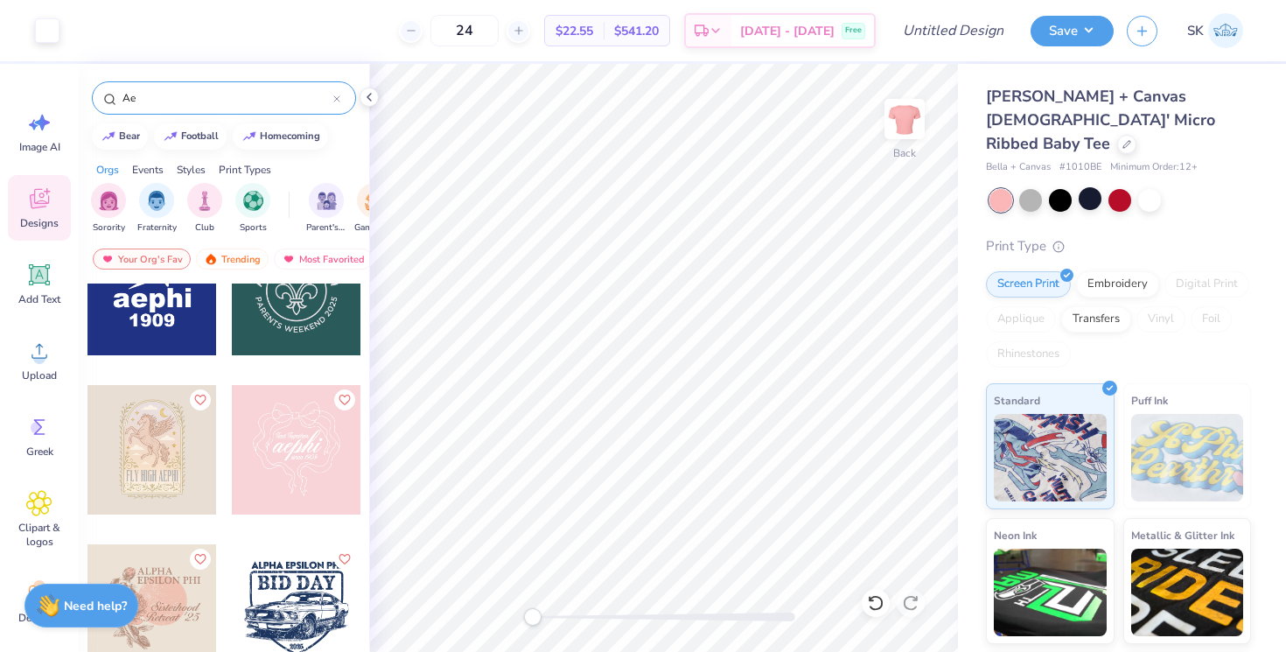
type input "24"
drag, startPoint x: 1065, startPoint y: 141, endPoint x: 1107, endPoint y: 146, distance: 43.2
click at [1107, 160] on div "Bella + Canvas # 1010BE Minimum Order: 12 +" at bounding box center [1118, 167] width 265 height 15
copy span "1010BE"
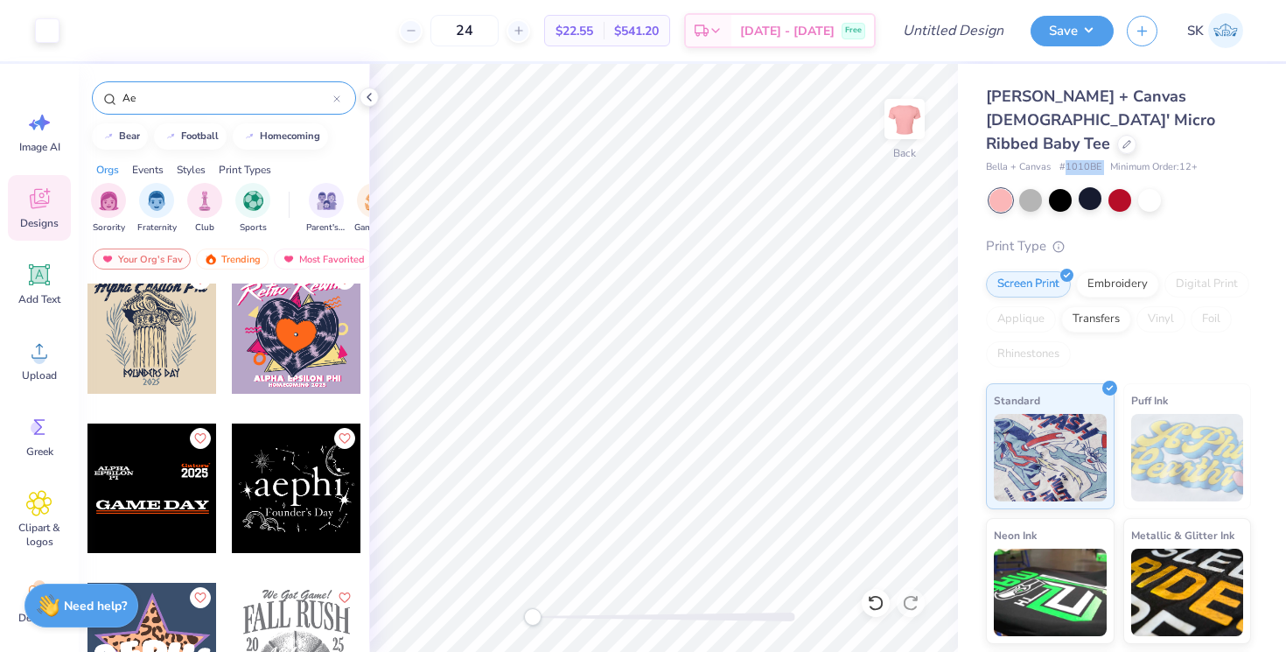
scroll to position [4481, 0]
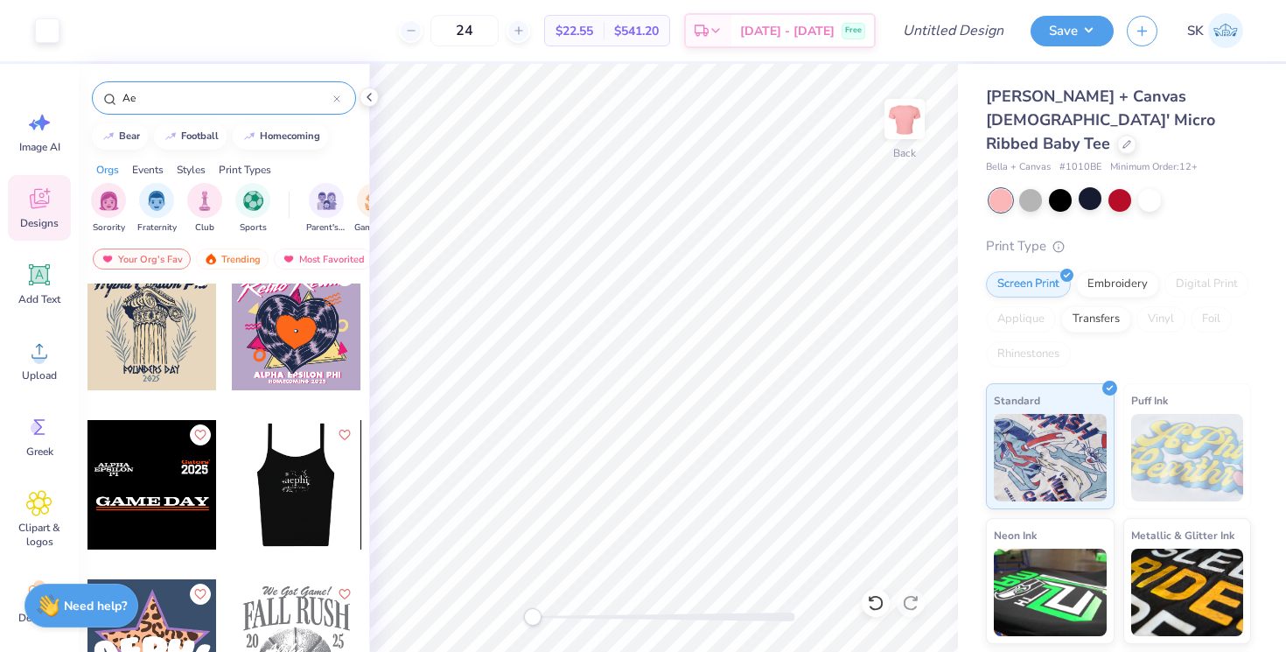
click at [290, 489] on div at bounding box center [295, 484] width 129 height 129
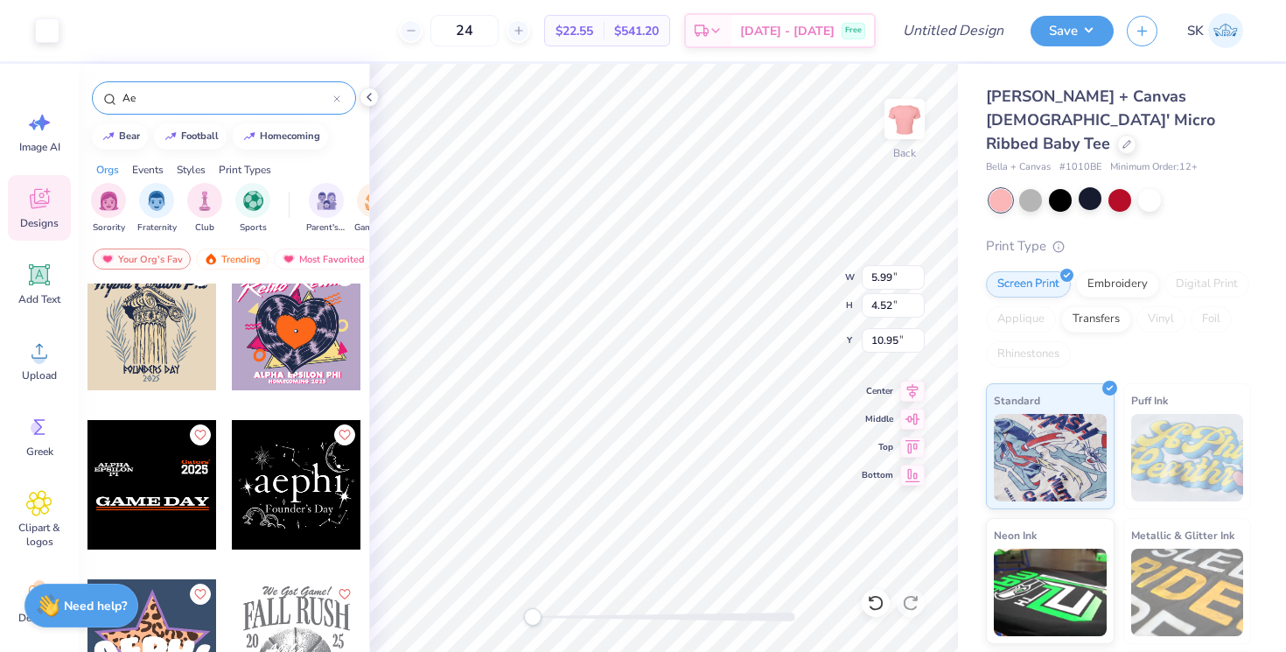
type input "10.95"
click at [1057, 187] on div at bounding box center [1060, 198] width 23 height 23
type input "8.14"
type input "6.14"
type input "2.51"
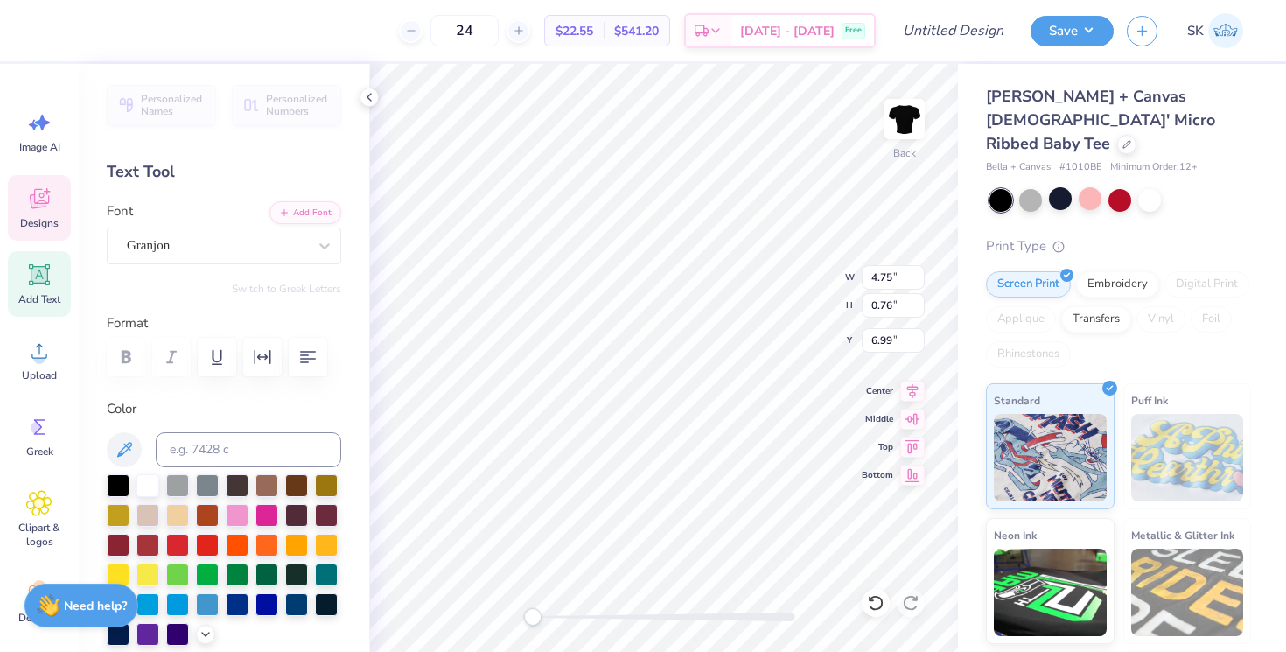
type textarea "D"
type textarea "Big Little"
type textarea "B"
type textarea "Galaxy Pham"
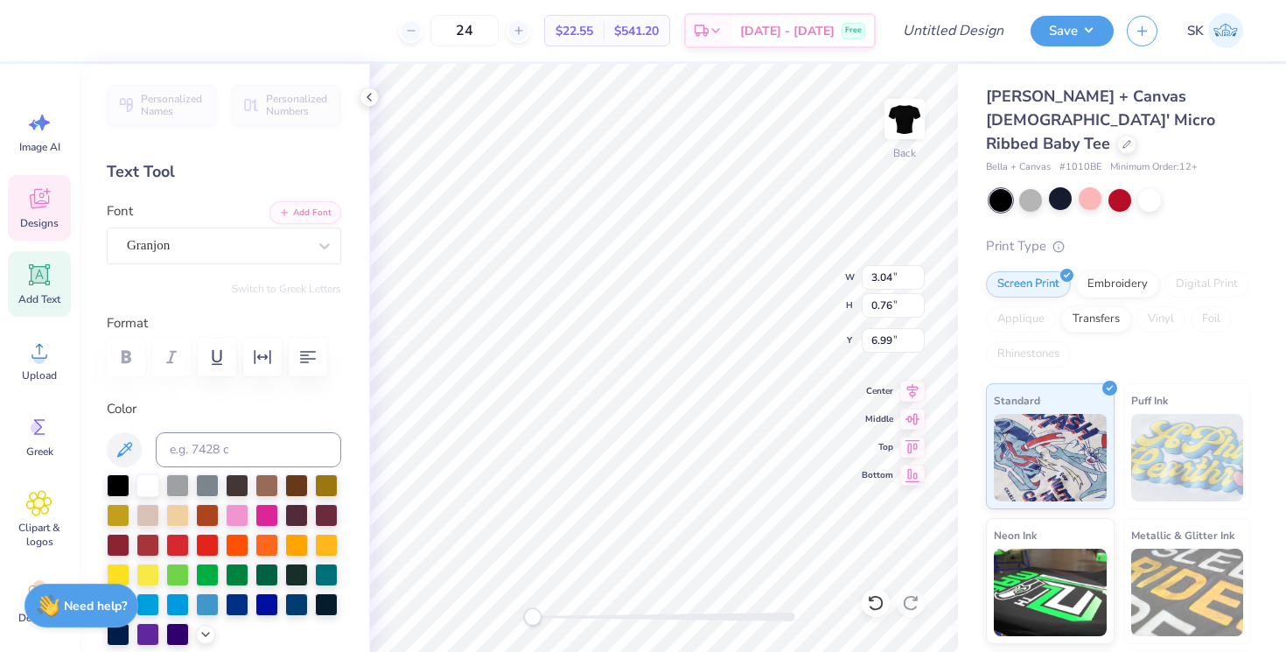
scroll to position [0, 3]
click at [911, 126] on img at bounding box center [904, 119] width 70 height 70
click at [31, 294] on span "Add Text" at bounding box center [39, 299] width 42 height 14
click at [173, 251] on div "Super Dream" at bounding box center [217, 245] width 184 height 27
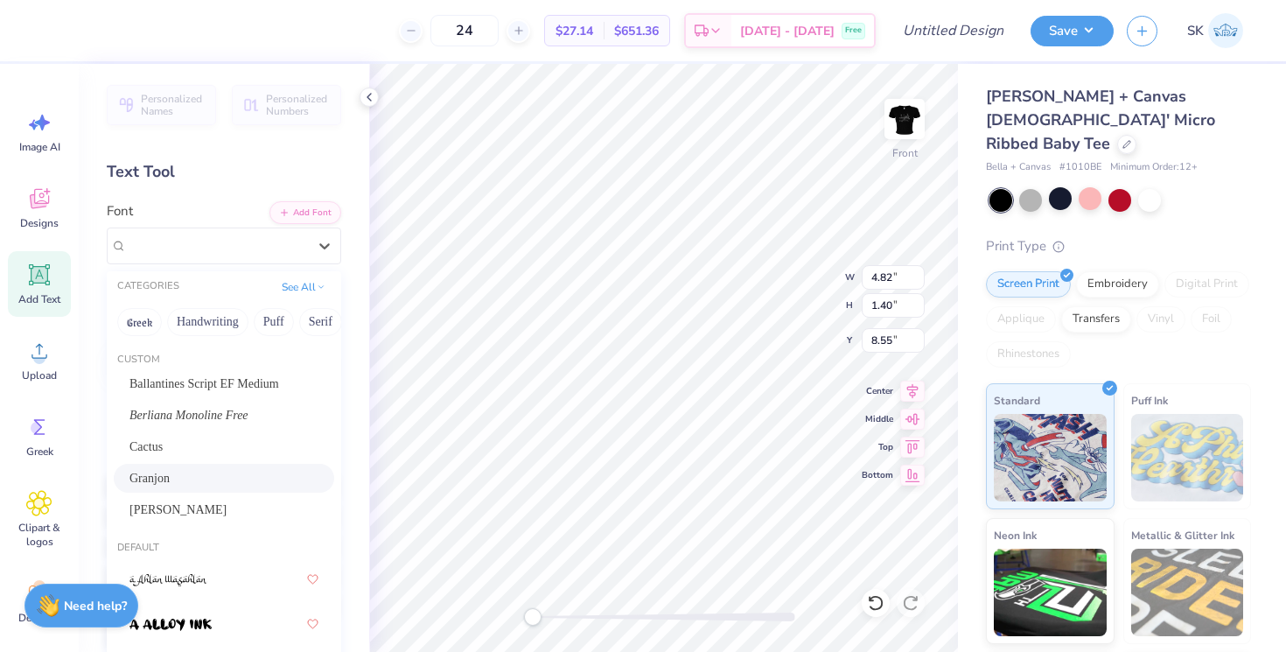
click at [186, 476] on div "Granjon" at bounding box center [223, 478] width 189 height 18
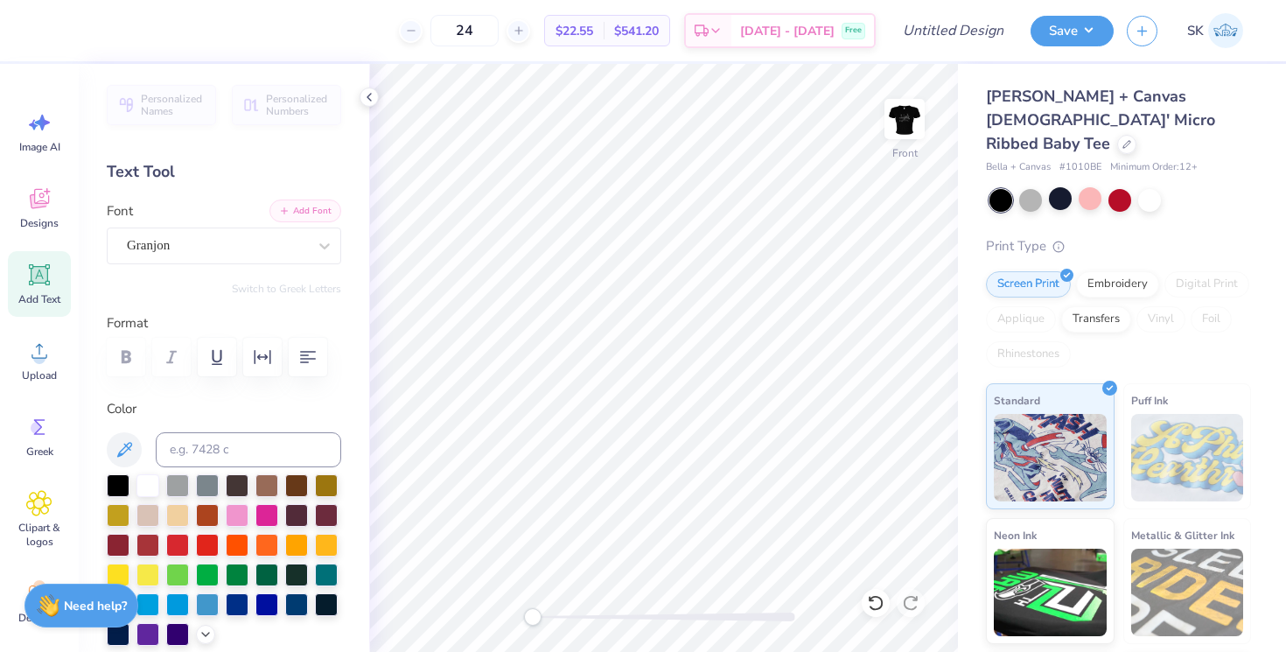
click at [292, 219] on button "Add Font" at bounding box center [305, 210] width 72 height 23
click at [25, 264] on div "Add Text" at bounding box center [39, 284] width 63 height 66
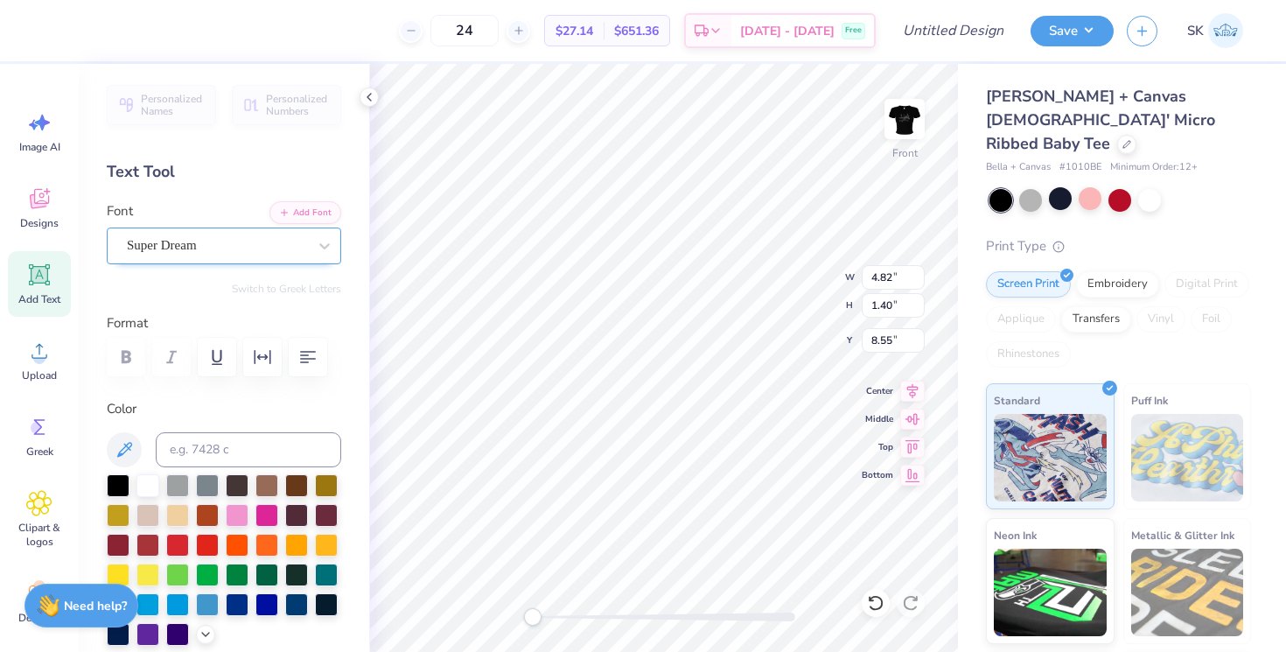
click at [190, 242] on div "Super Dream" at bounding box center [217, 245] width 184 height 27
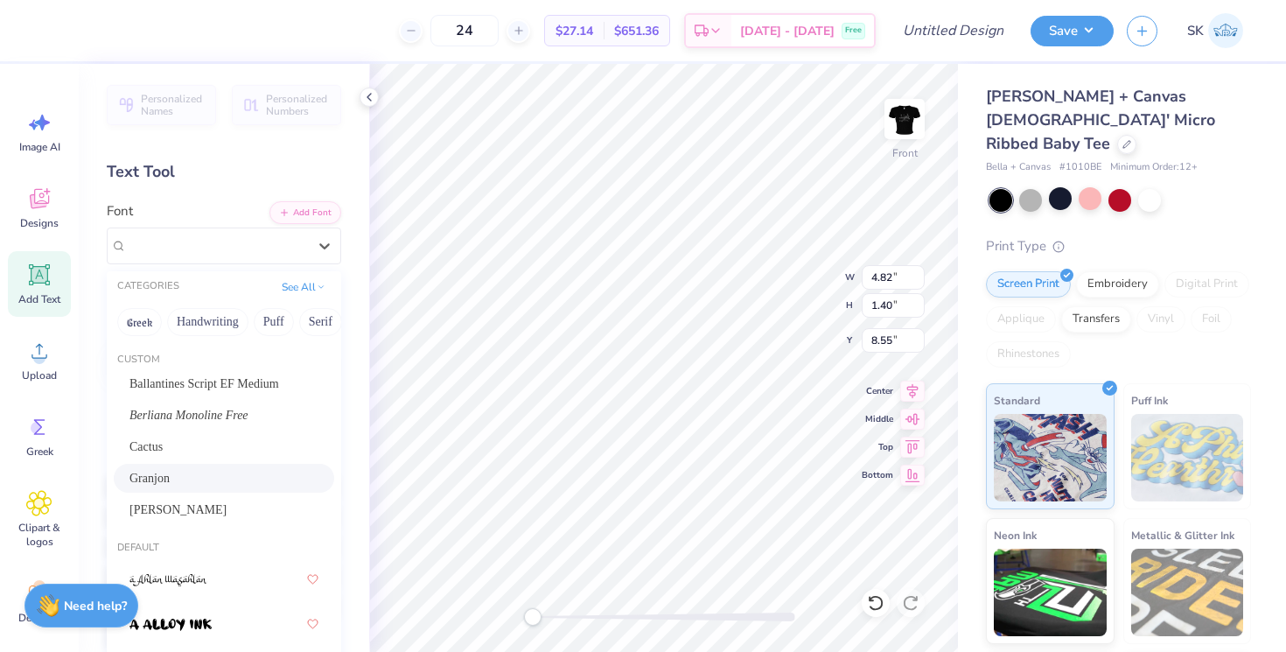
click at [184, 486] on div "Granjon" at bounding box center [223, 478] width 189 height 18
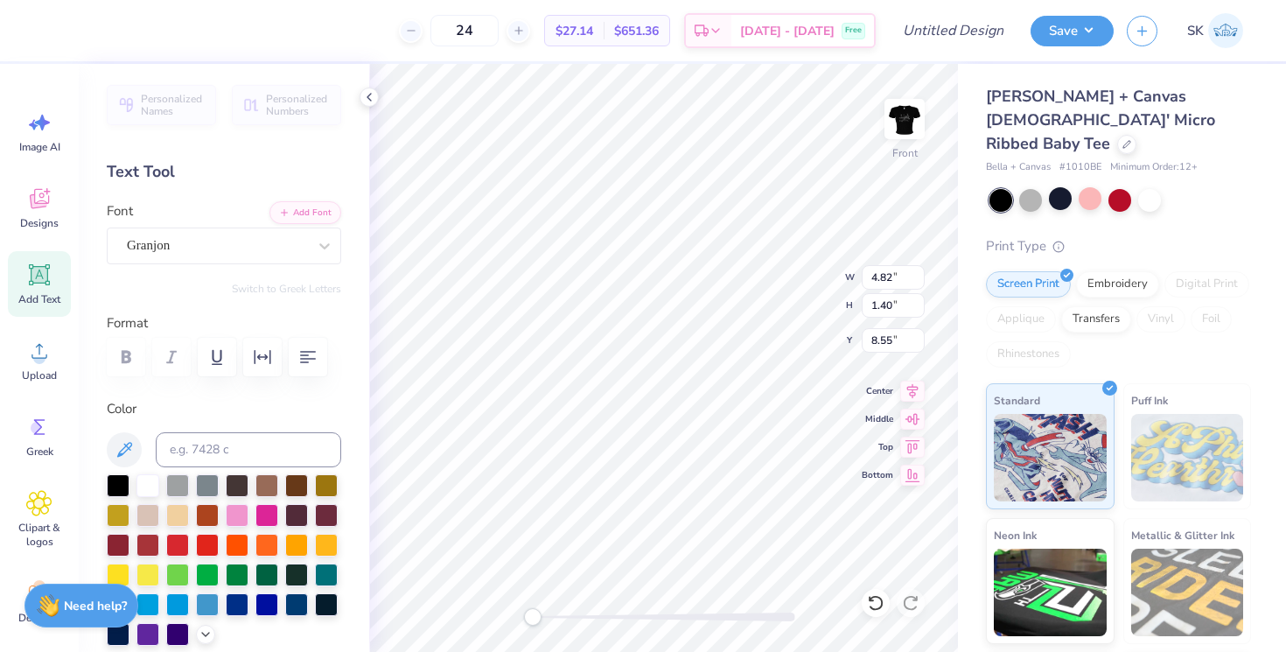
type textarea "T"
type textarea "BIG"
click at [908, 121] on img at bounding box center [904, 119] width 70 height 70
drag, startPoint x: 506, startPoint y: 36, endPoint x: 457, endPoint y: 37, distance: 49.0
click at [457, 37] on input "24" at bounding box center [464, 30] width 68 height 31
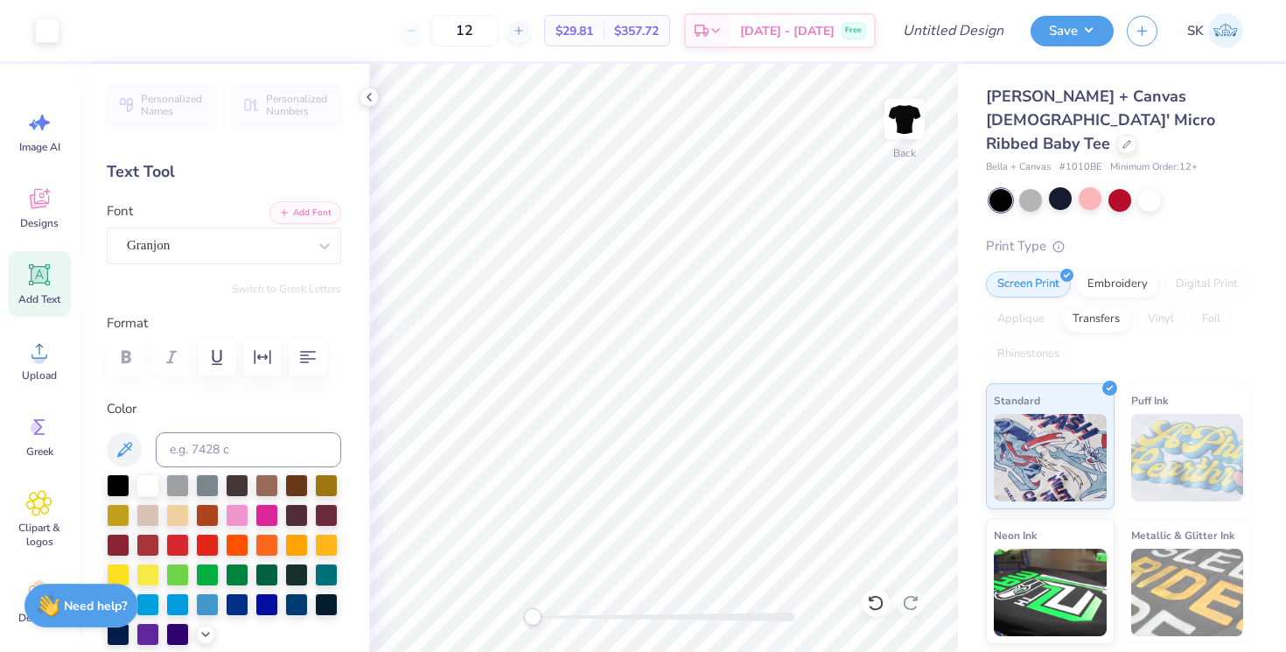
type input "12"
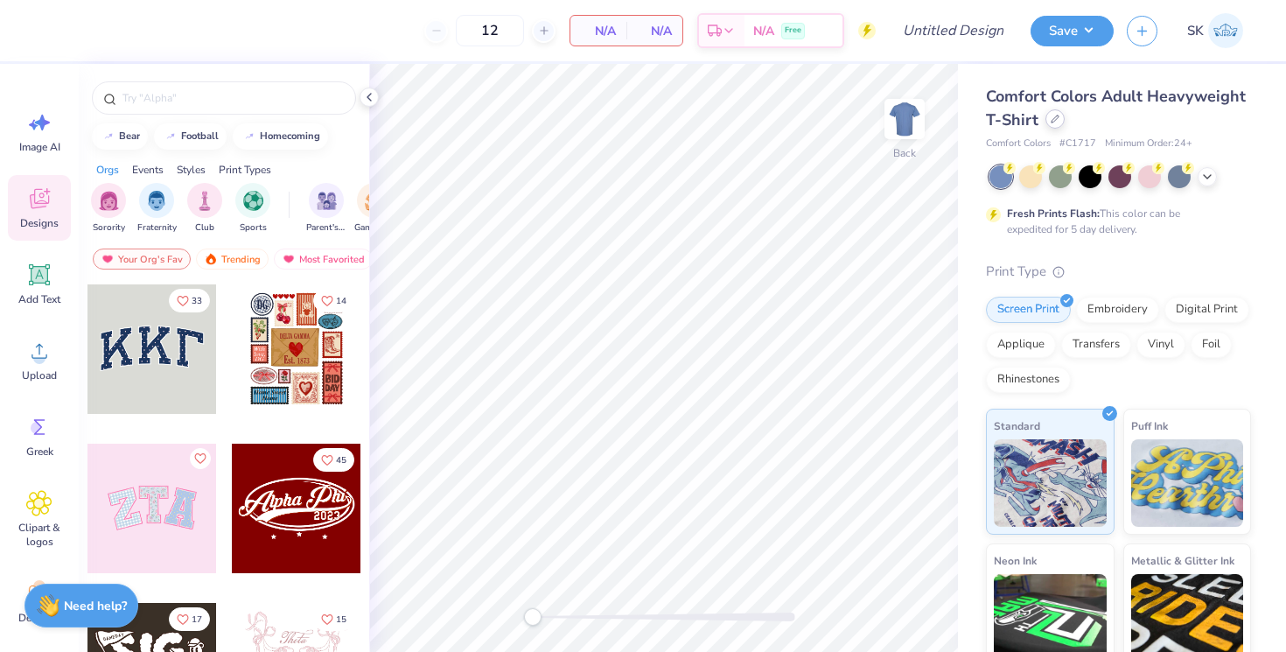
click at [1053, 117] on icon at bounding box center [1054, 118] width 7 height 7
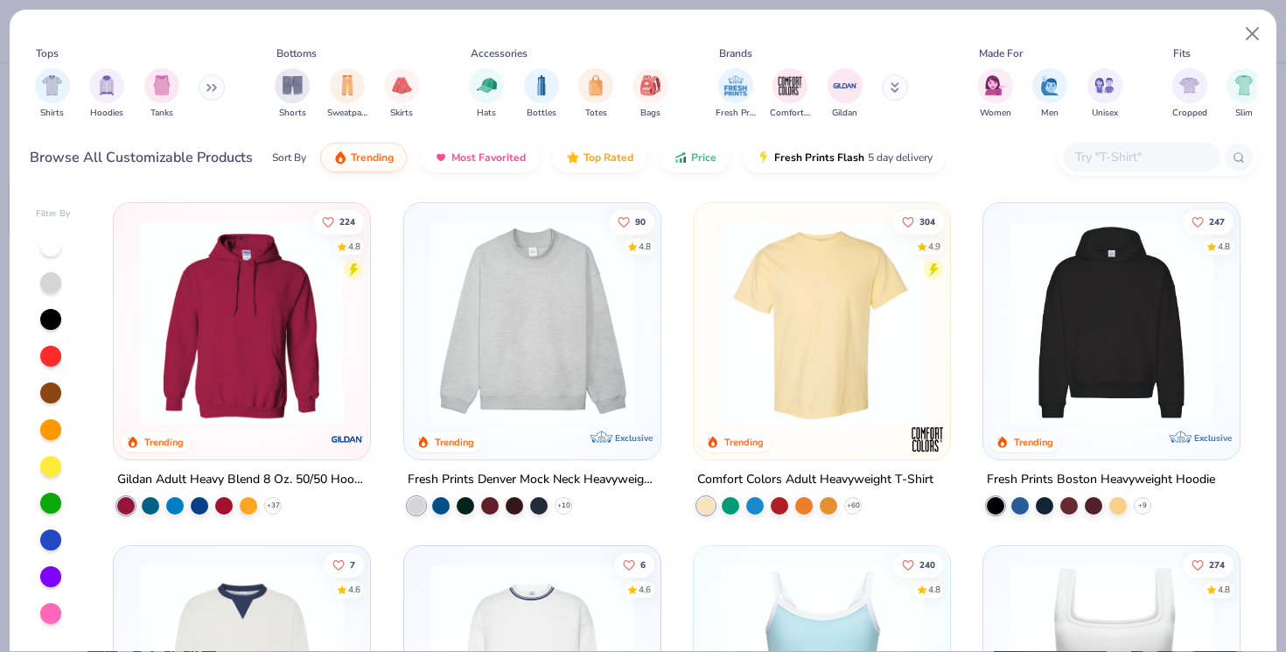
click at [202, 93] on button at bounding box center [212, 87] width 26 height 26
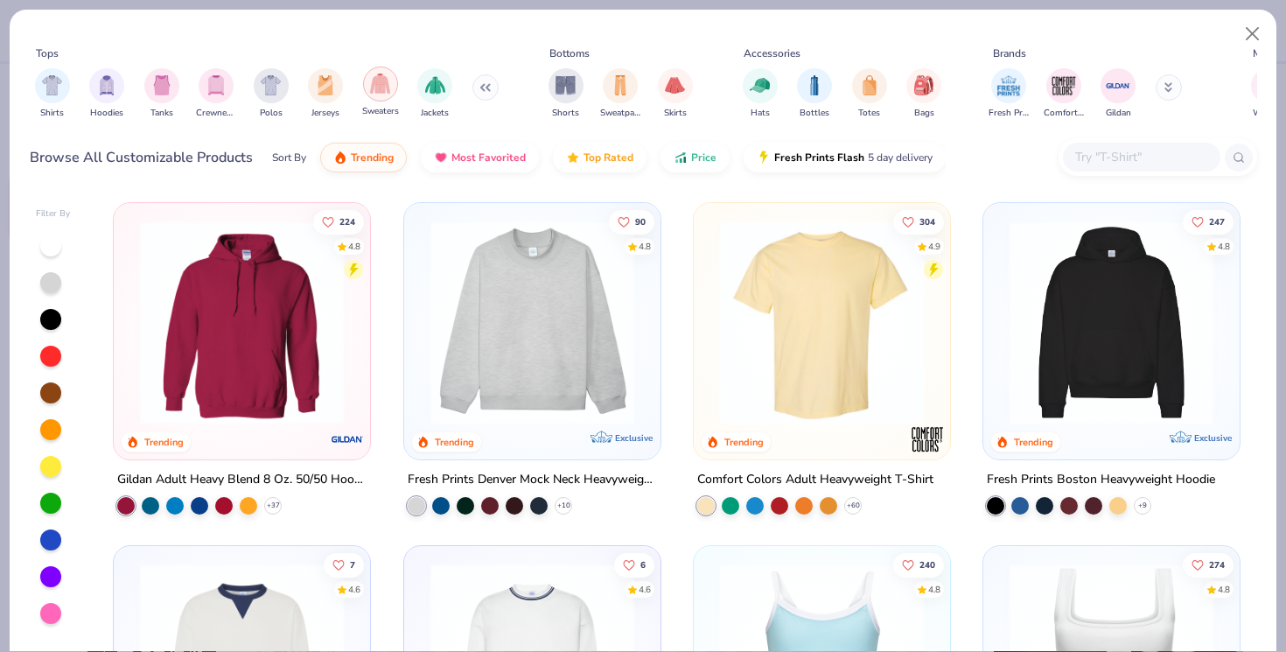
click at [383, 79] on img "filter for Sweaters" at bounding box center [380, 83] width 20 height 20
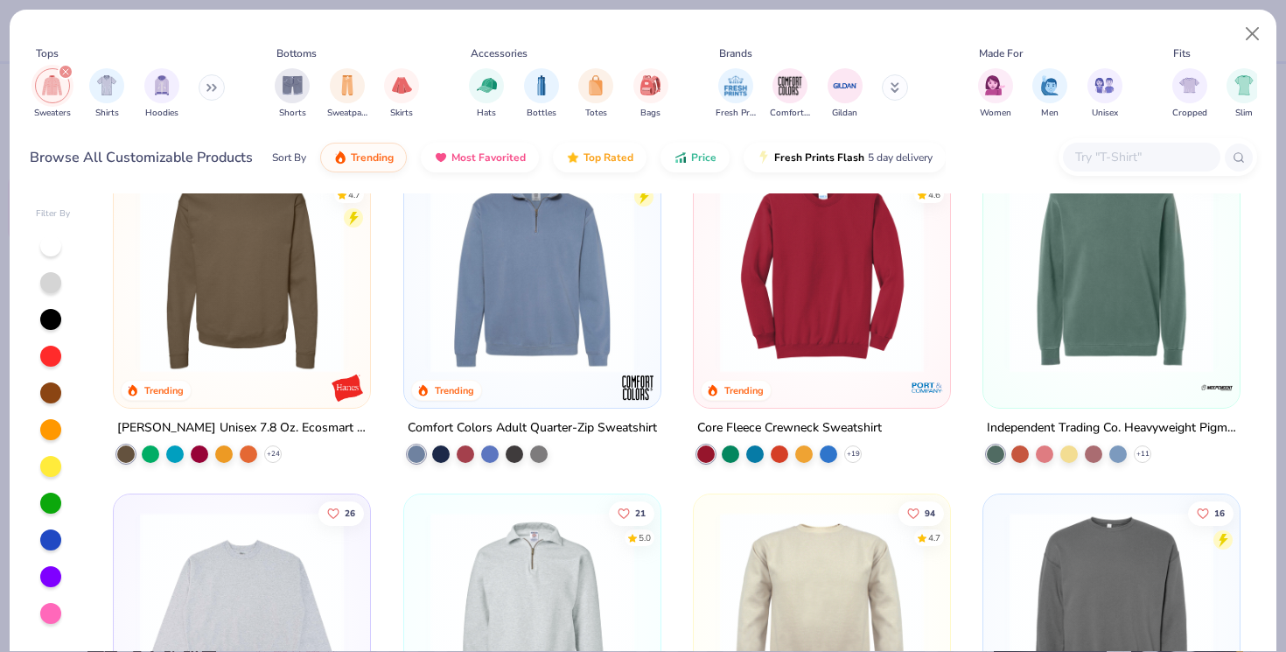
scroll to position [900, 0]
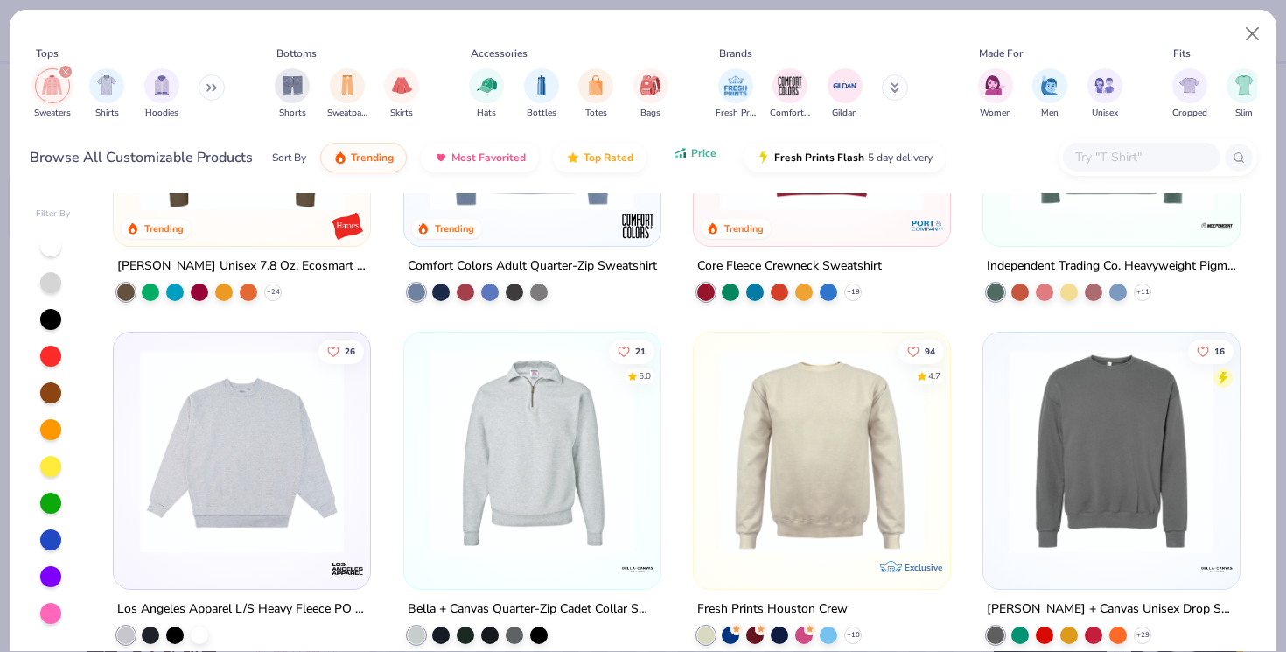
click at [701, 147] on span "Price" at bounding box center [703, 153] width 25 height 14
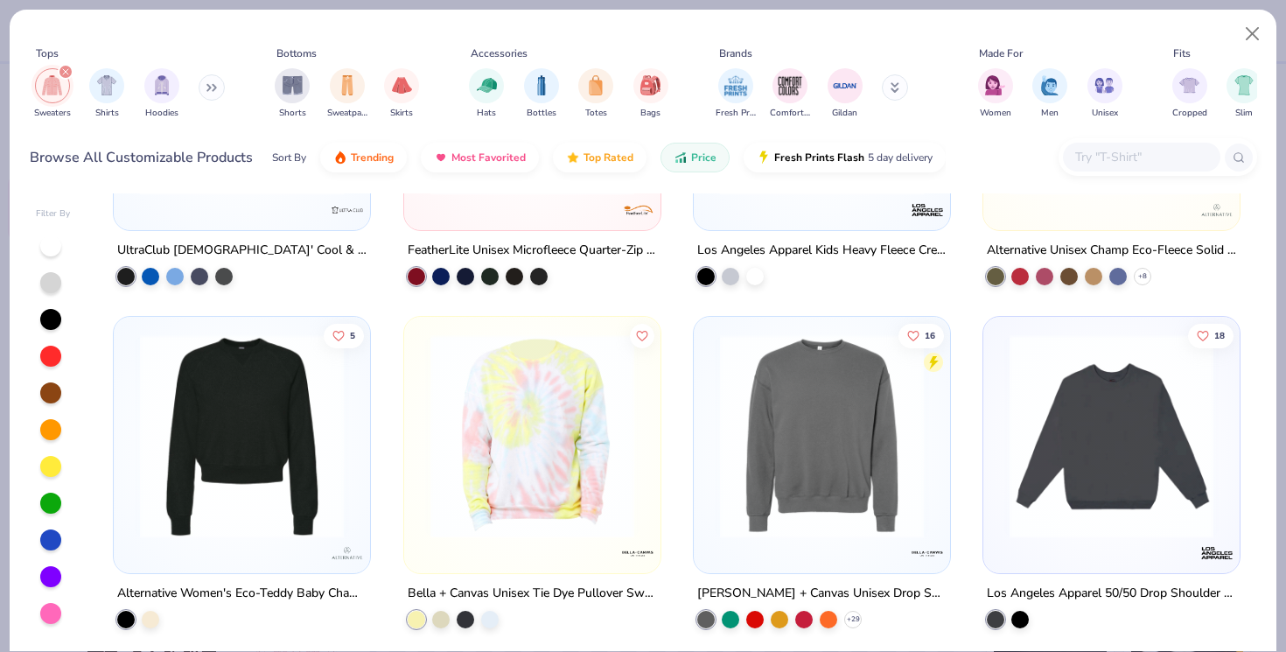
scroll to position [2655, 0]
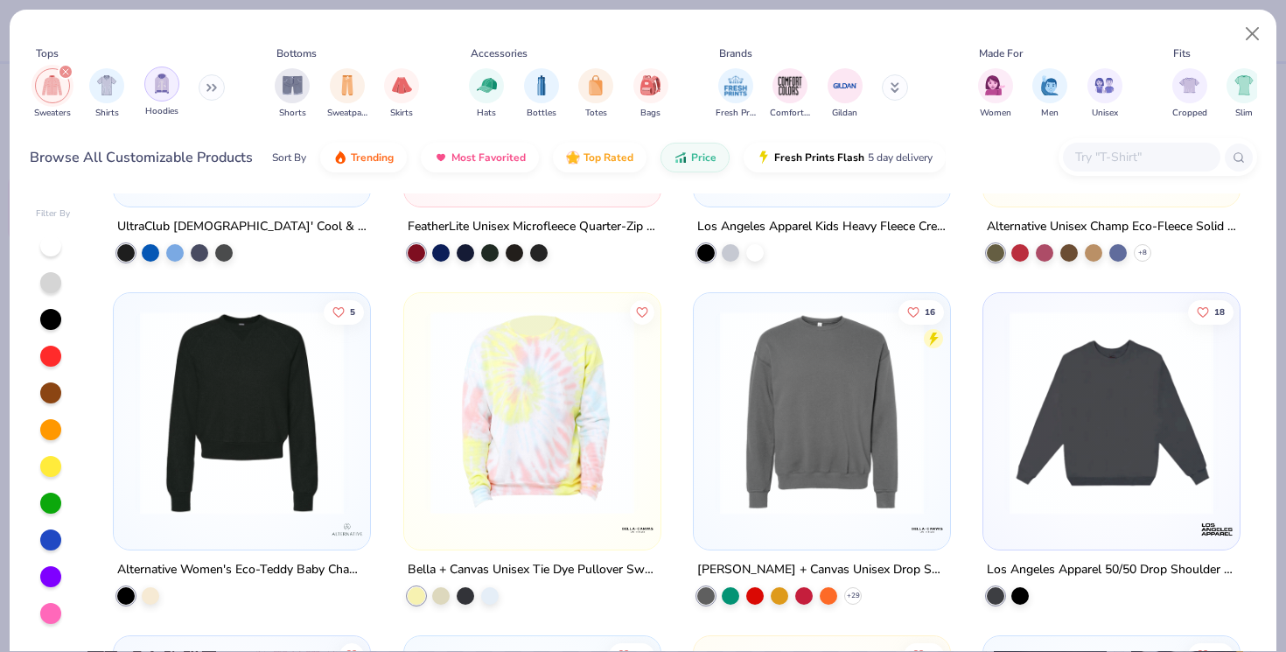
click at [150, 82] on div "filter for Hoodies" at bounding box center [161, 83] width 35 height 35
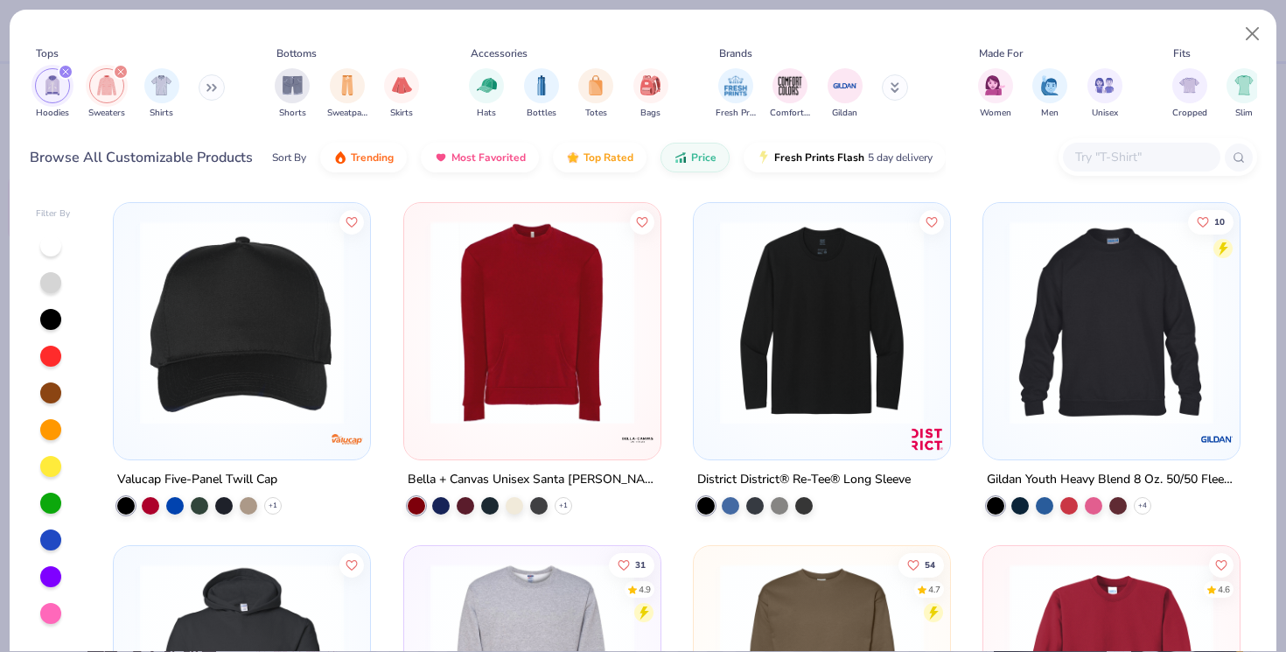
click at [64, 73] on icon "filter for Hoodies" at bounding box center [65, 71] width 5 height 5
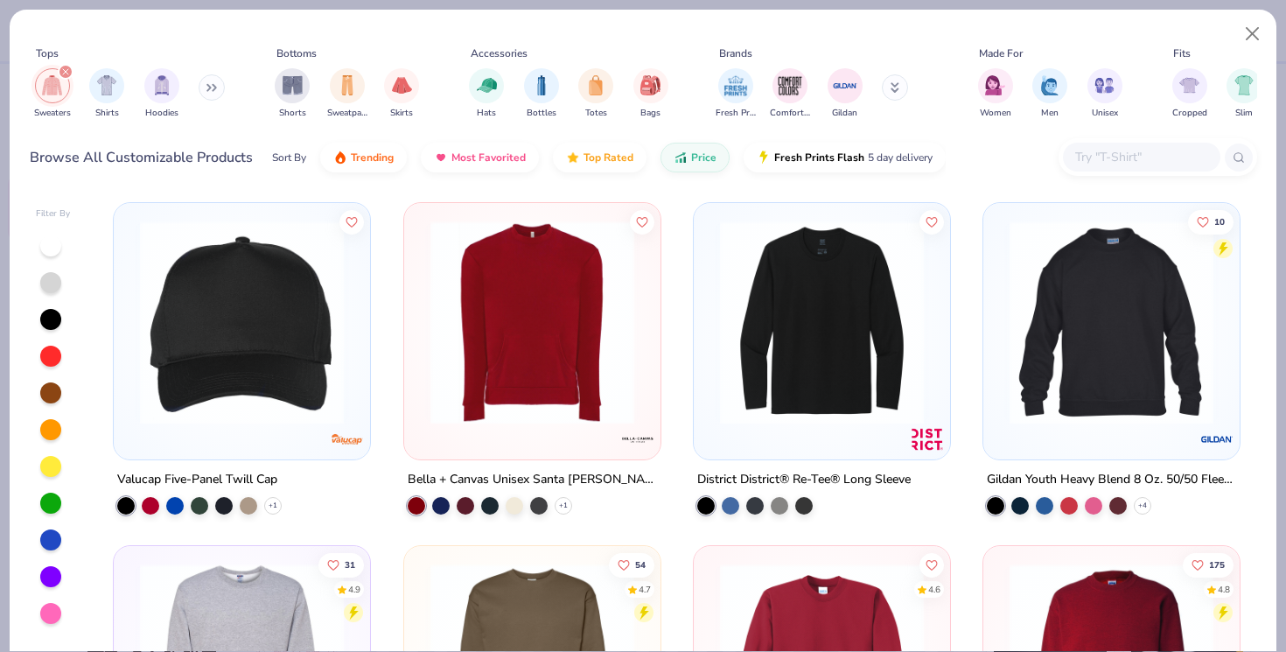
click at [64, 73] on icon "filter for Sweaters" at bounding box center [65, 71] width 5 height 5
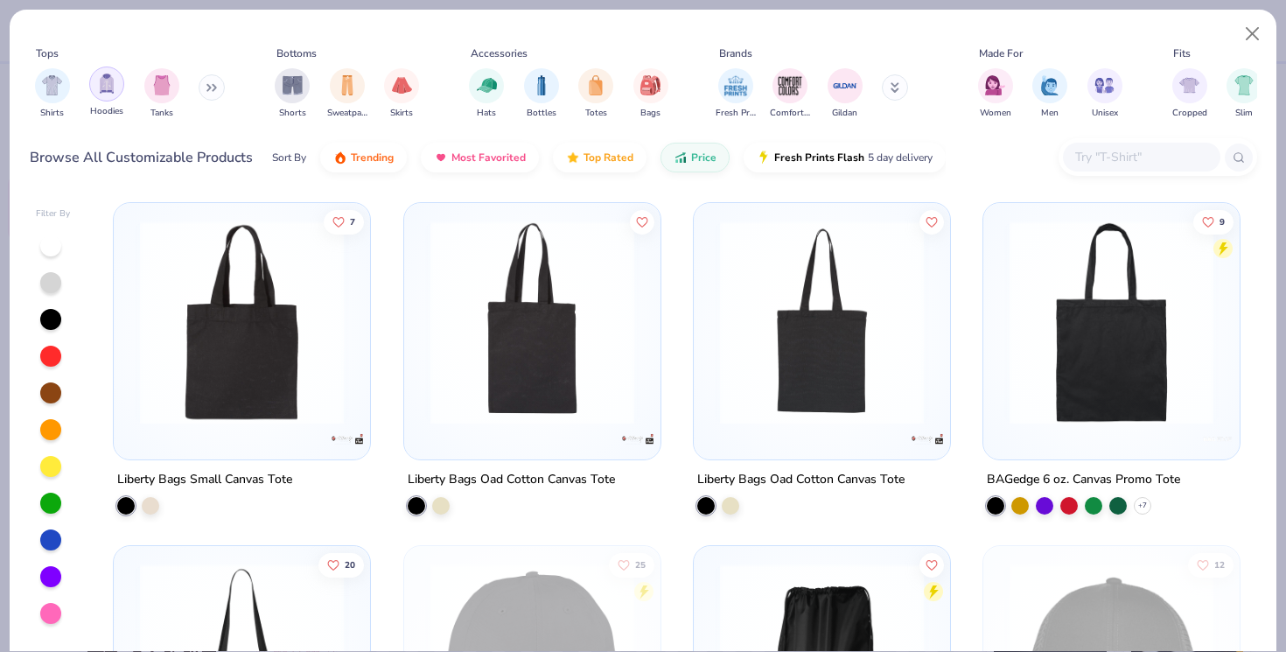
click at [99, 88] on img "filter for Hoodies" at bounding box center [106, 83] width 19 height 20
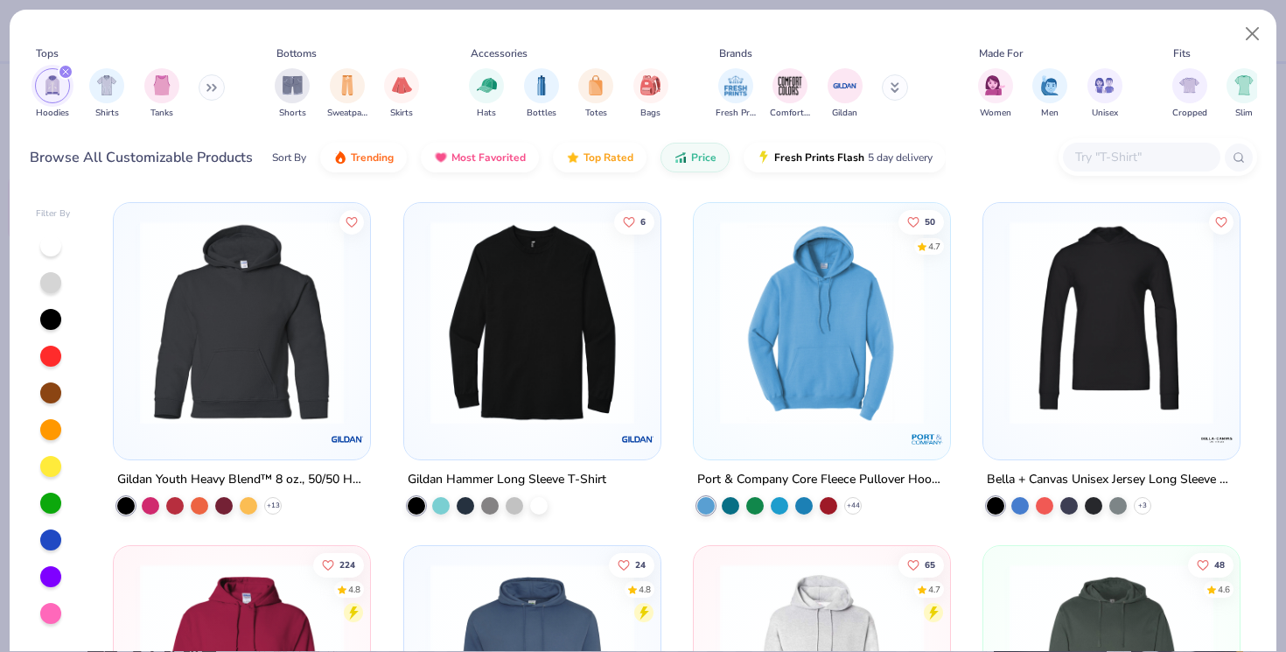
click at [260, 376] on img at bounding box center [241, 322] width 221 height 204
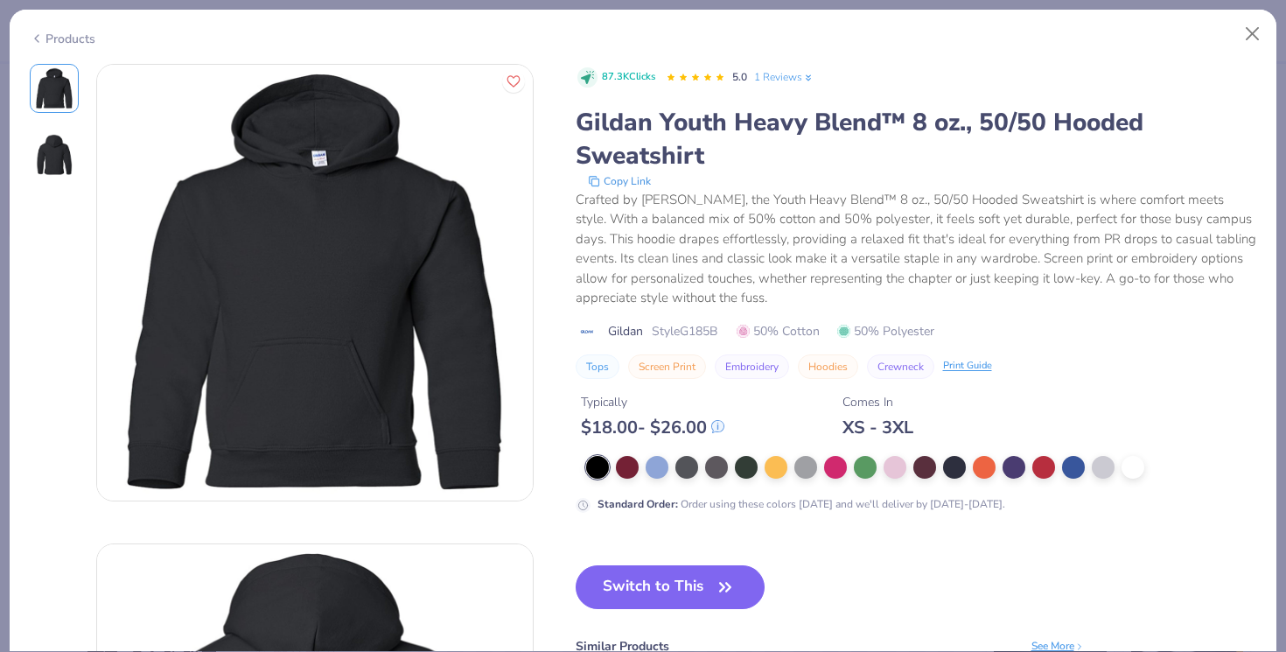
click at [699, 585] on button "Switch to This" at bounding box center [671, 587] width 190 height 44
click at [633, 579] on button "Switch to This" at bounding box center [671, 587] width 190 height 44
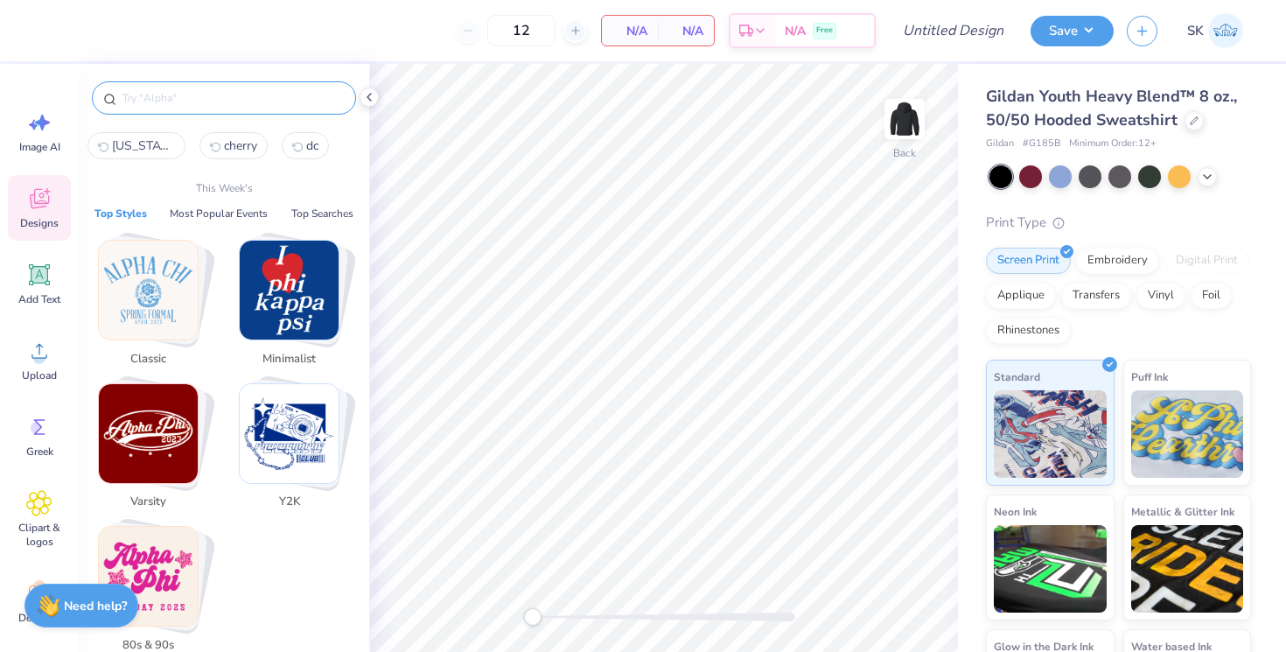
click at [160, 91] on input "text" at bounding box center [233, 97] width 224 height 17
click at [26, 216] on span "Designs" at bounding box center [39, 223] width 38 height 14
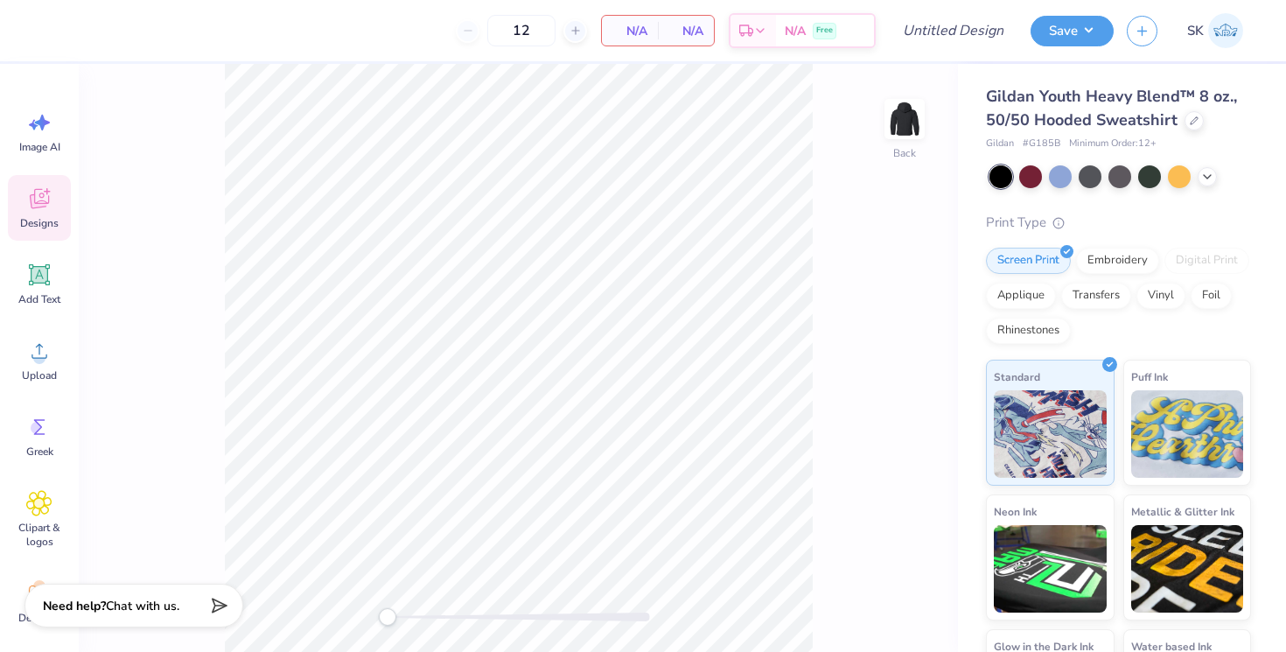
click at [34, 224] on span "Designs" at bounding box center [39, 223] width 38 height 14
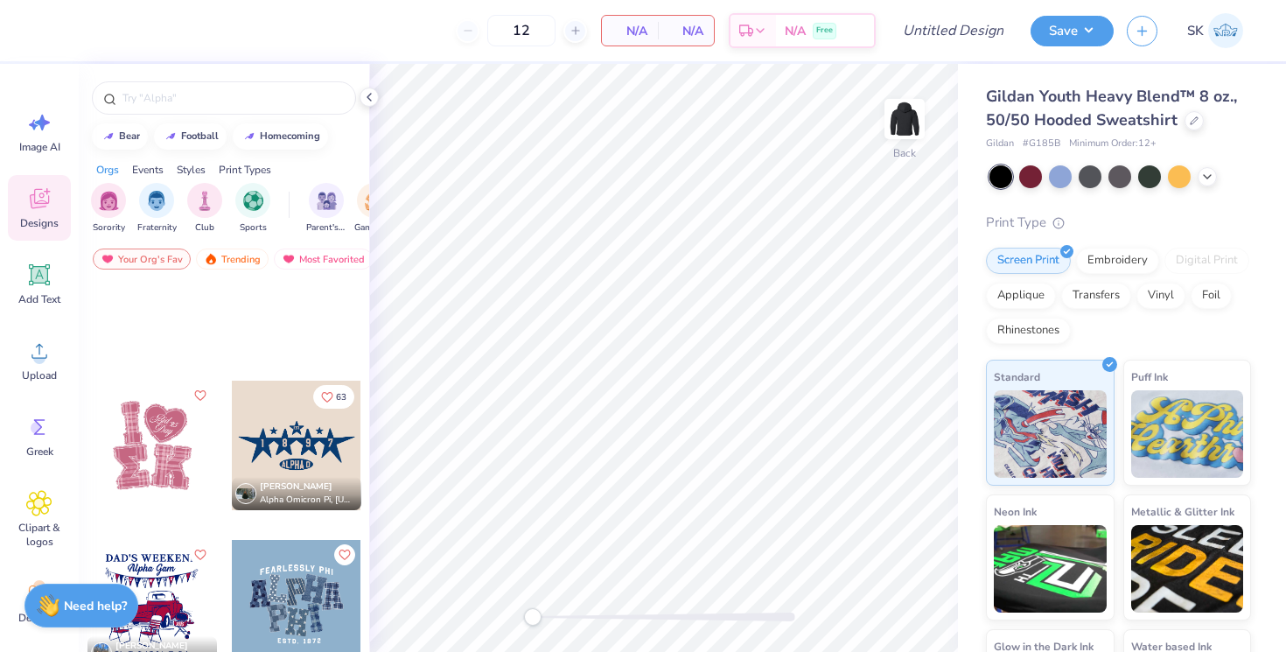
scroll to position [4396, 0]
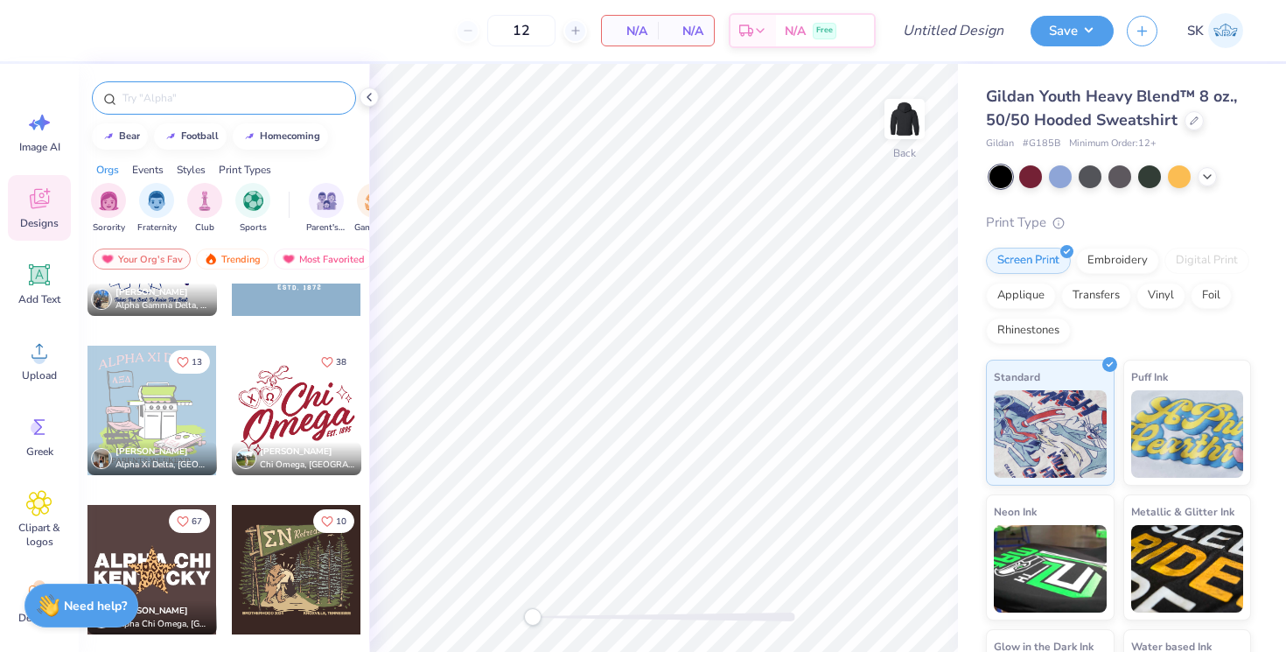
click at [189, 101] on input "text" at bounding box center [233, 97] width 224 height 17
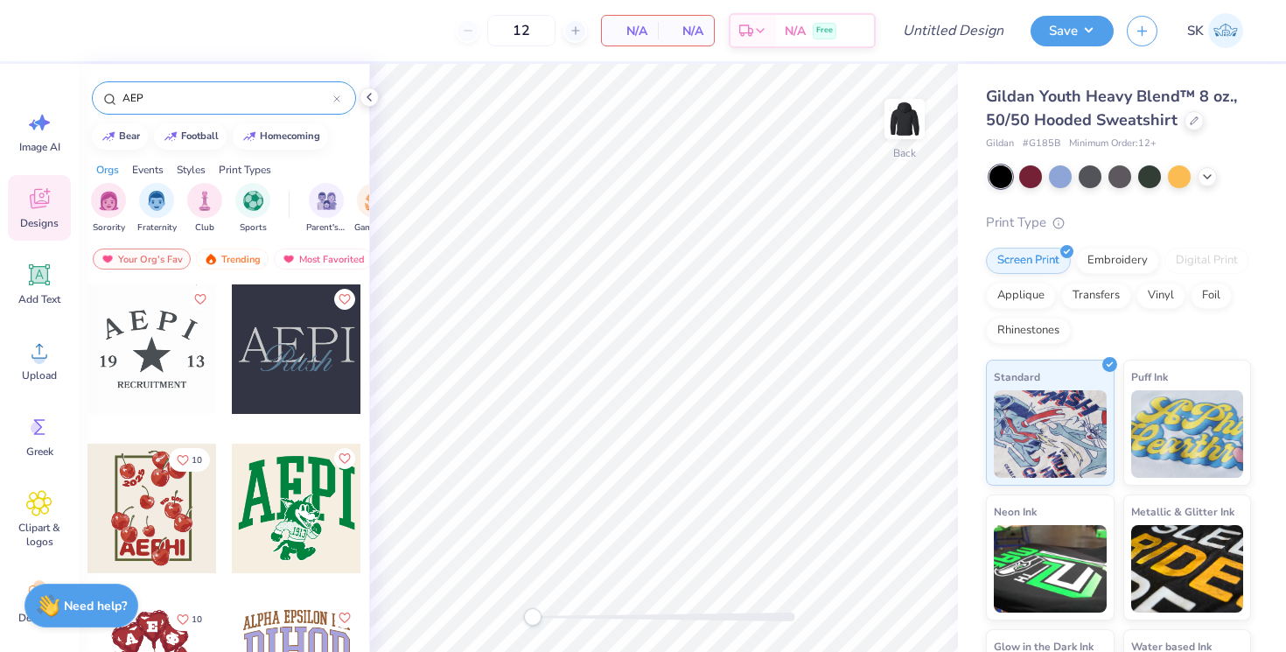
scroll to position [64, 0]
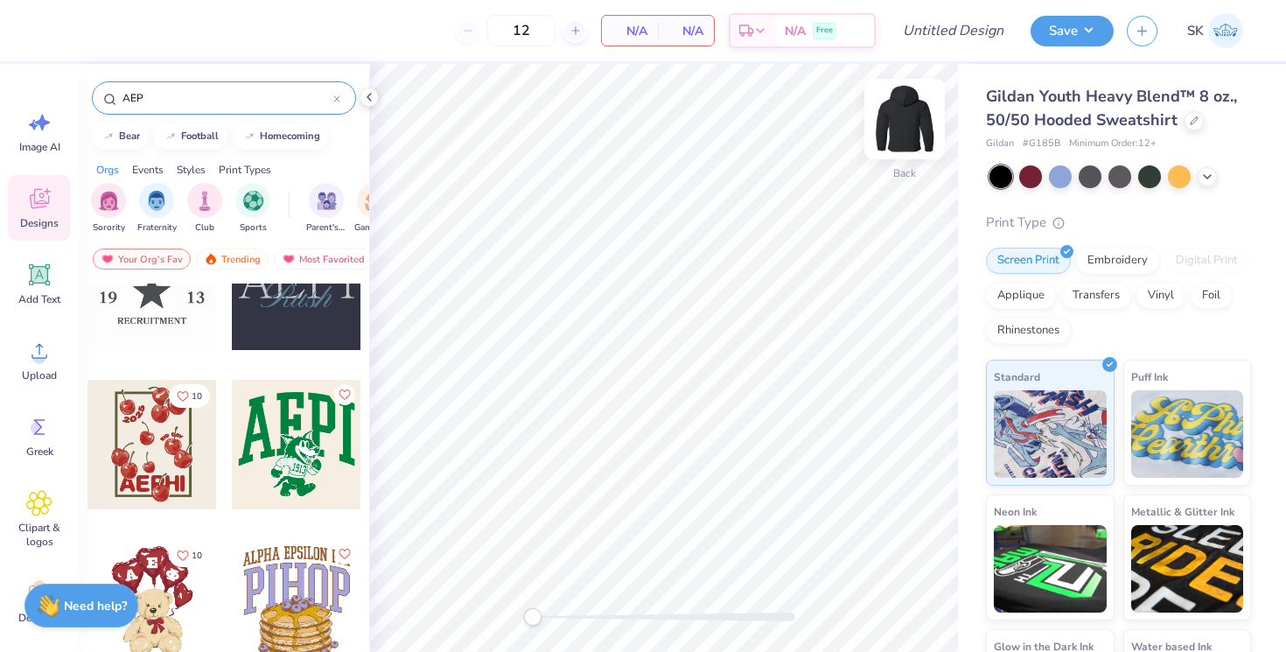
type input "AEP"
click at [914, 122] on img at bounding box center [904, 119] width 70 height 70
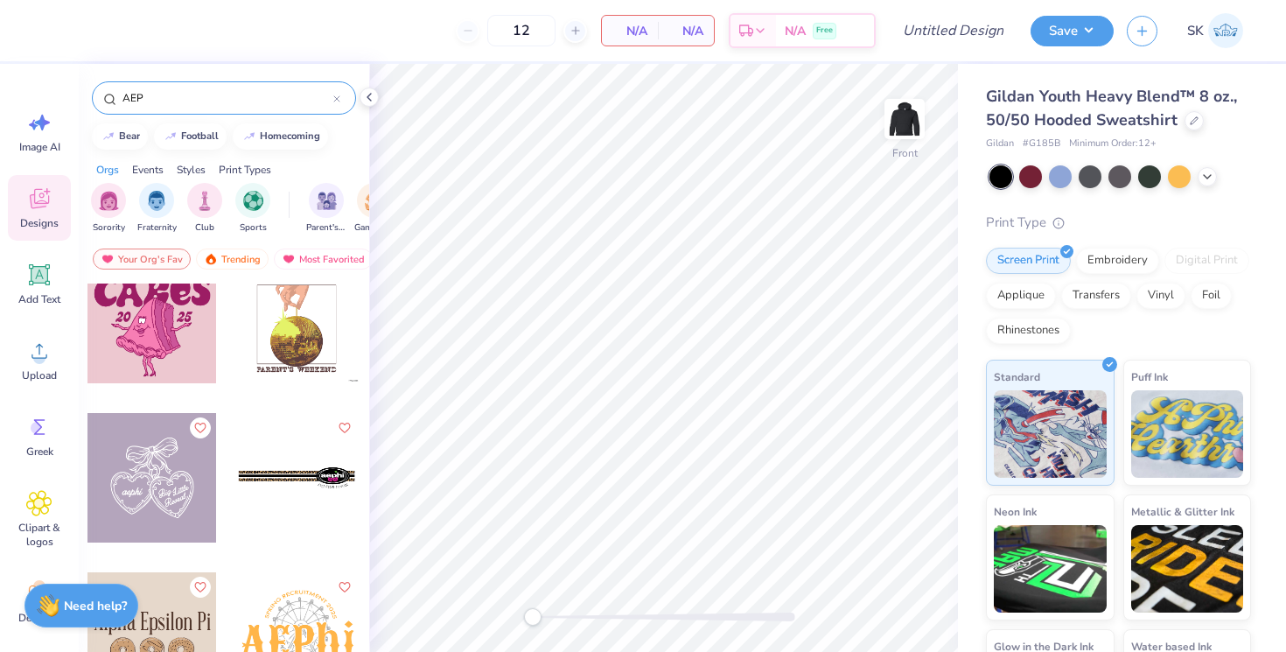
scroll to position [674, 0]
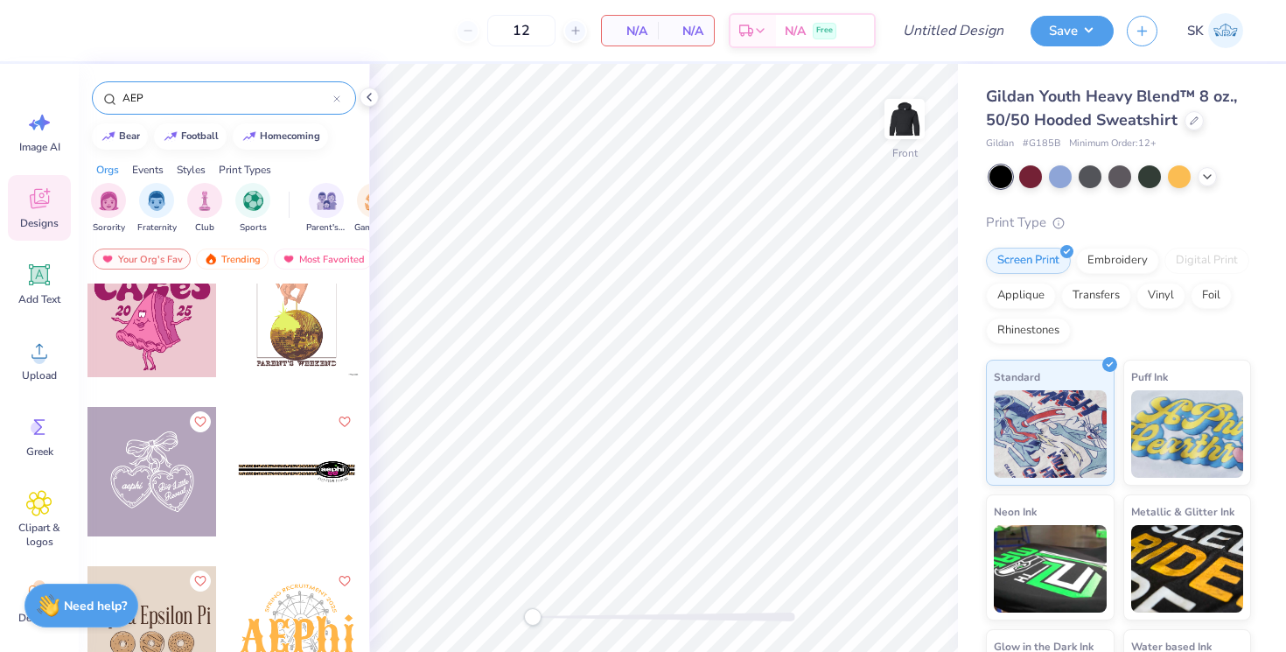
click at [158, 479] on div at bounding box center [151, 471] width 129 height 129
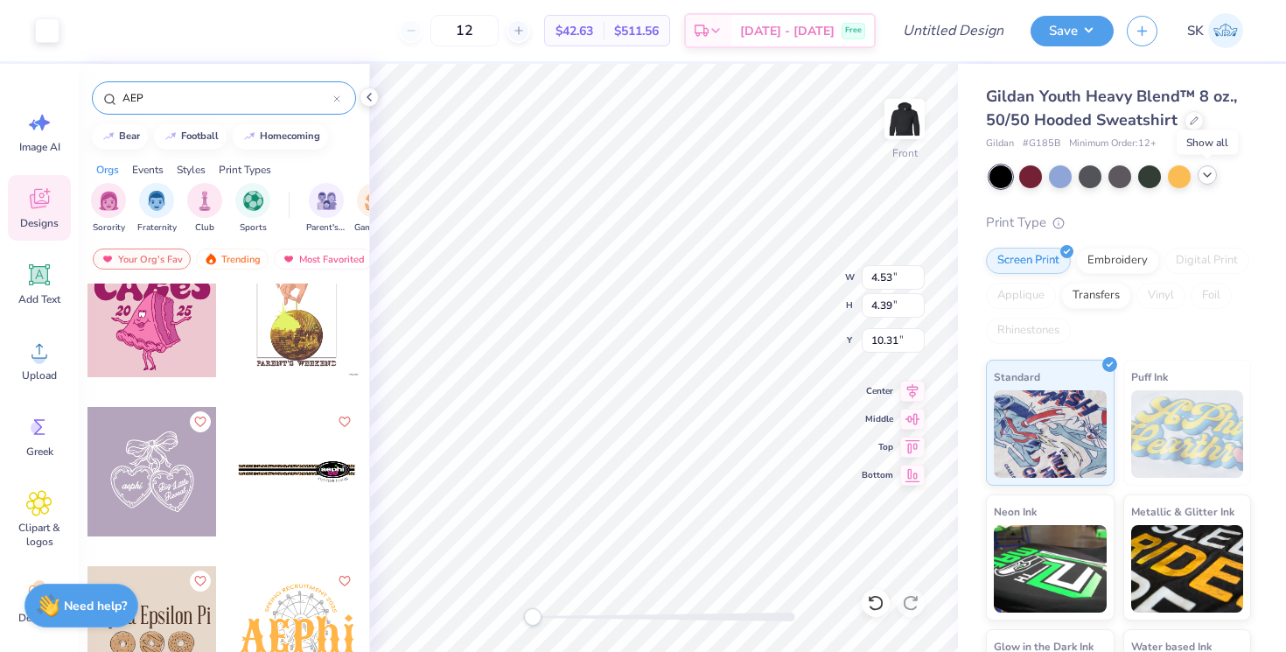
click at [1204, 179] on icon at bounding box center [1207, 175] width 14 height 14
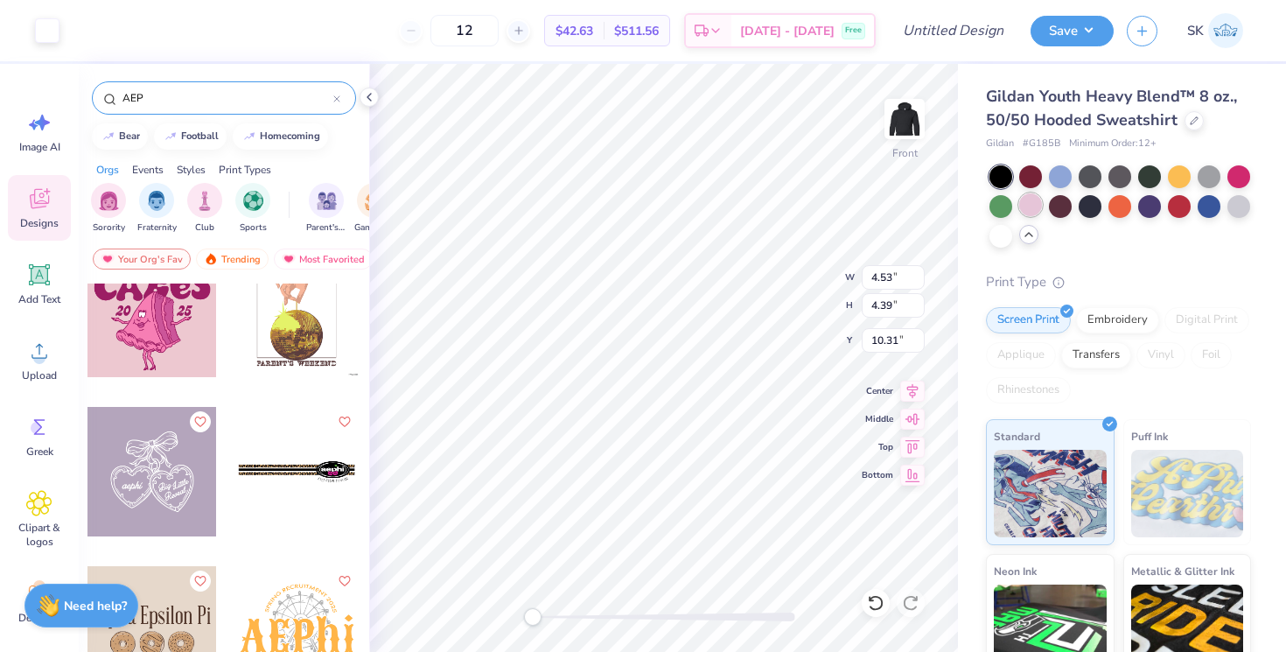
click at [1036, 204] on div at bounding box center [1030, 204] width 23 height 23
click at [1244, 207] on div at bounding box center [1238, 204] width 23 height 23
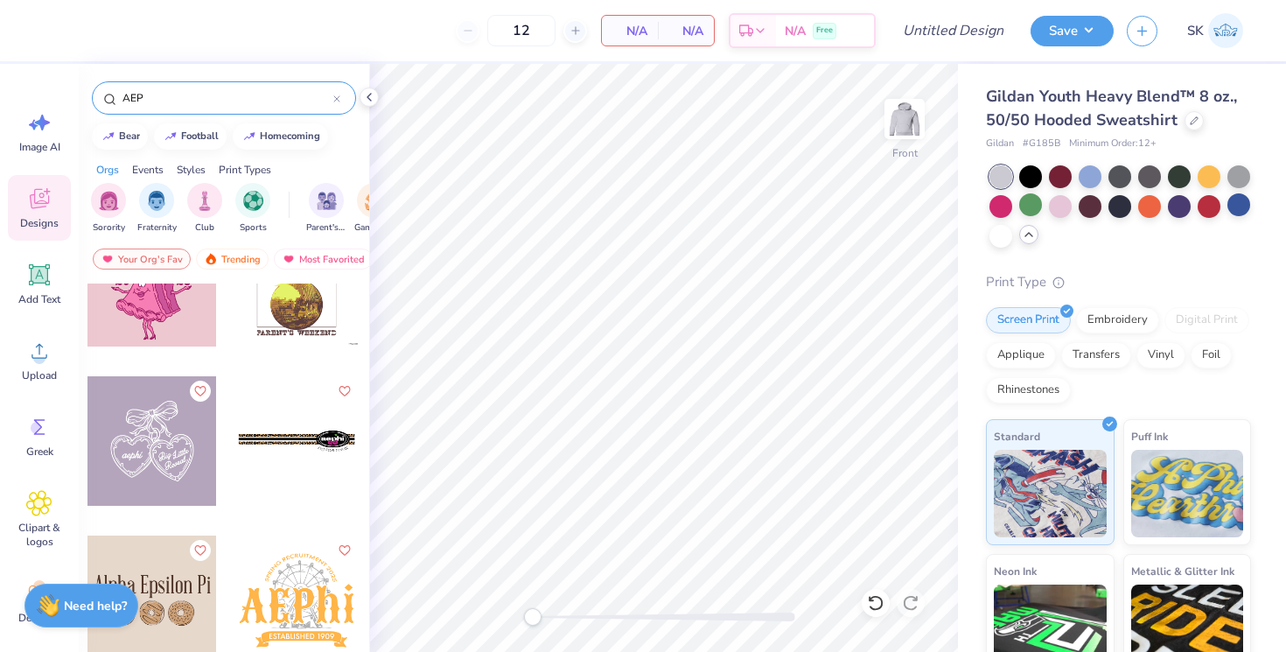
scroll to position [702, 0]
click at [895, 122] on img at bounding box center [904, 119] width 70 height 70
click at [139, 436] on div at bounding box center [151, 442] width 129 height 129
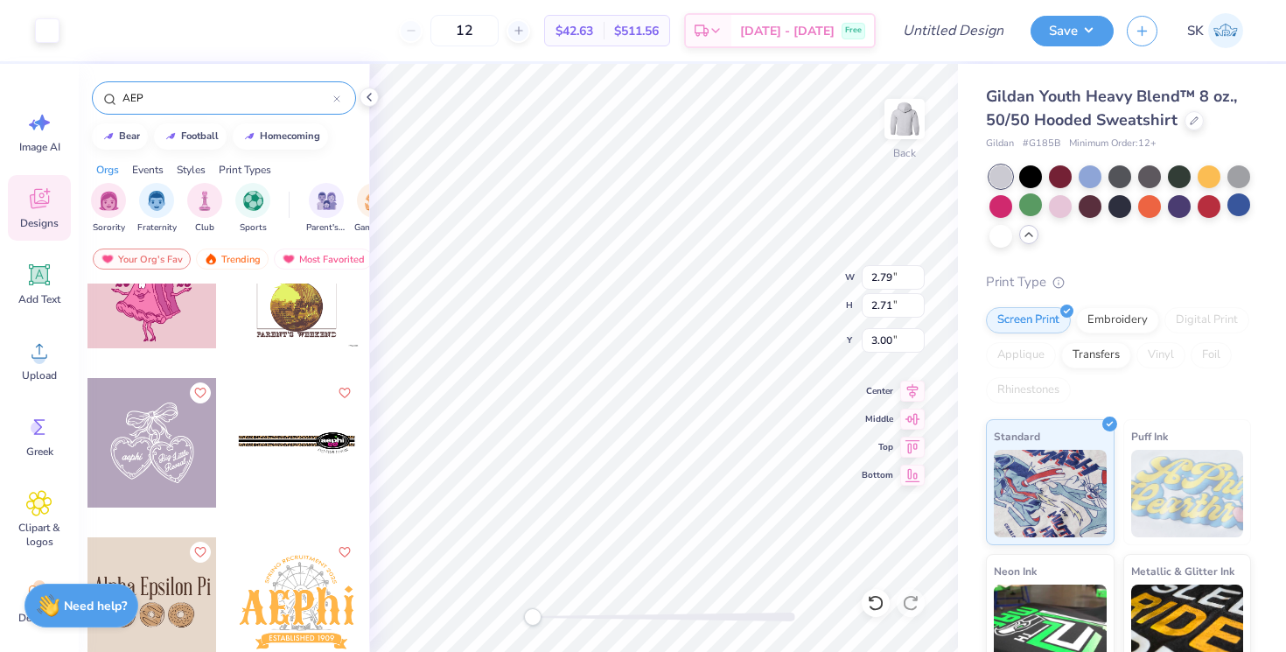
type input "2.79"
type input "2.71"
type input "3.07"
type input "2.97"
type input "1.65"
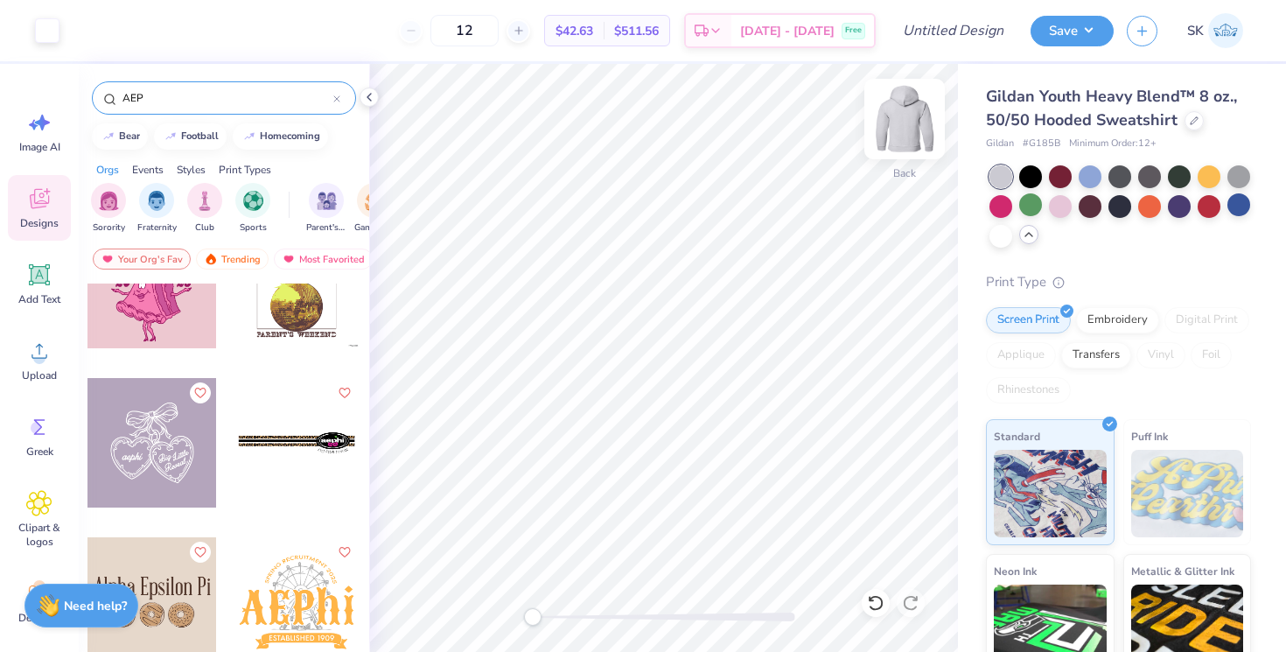
click at [891, 146] on img at bounding box center [904, 119] width 70 height 70
click at [192, 108] on div "AEP" at bounding box center [224, 97] width 264 height 33
drag, startPoint x: 185, startPoint y: 97, endPoint x: 46, endPoint y: 96, distance: 139.1
click at [46, 96] on div "12 $50.86 Per Item $610.32 Total Est. Delivery [DATE] - [DATE] Free Design Titl…" at bounding box center [643, 326] width 1286 height 652
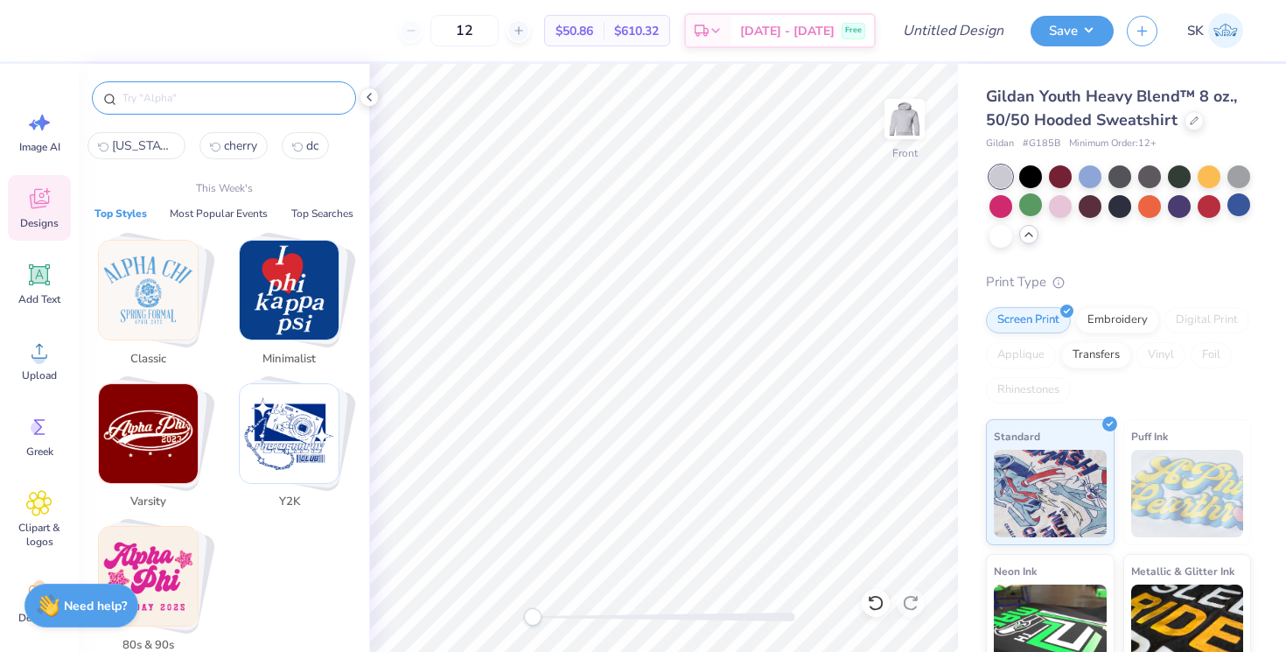
click at [39, 218] on span "Designs" at bounding box center [39, 223] width 38 height 14
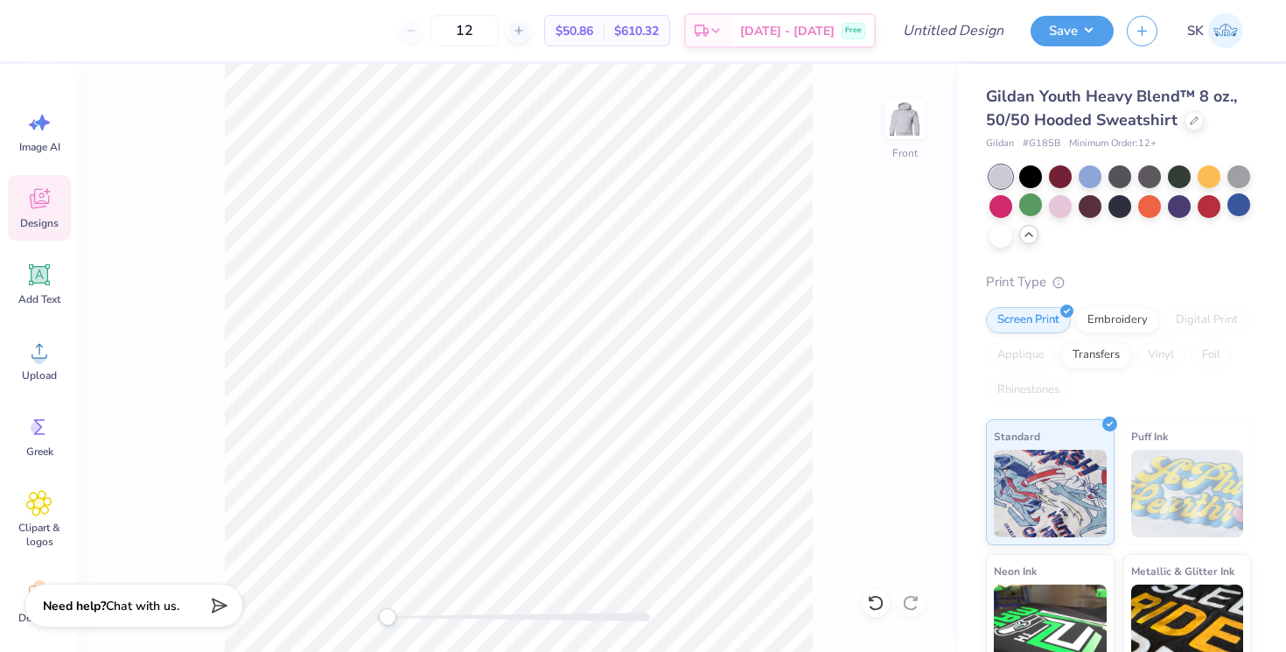
click at [38, 219] on span "Designs" at bounding box center [39, 223] width 38 height 14
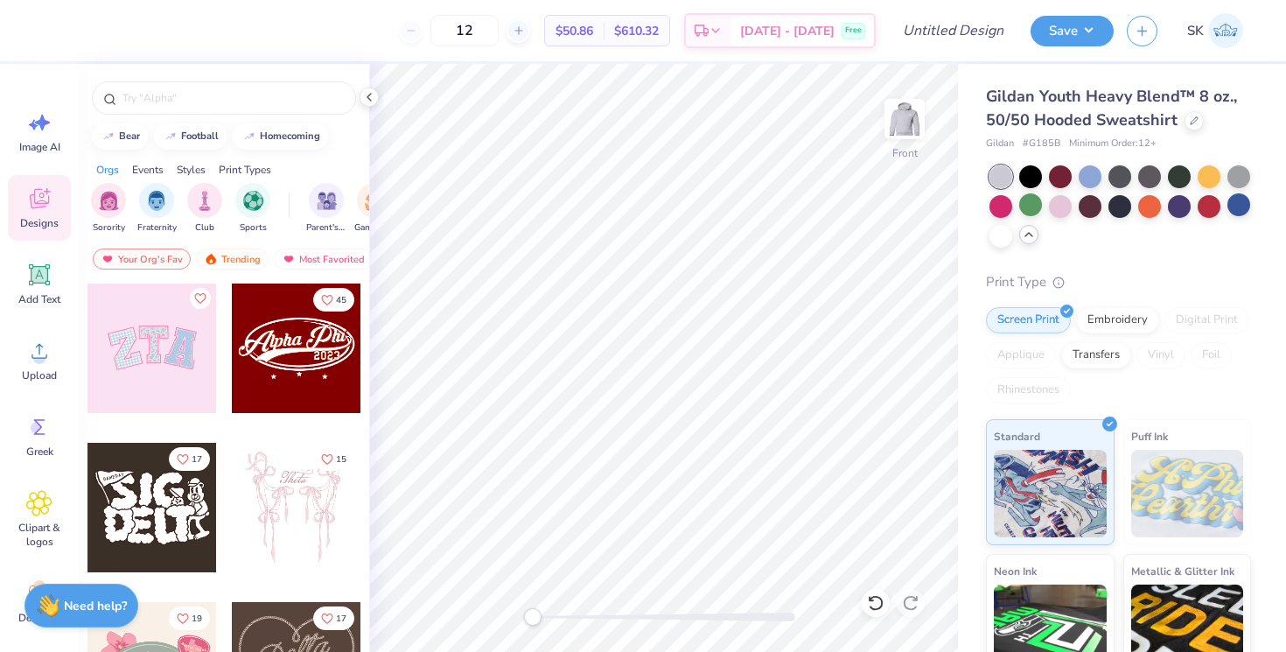
scroll to position [168, 0]
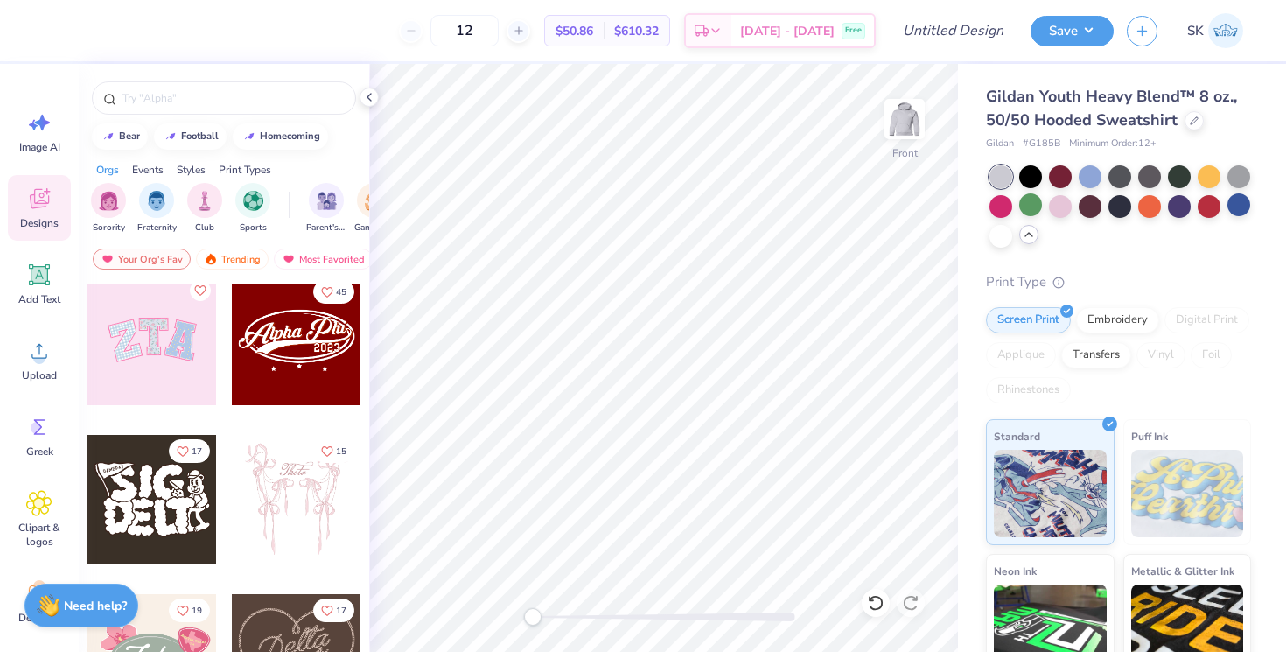
click at [305, 511] on div at bounding box center [296, 499] width 129 height 129
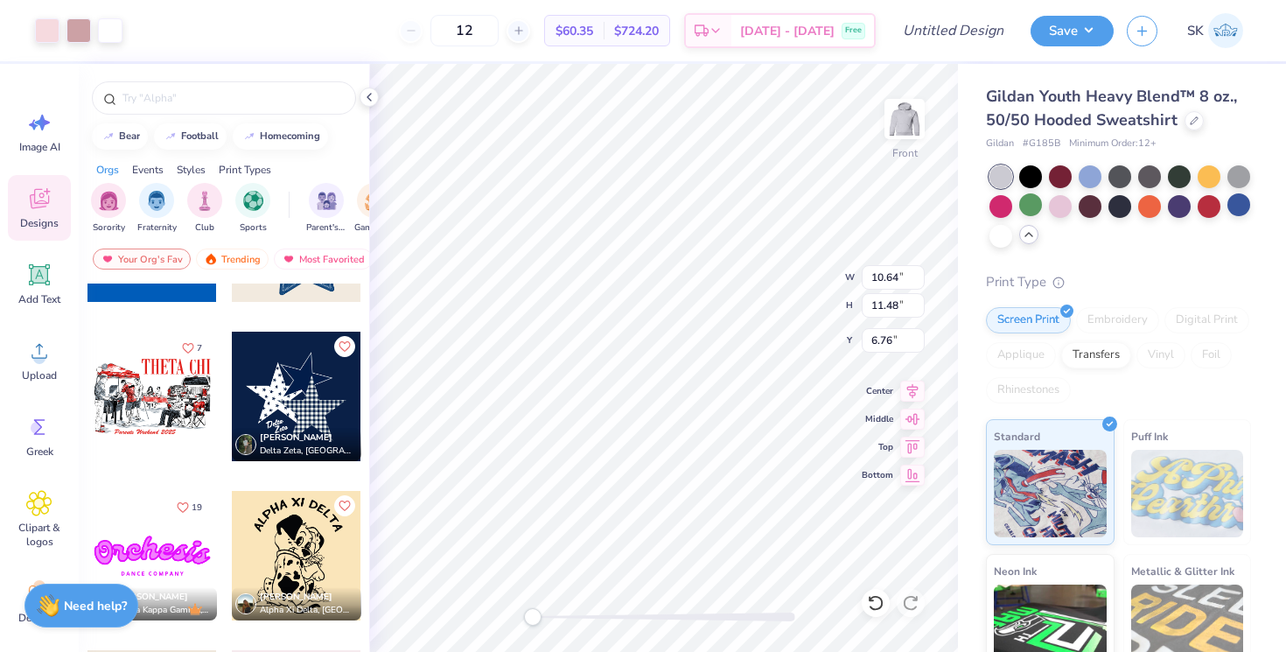
scroll to position [1387, 0]
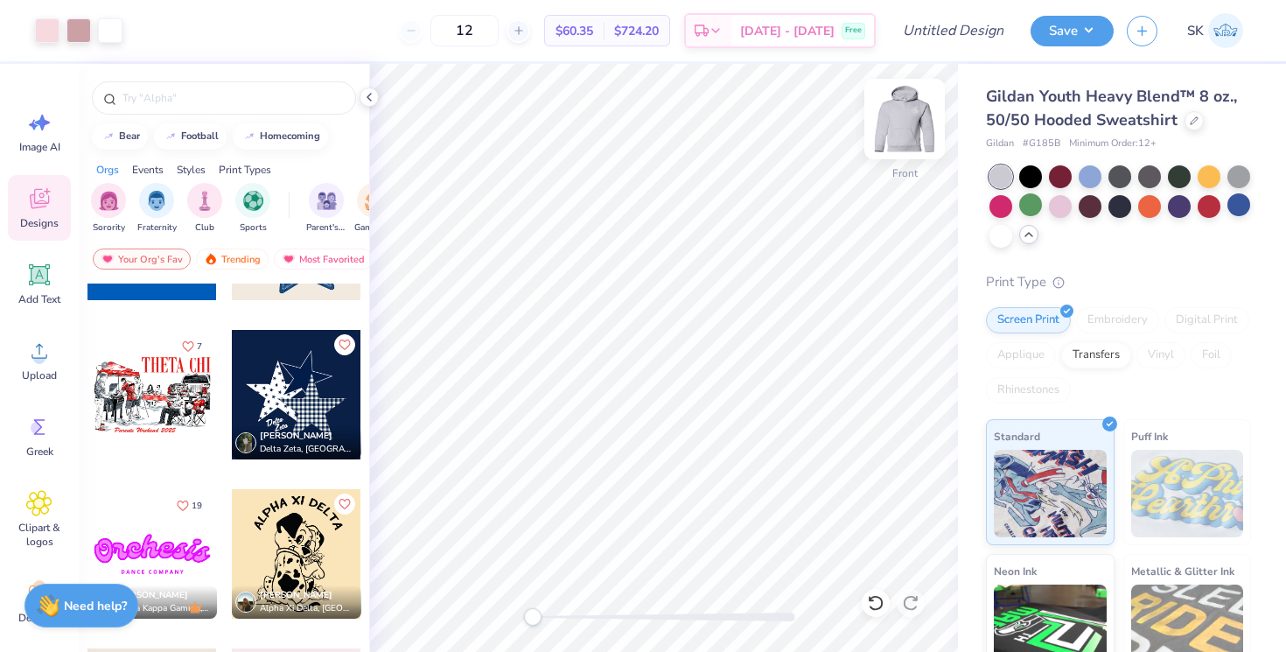
click at [930, 128] on img at bounding box center [904, 119] width 70 height 70
click at [900, 102] on img at bounding box center [904, 119] width 70 height 70
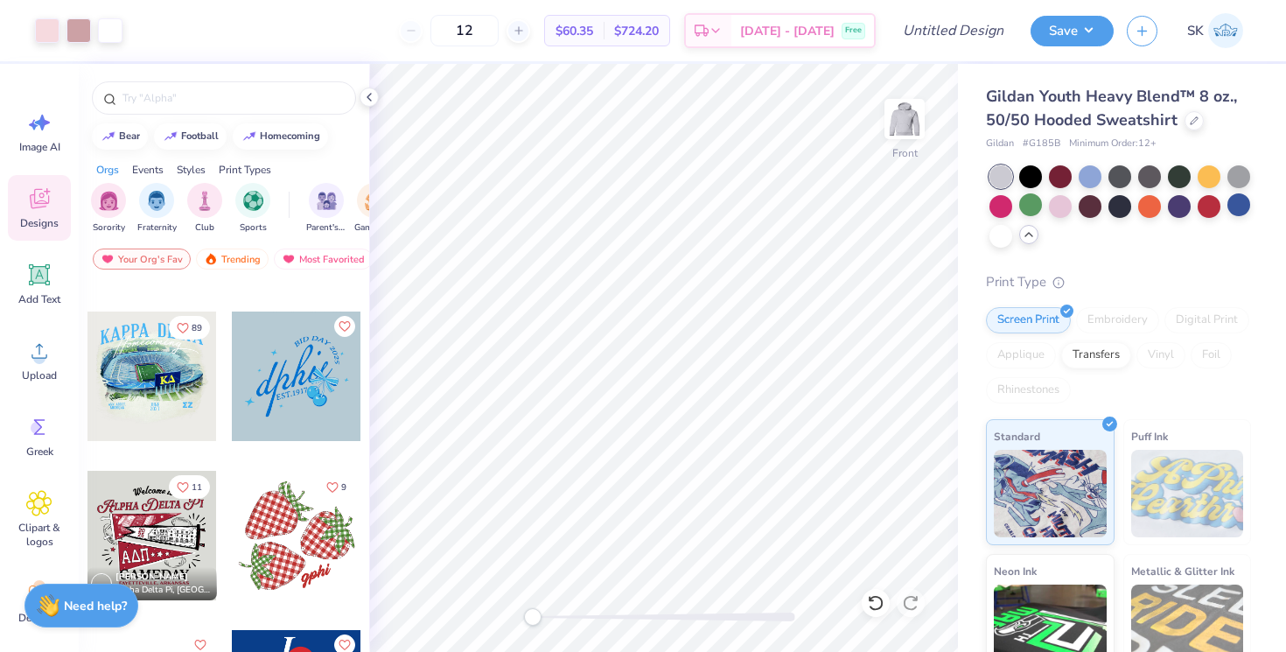
scroll to position [2682, 0]
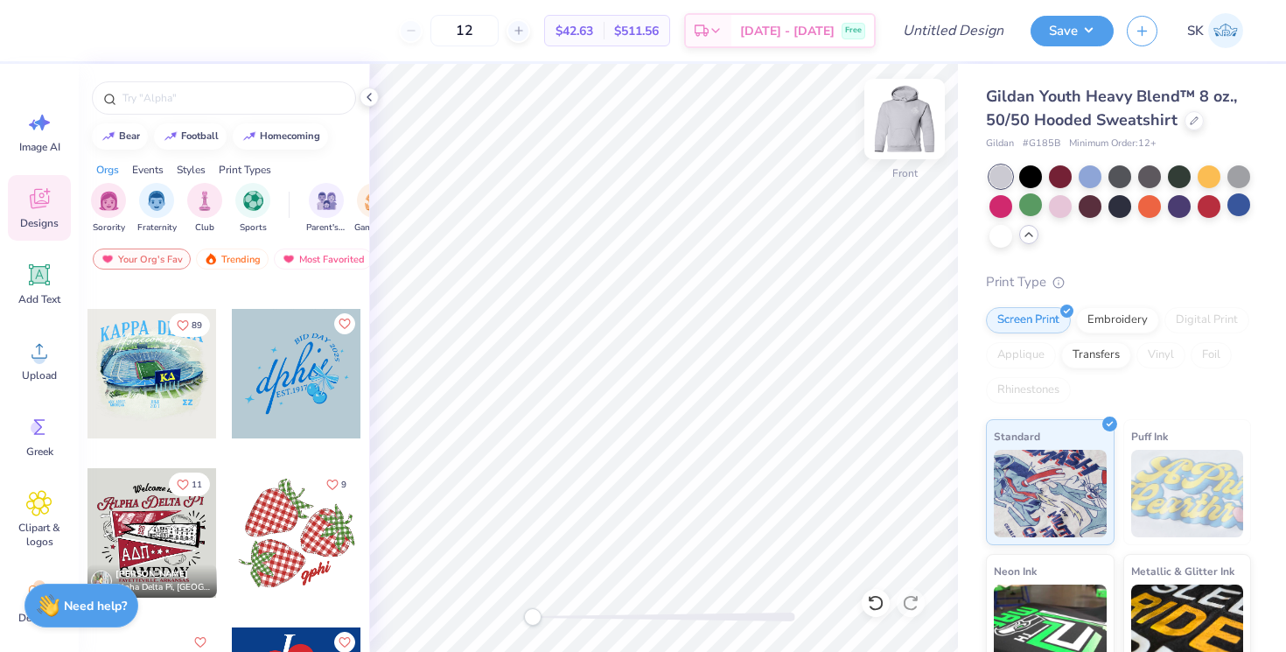
click at [893, 115] on img at bounding box center [904, 119] width 70 height 70
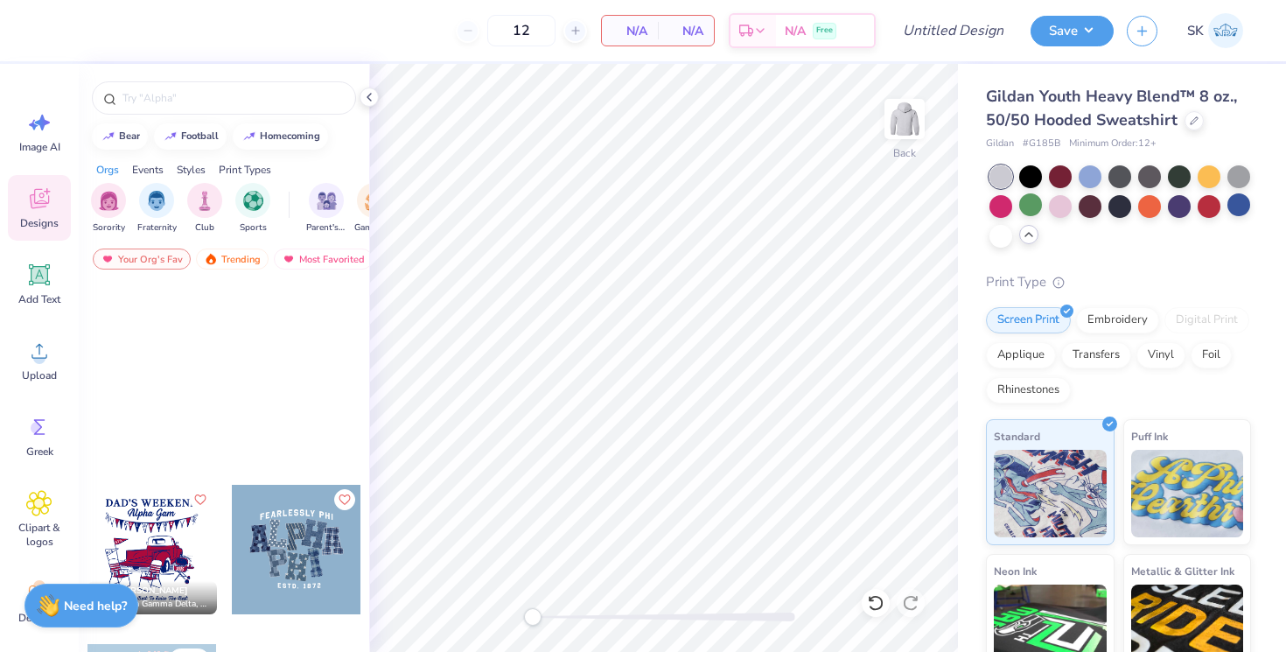
scroll to position [4527, 0]
